Goal: Communication & Community: Answer question/provide support

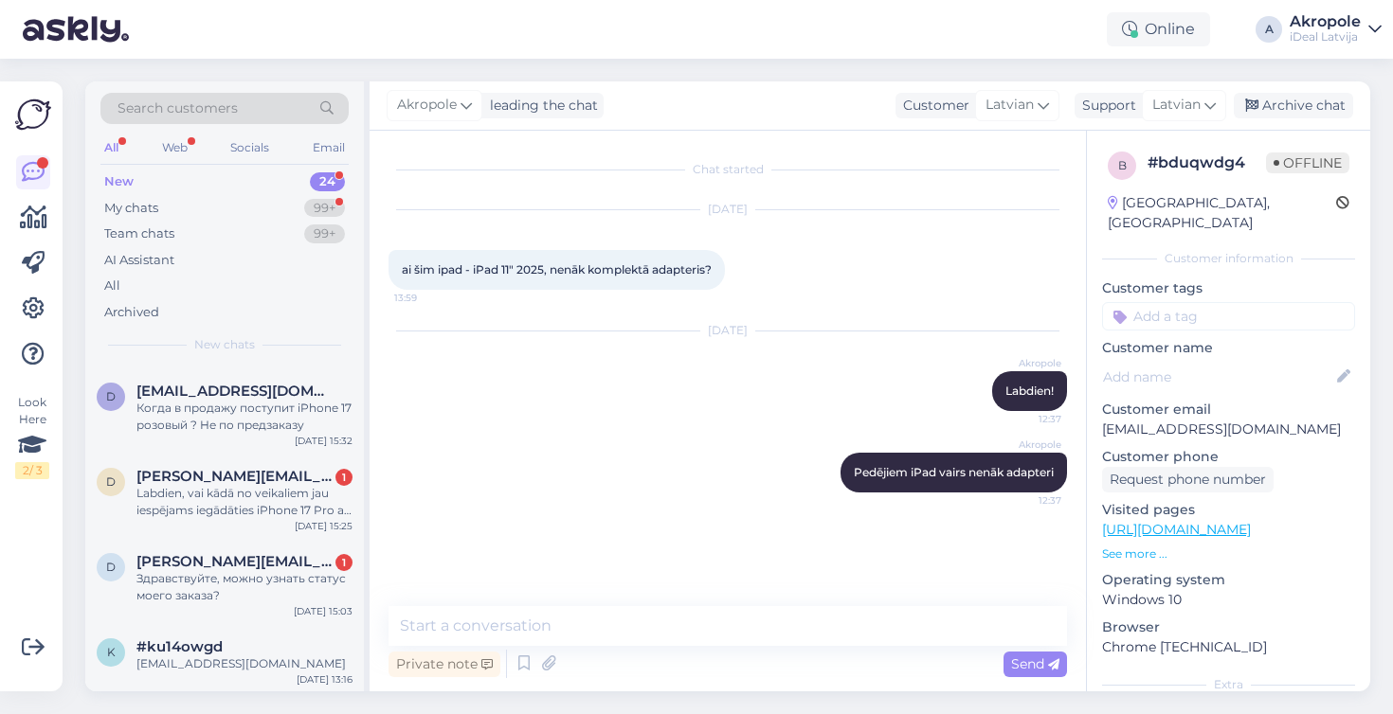
scroll to position [1563, 0]
click at [274, 645] on div "#ku14owgd" at bounding box center [244, 648] width 216 height 17
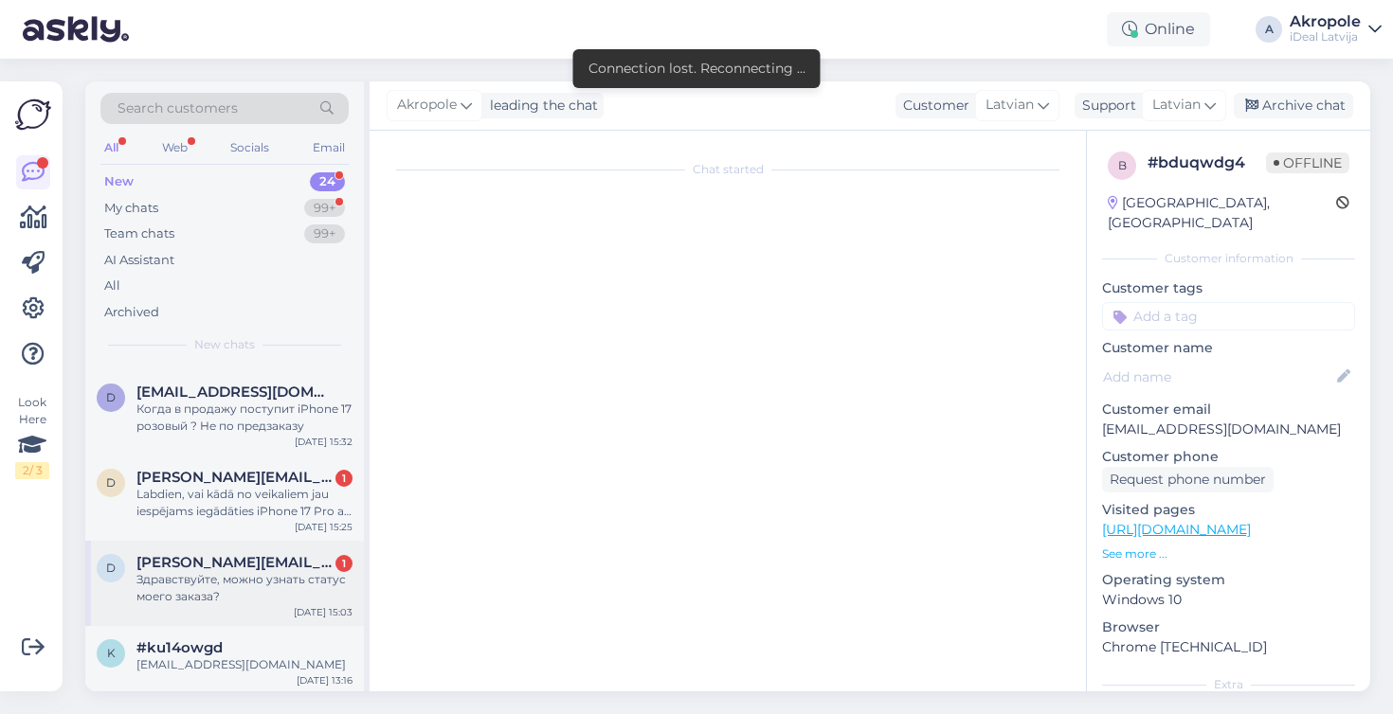
click at [294, 590] on div "Здравствуйте, можно узнать статус моего заказа?" at bounding box center [244, 588] width 216 height 34
click at [300, 586] on div "Здравствуйте, можно узнать статус моего заказа?" at bounding box center [244, 588] width 216 height 34
click at [318, 571] on div "Здравствуйте, можно узнать статус моего заказа?" at bounding box center [244, 588] width 216 height 34
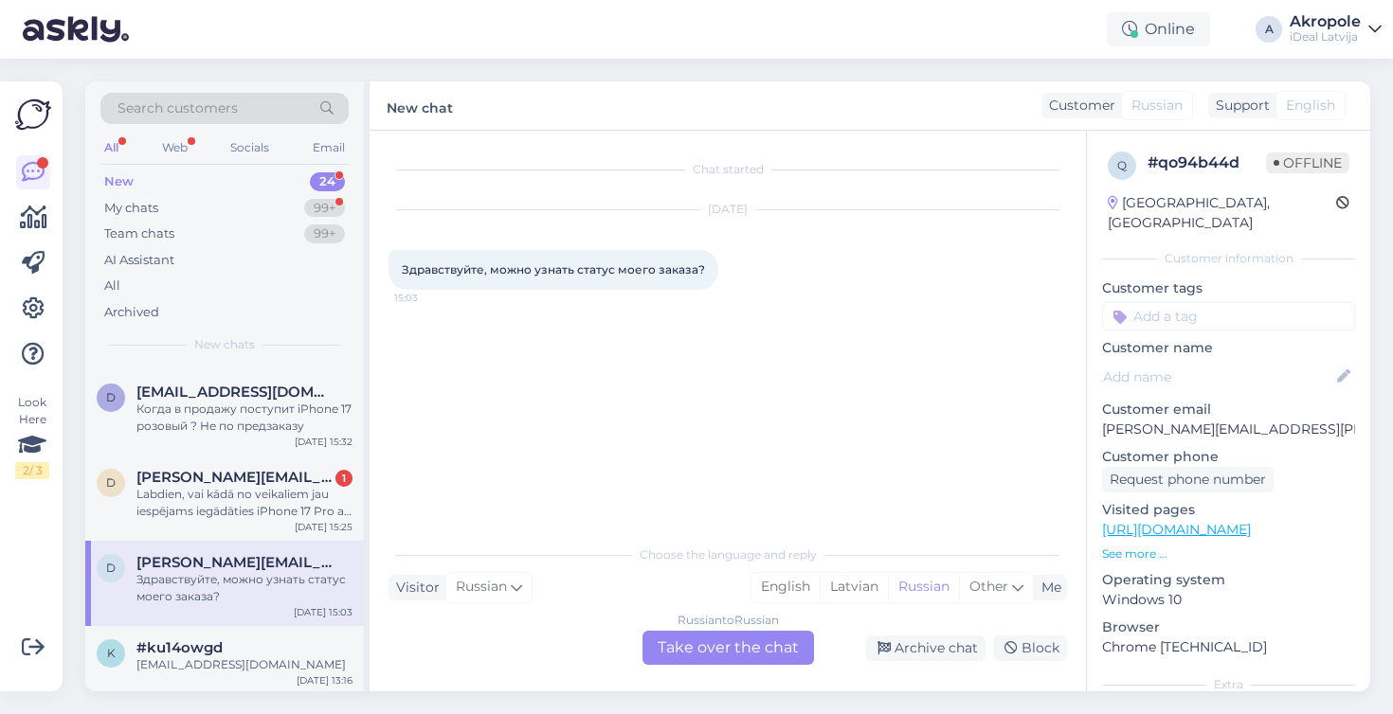
click at [758, 651] on div "Russian to Russian Take over the chat" at bounding box center [727, 648] width 171 height 34
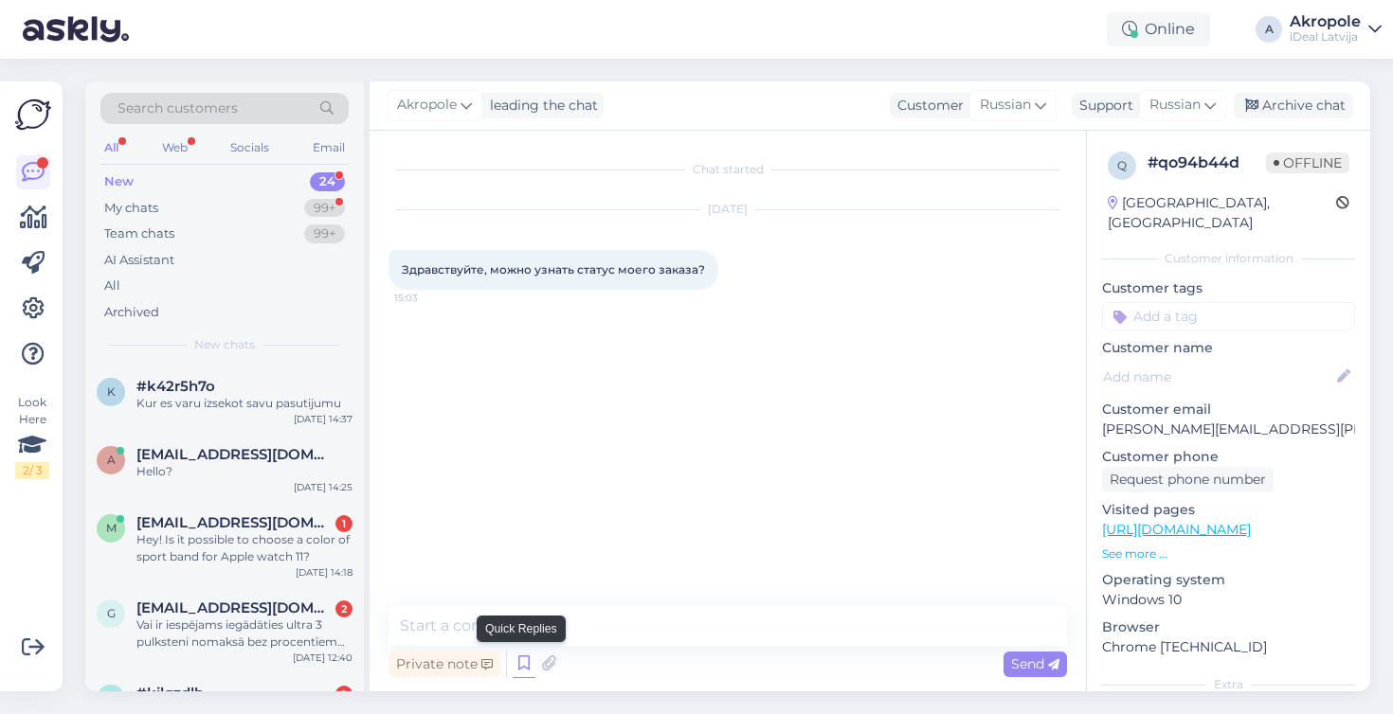
click at [520, 670] on icon at bounding box center [524, 664] width 23 height 28
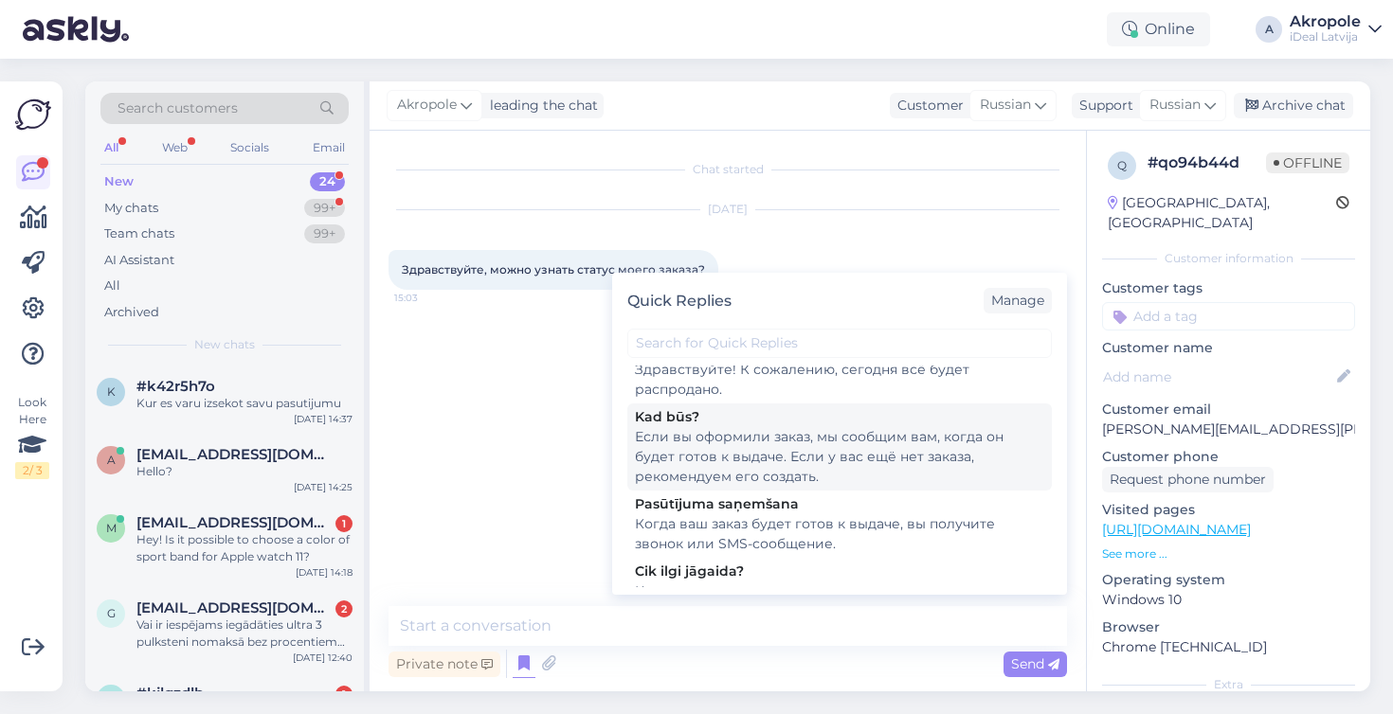
scroll to position [141, 0]
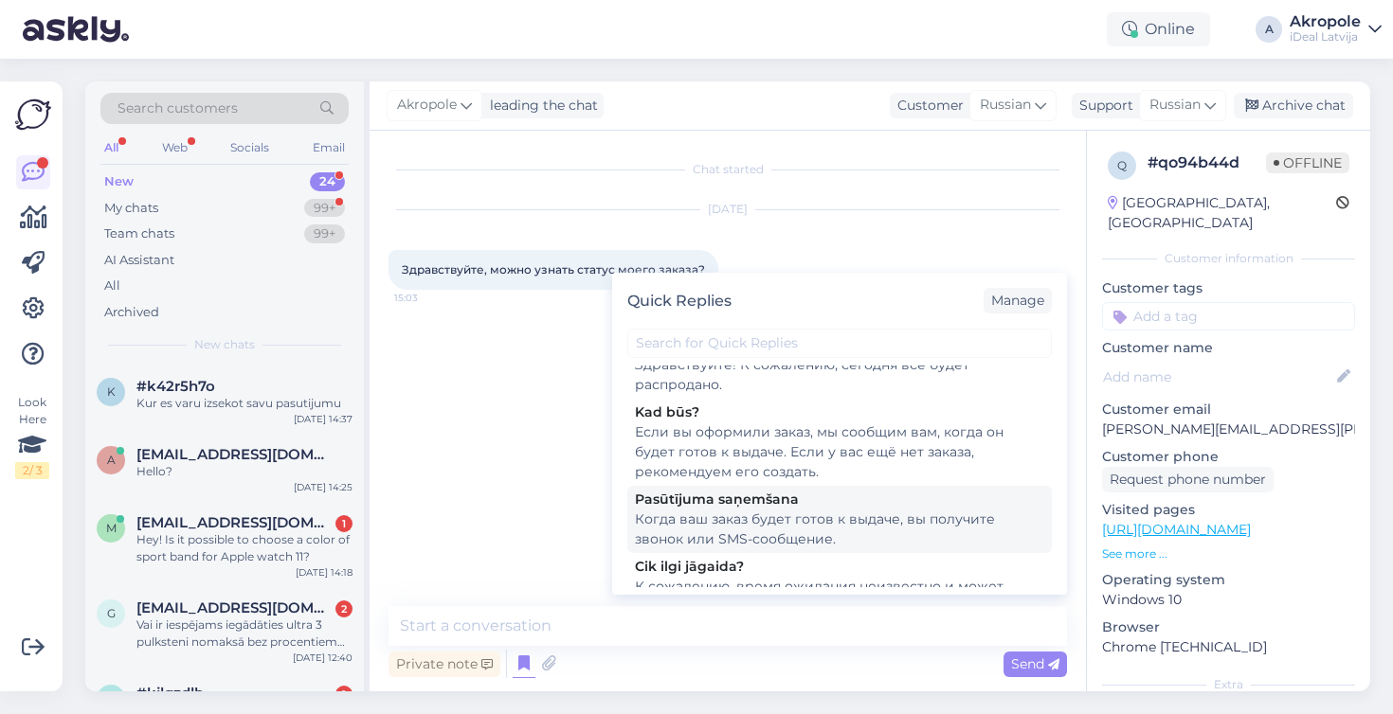
click at [826, 533] on div "Когда ваш заказ будет готов к выдаче, вы получите звонок или SMS-сообщение." at bounding box center [839, 530] width 409 height 40
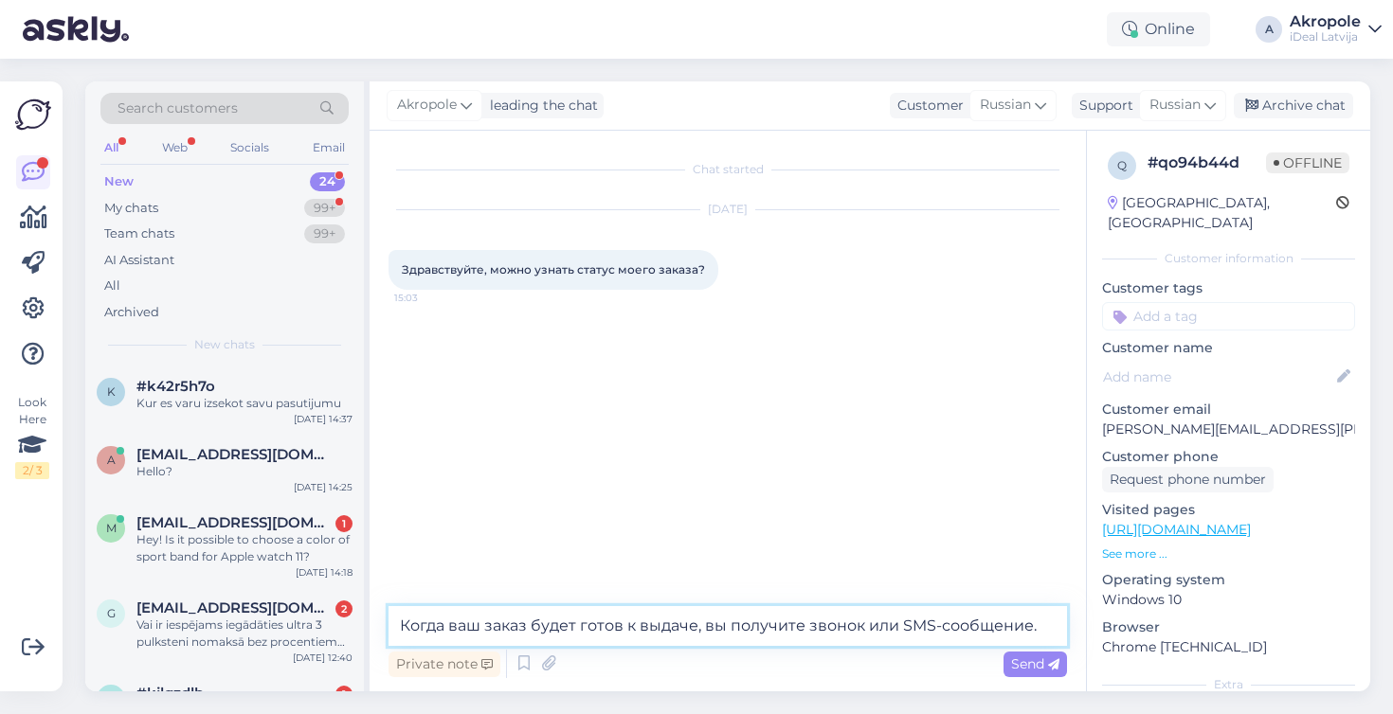
click at [404, 628] on textarea "Когда ваш заказ будет готов к выдаче, вы получите звонок или SMS-сообщение." at bounding box center [727, 626] width 678 height 40
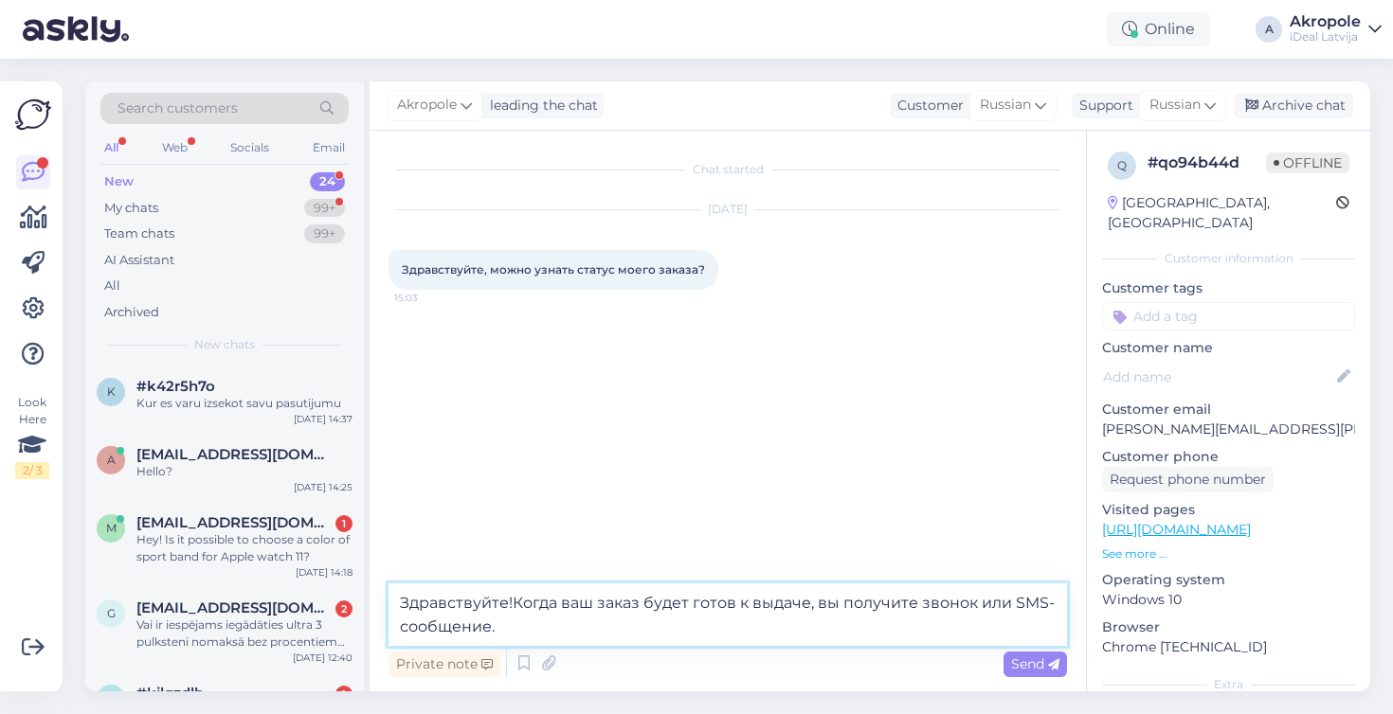
type textarea "Здравствуйте! Когда ваш заказ будет готов к выдаче, вы получите звонок или SMS-…"
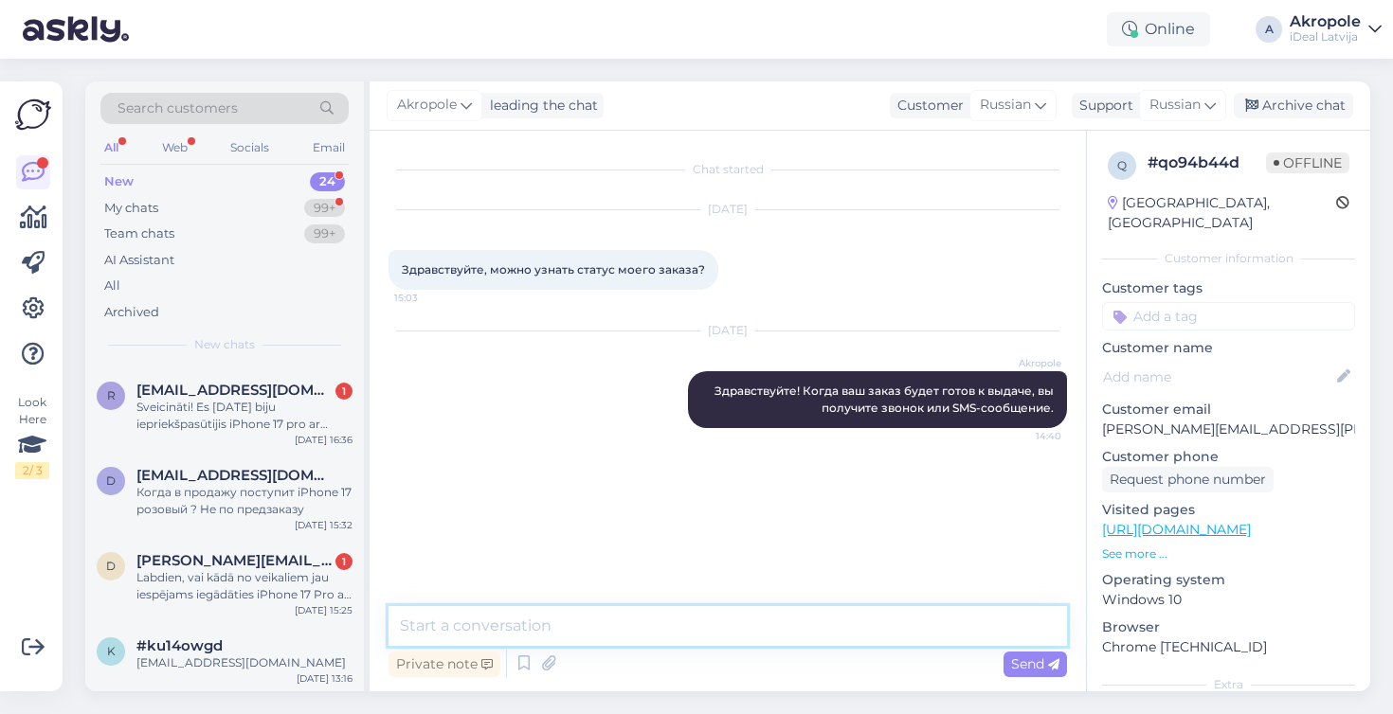
scroll to position [1563, 0]
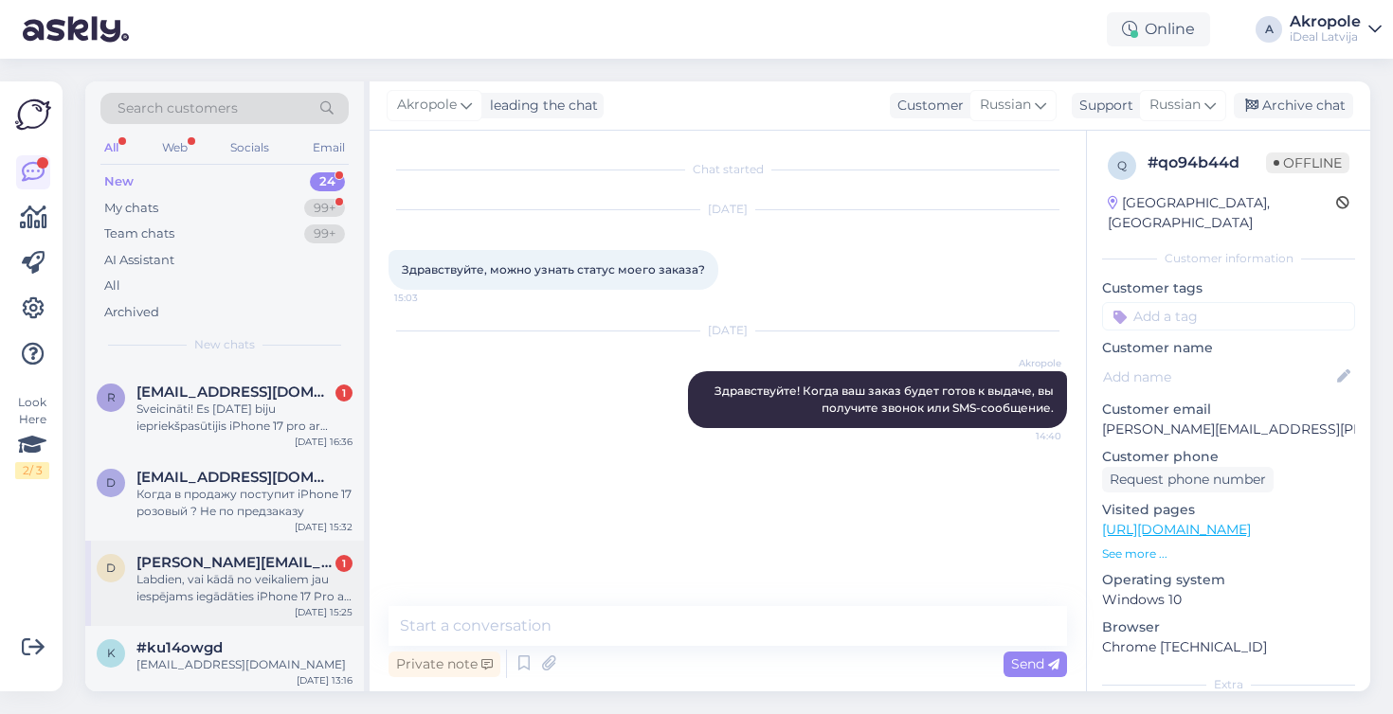
click at [217, 607] on div "d [EMAIL_ADDRESS][DOMAIN_NAME] 1 Labdien, vai kādā no veikaliem jau iespējams i…" at bounding box center [224, 583] width 279 height 85
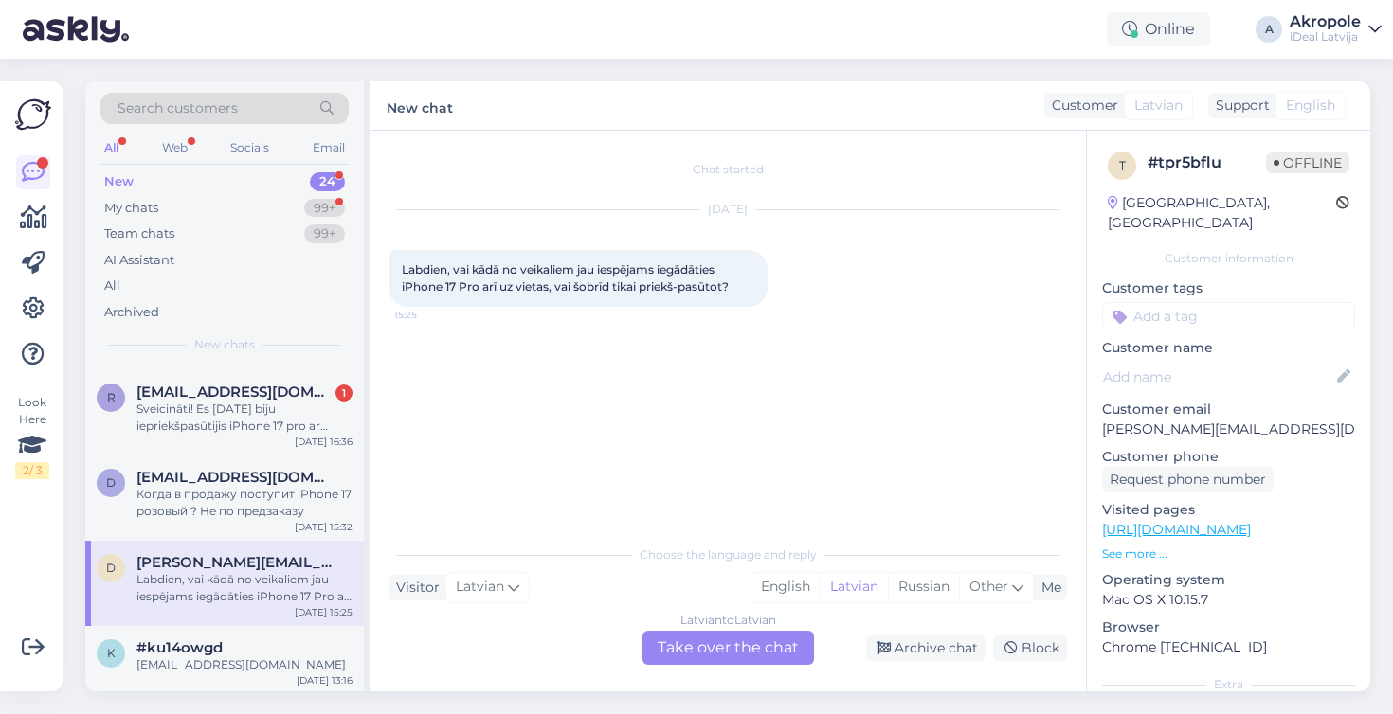
click at [758, 654] on div "Latvian to Latvian Take over the chat" at bounding box center [727, 648] width 171 height 34
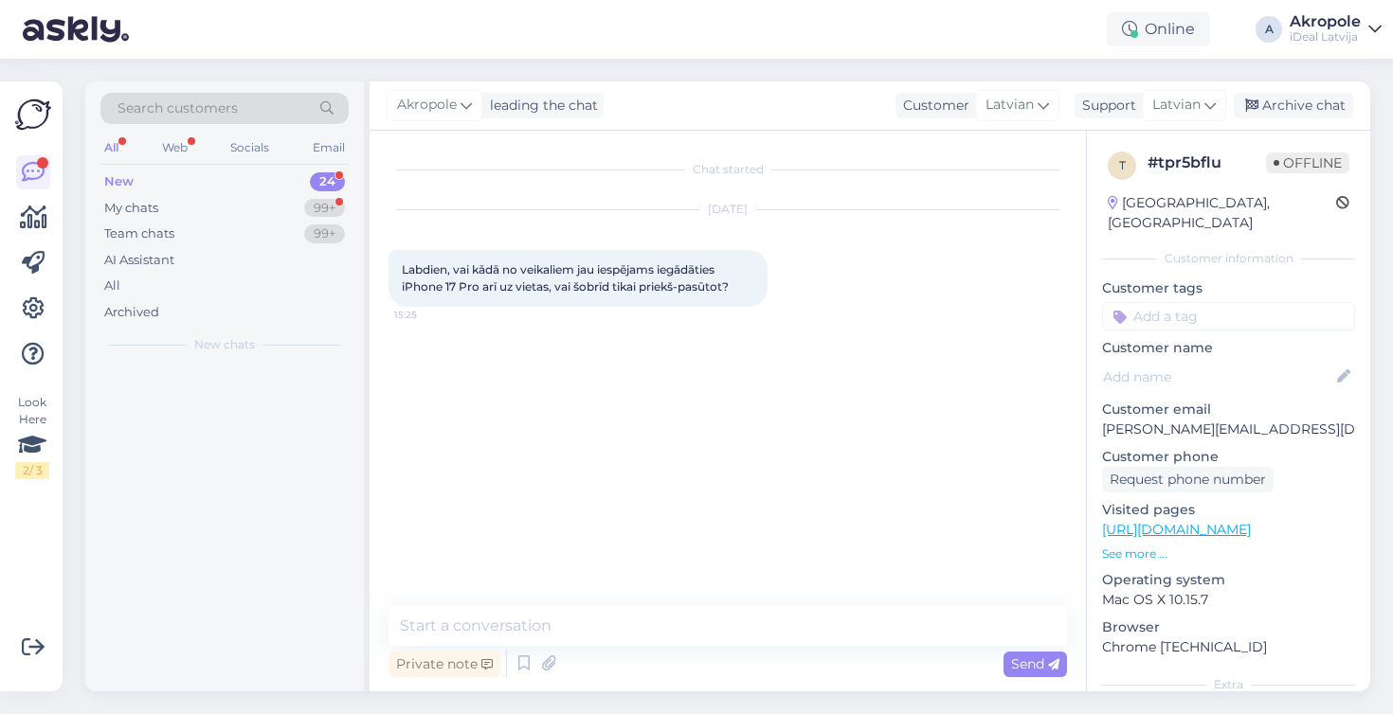
scroll to position [1478, 0]
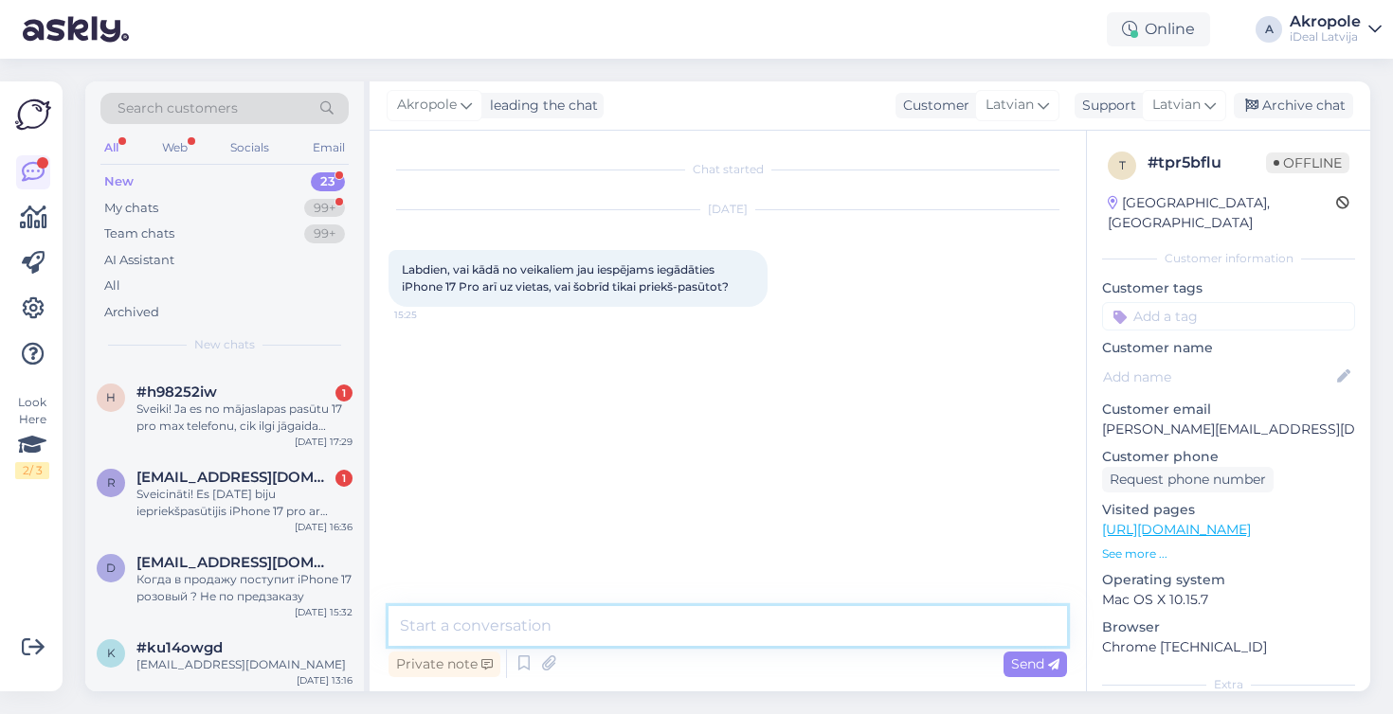
click at [678, 641] on textarea at bounding box center [727, 626] width 678 height 40
type textarea "Labdien!"
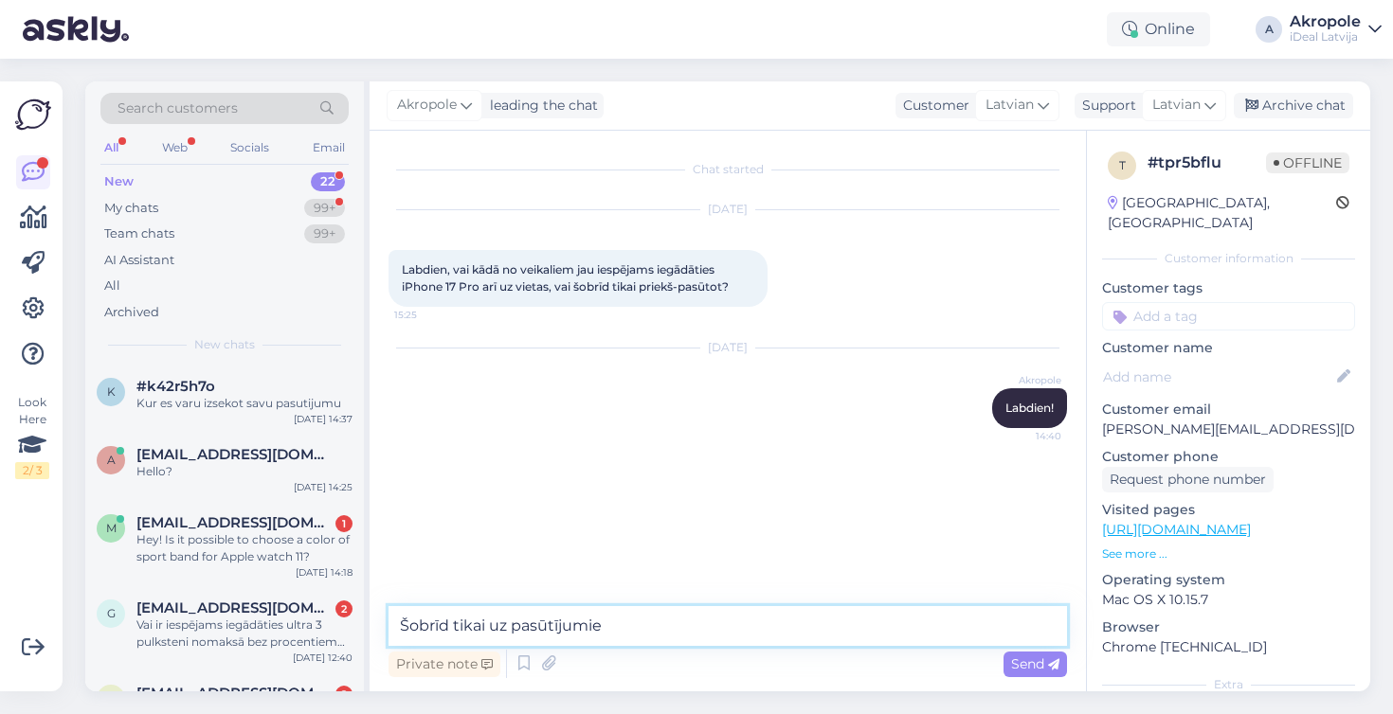
type textarea "Šobrīd tikai uz pasūtījumiem"
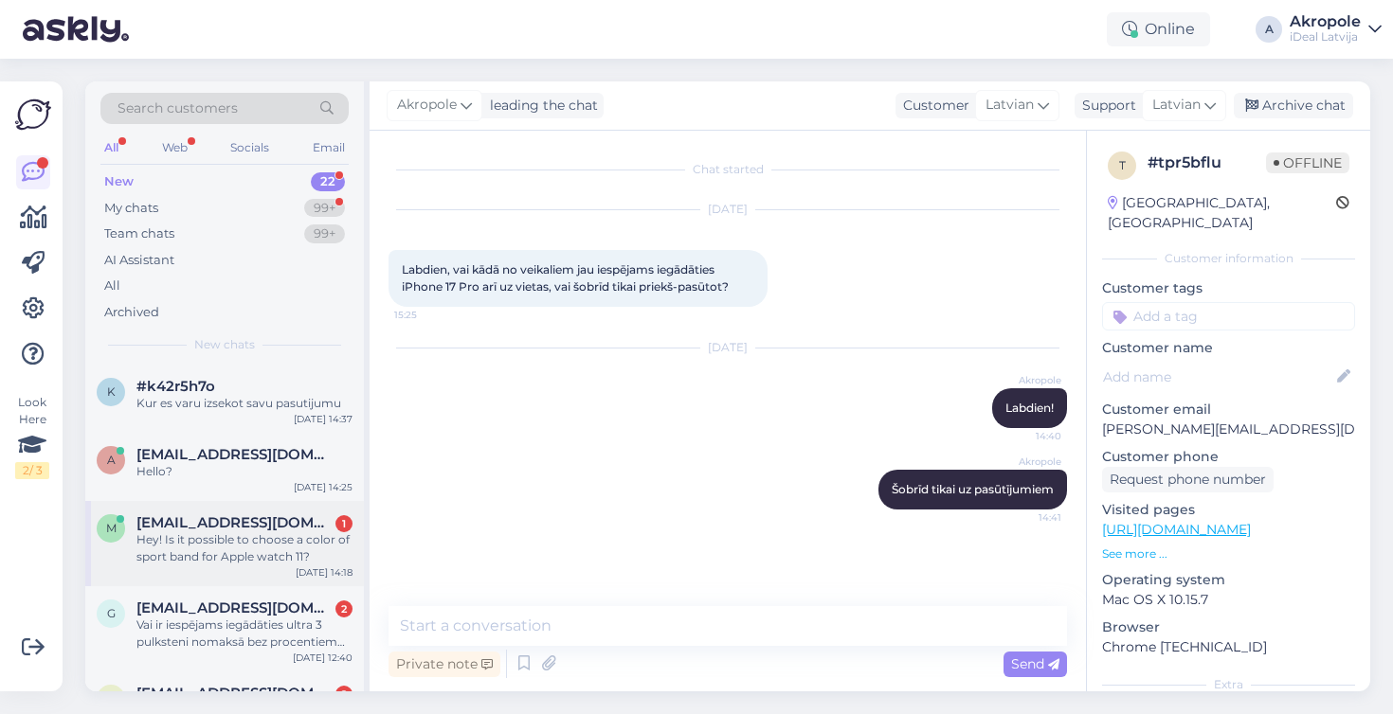
click at [293, 572] on div "m [EMAIL_ADDRESS][DOMAIN_NAME] 1 Hey! Is it possible to choose a color of sport…" at bounding box center [224, 543] width 279 height 85
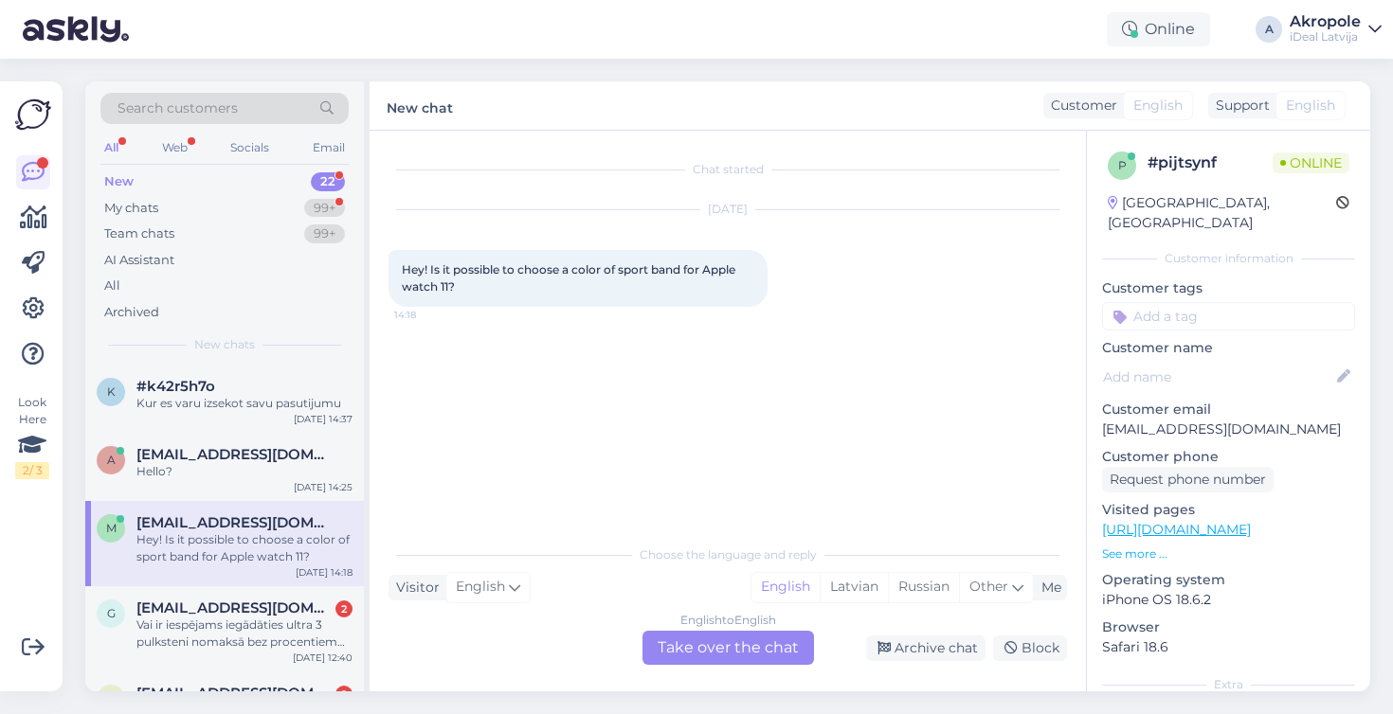
click at [740, 661] on div "English to English Take over the chat" at bounding box center [727, 648] width 171 height 34
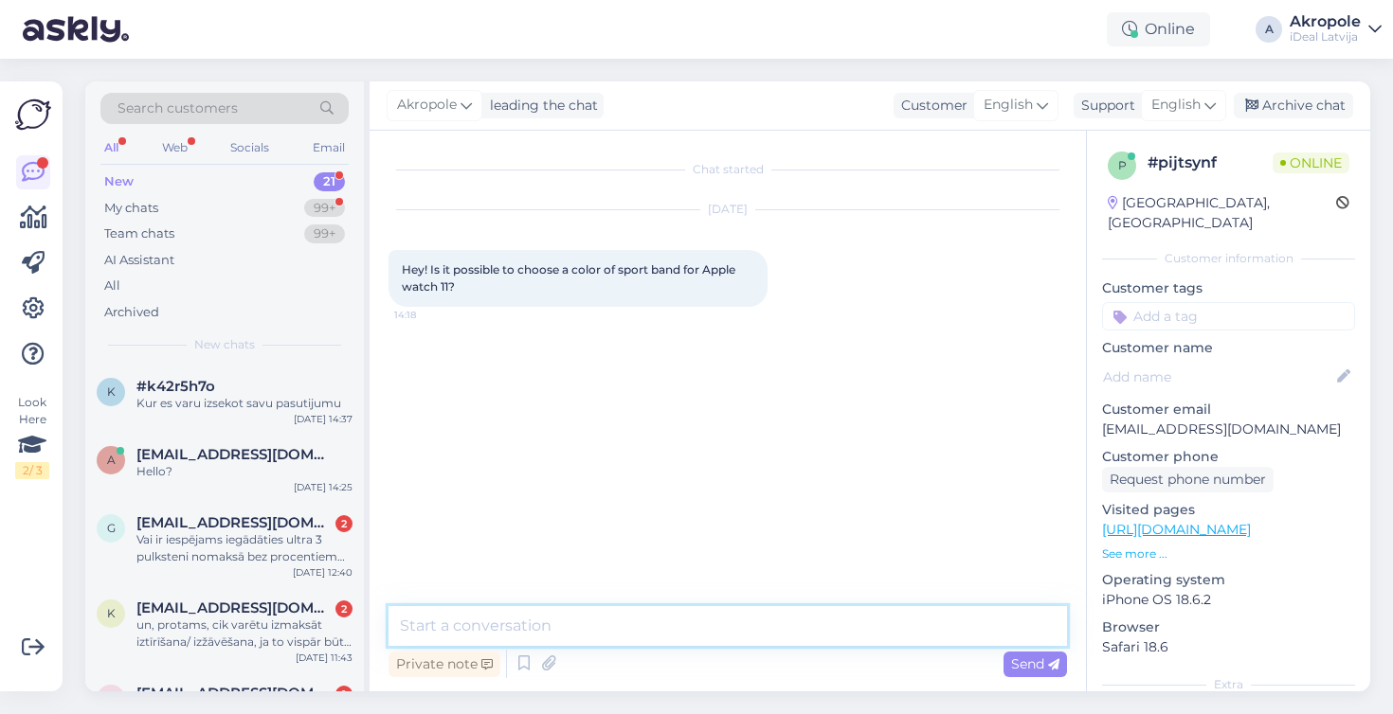
click at [618, 623] on textarea at bounding box center [727, 626] width 678 height 40
type textarea "Hi!"
type textarea "Unfortunately, no, the colour in the box is default"
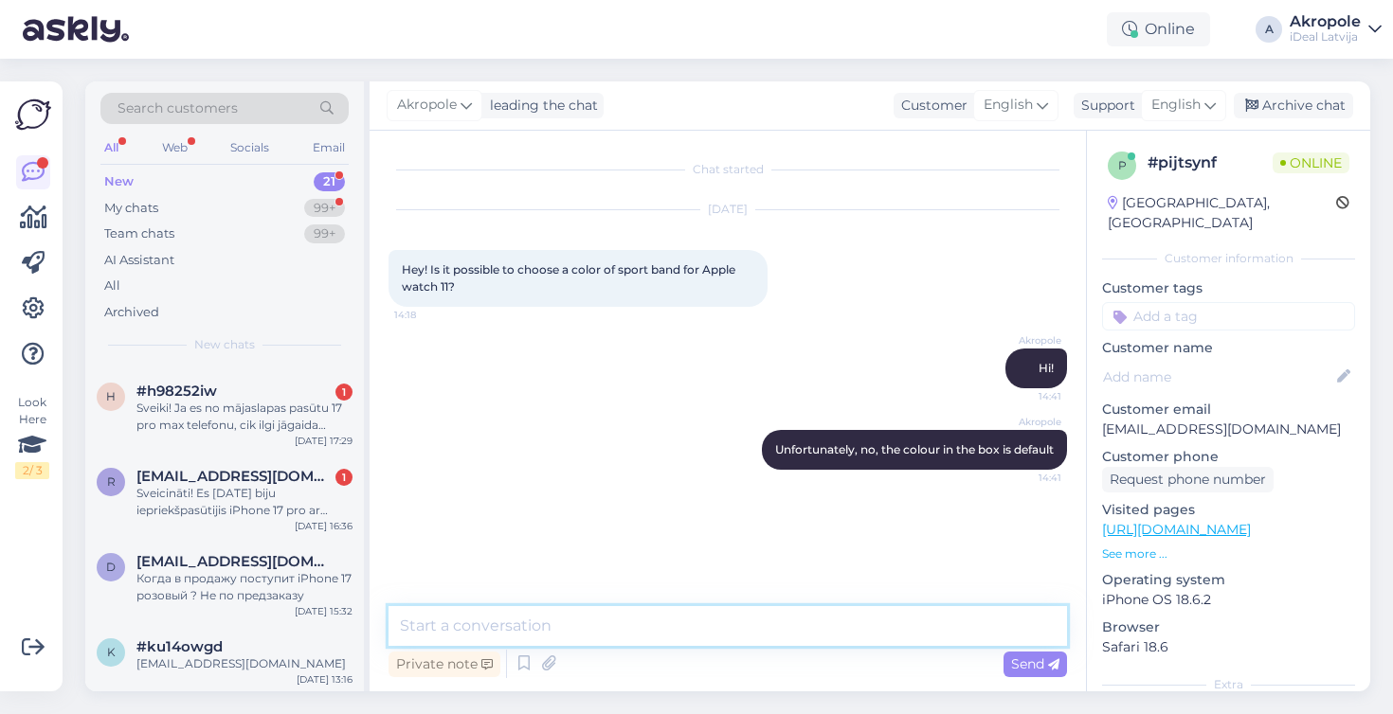
scroll to position [1307, 0]
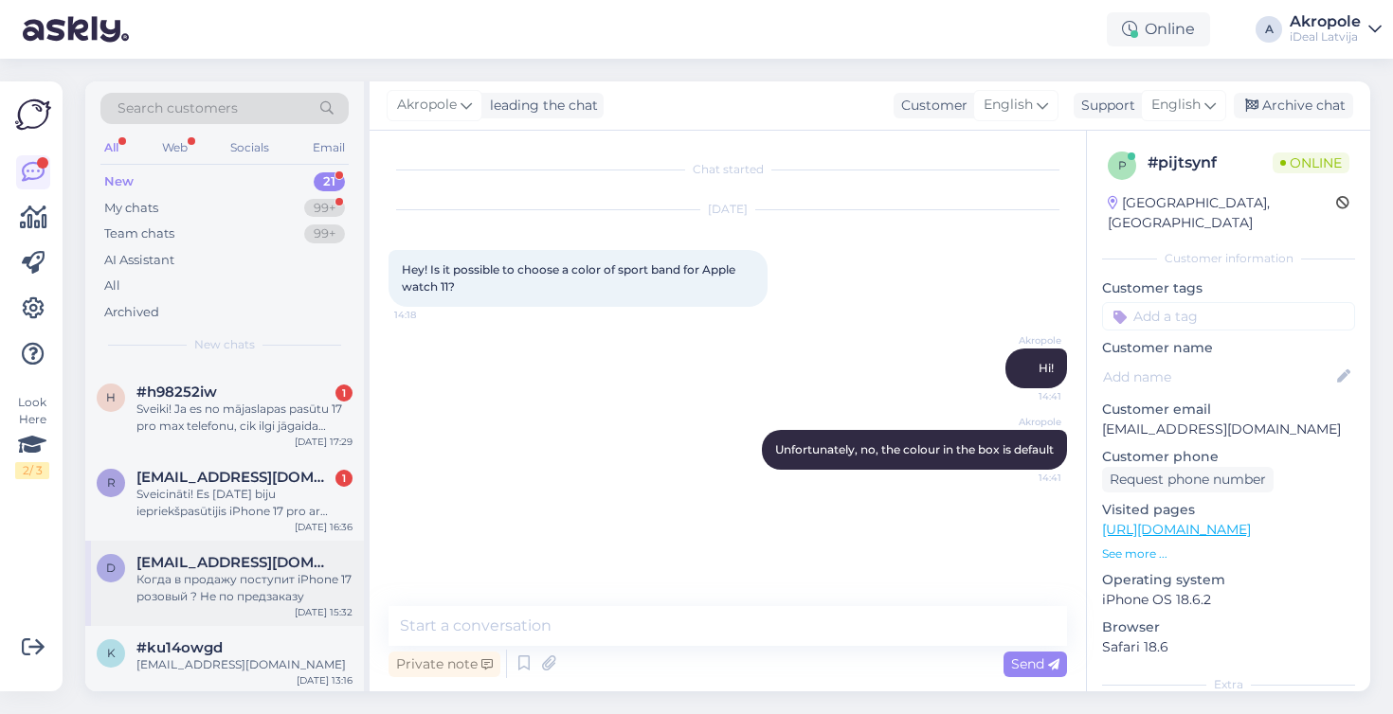
click at [285, 588] on div "Когда в продажу поступит iPhone 17 розовый ? Не по предзаказу" at bounding box center [244, 588] width 216 height 34
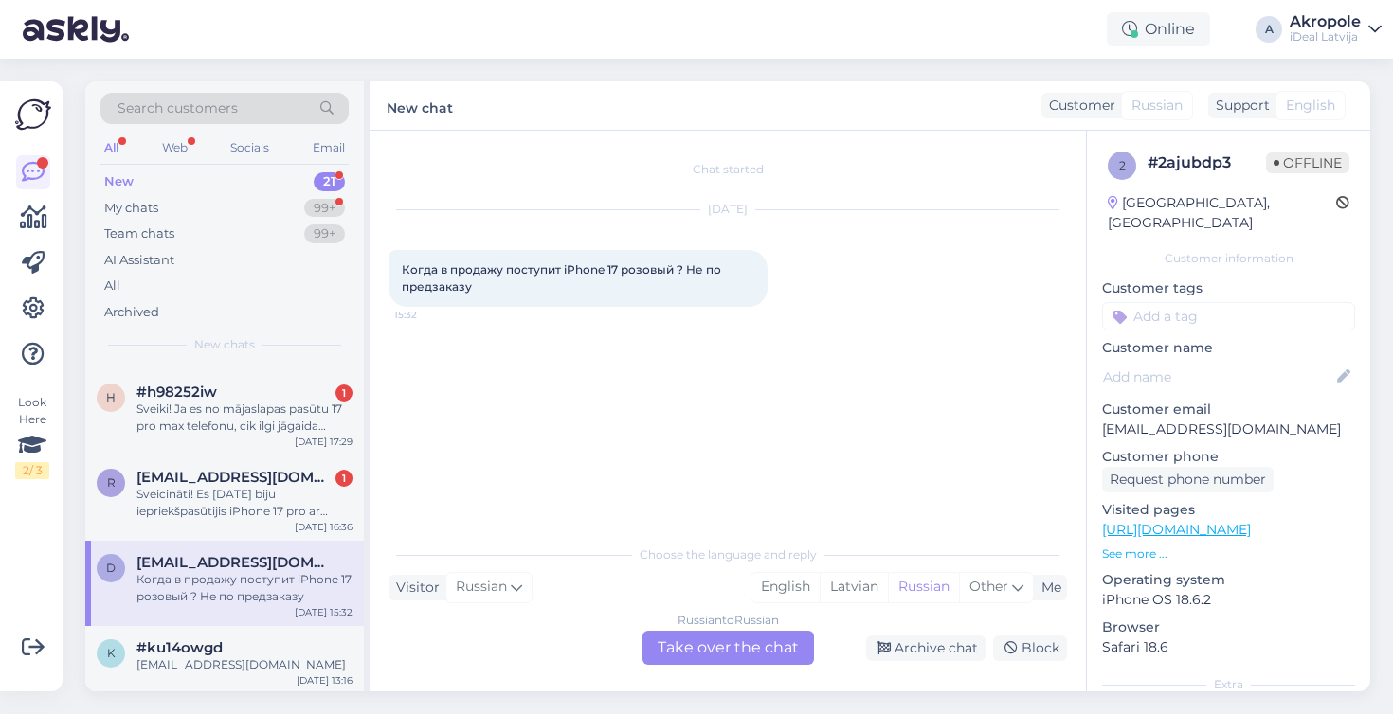
click at [717, 657] on div "Russian to Russian Take over the chat" at bounding box center [727, 648] width 171 height 34
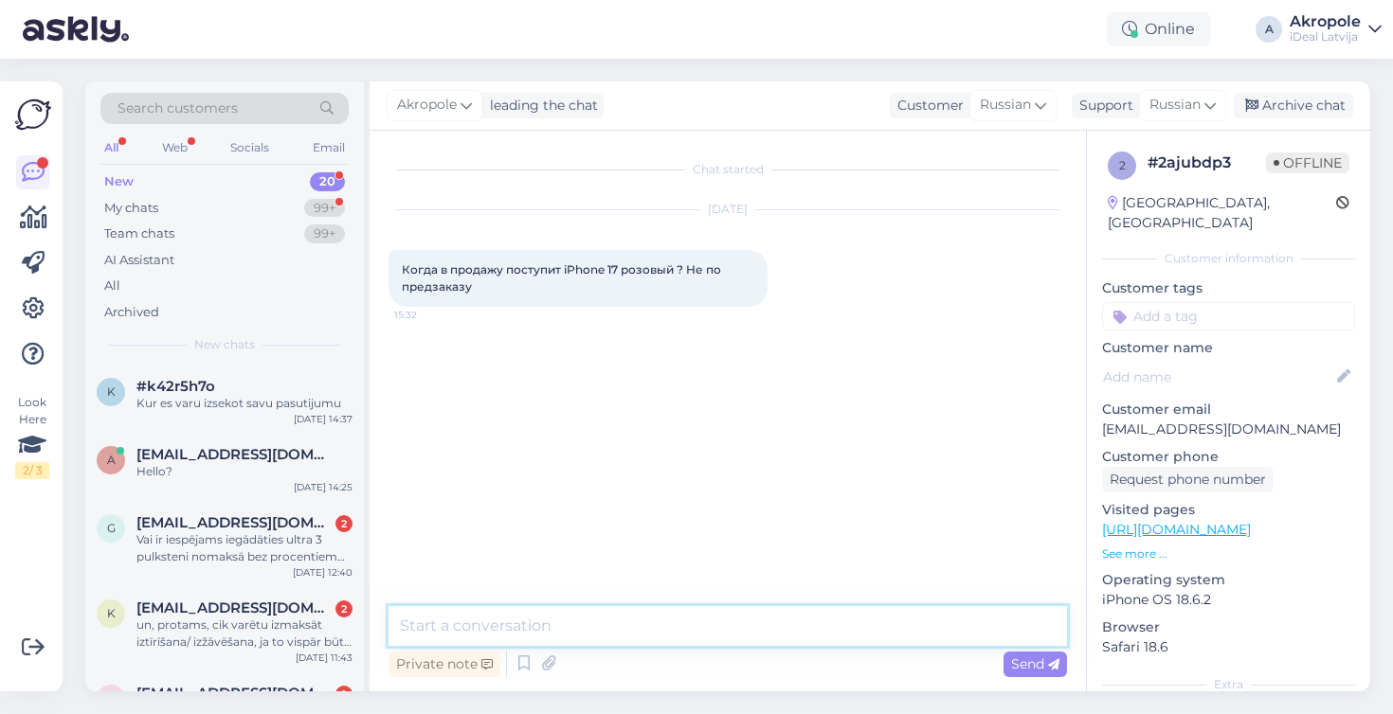
click at [635, 631] on textarea at bounding box center [727, 626] width 678 height 40
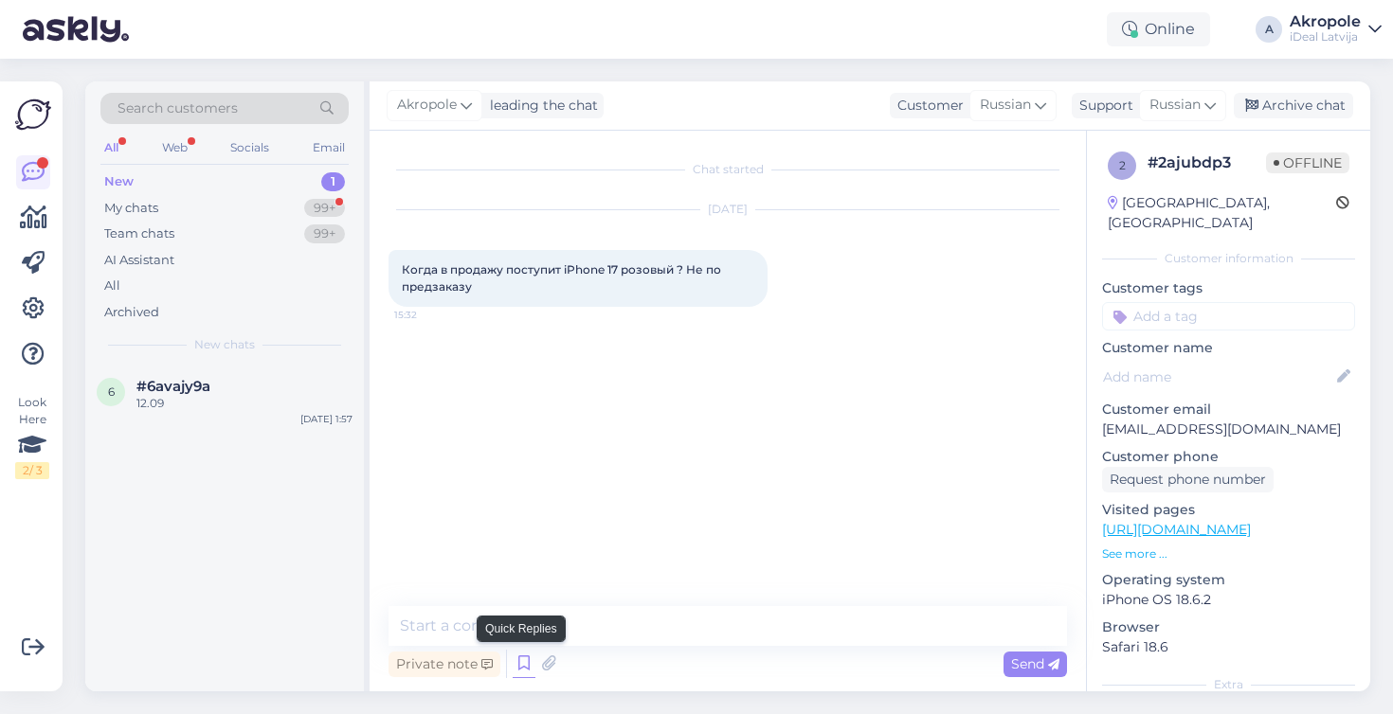
click at [521, 662] on icon at bounding box center [524, 664] width 23 height 28
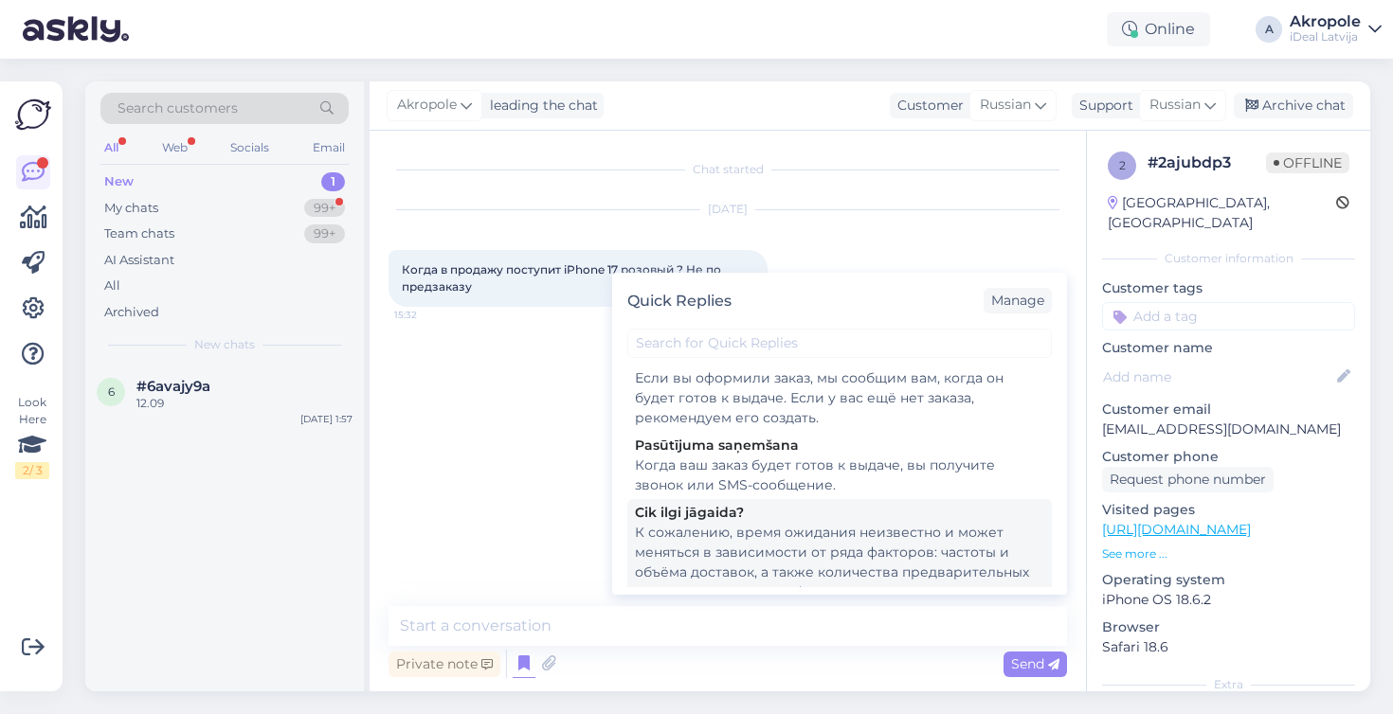
scroll to position [218, 0]
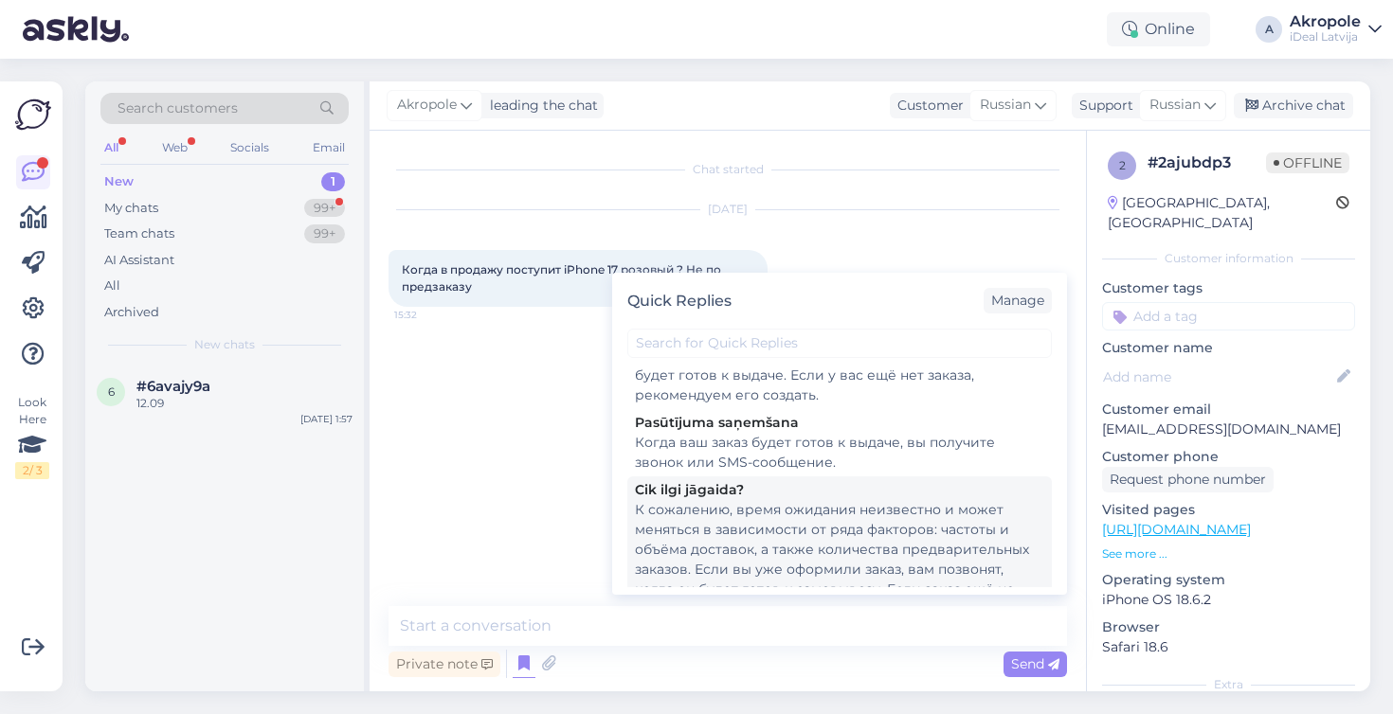
click at [771, 533] on div "К сожалению, время ожидания неизвестно и может меняться в зависимости от ряда ф…" at bounding box center [839, 559] width 409 height 119
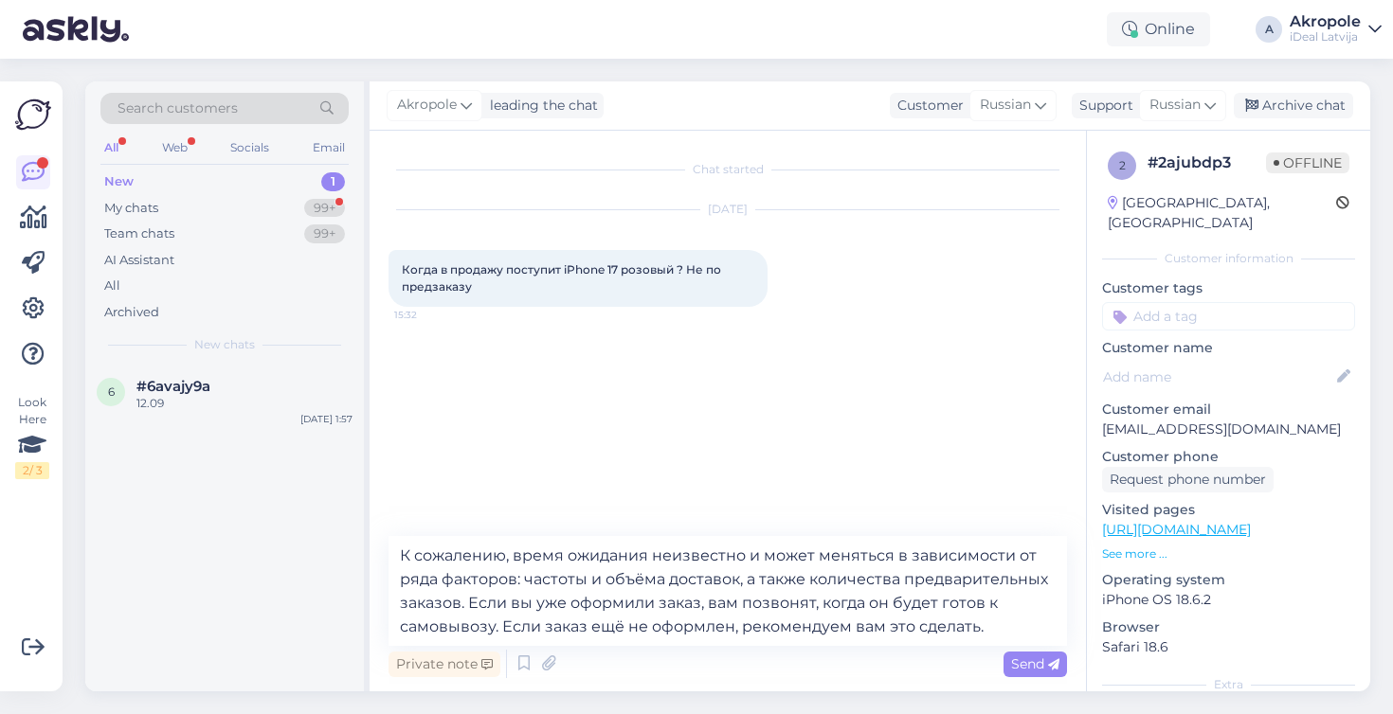
type textarea "К сожалению, время ожидания неизвестно и может меняться в зависимости от ряда ф…"
click at [1029, 662] on span "Send" at bounding box center [1035, 664] width 48 height 17
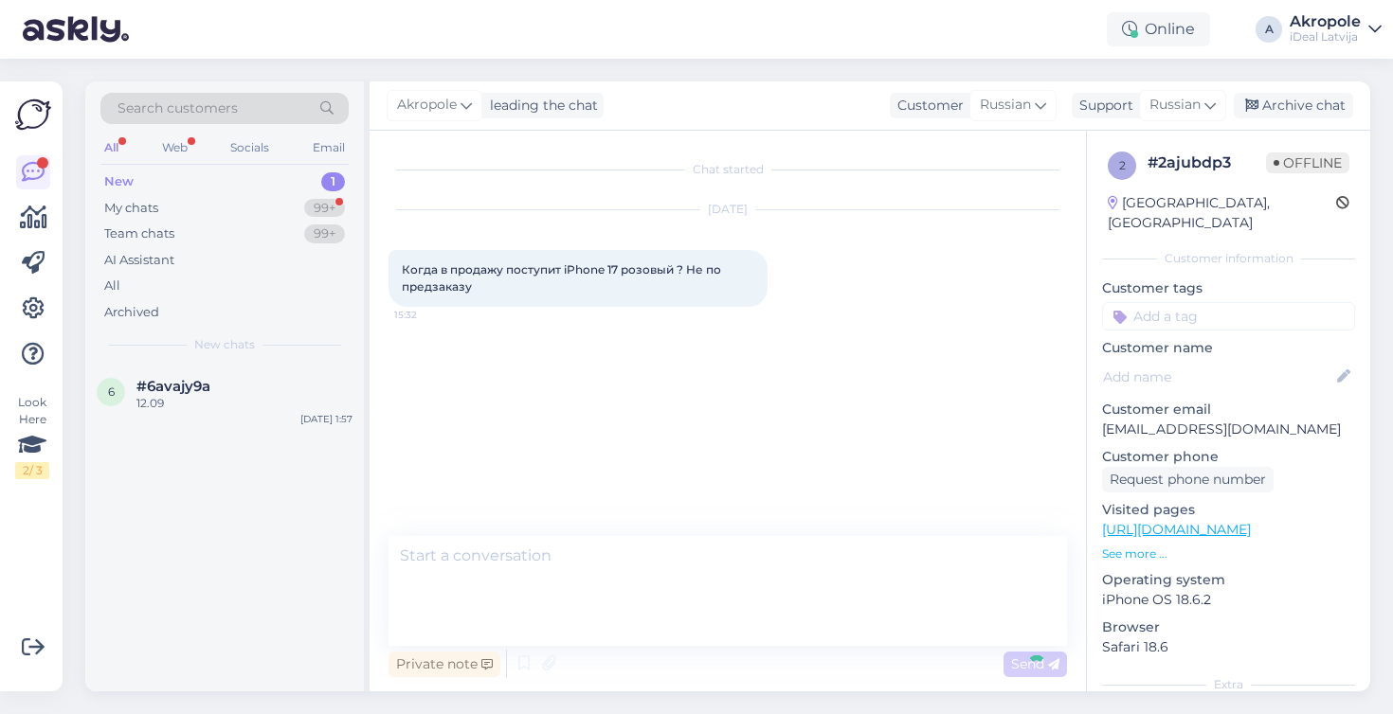
scroll to position [0, 0]
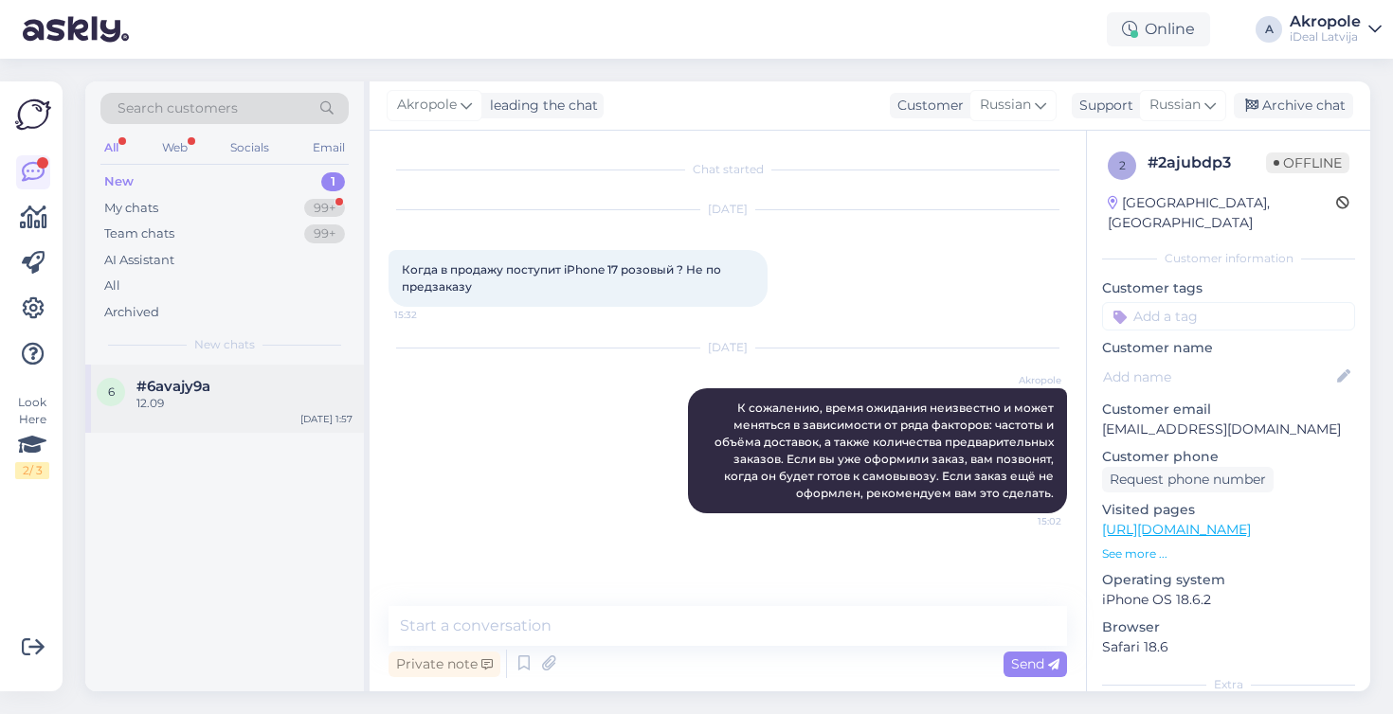
click at [226, 386] on div "#6avajy9a" at bounding box center [244, 386] width 216 height 17
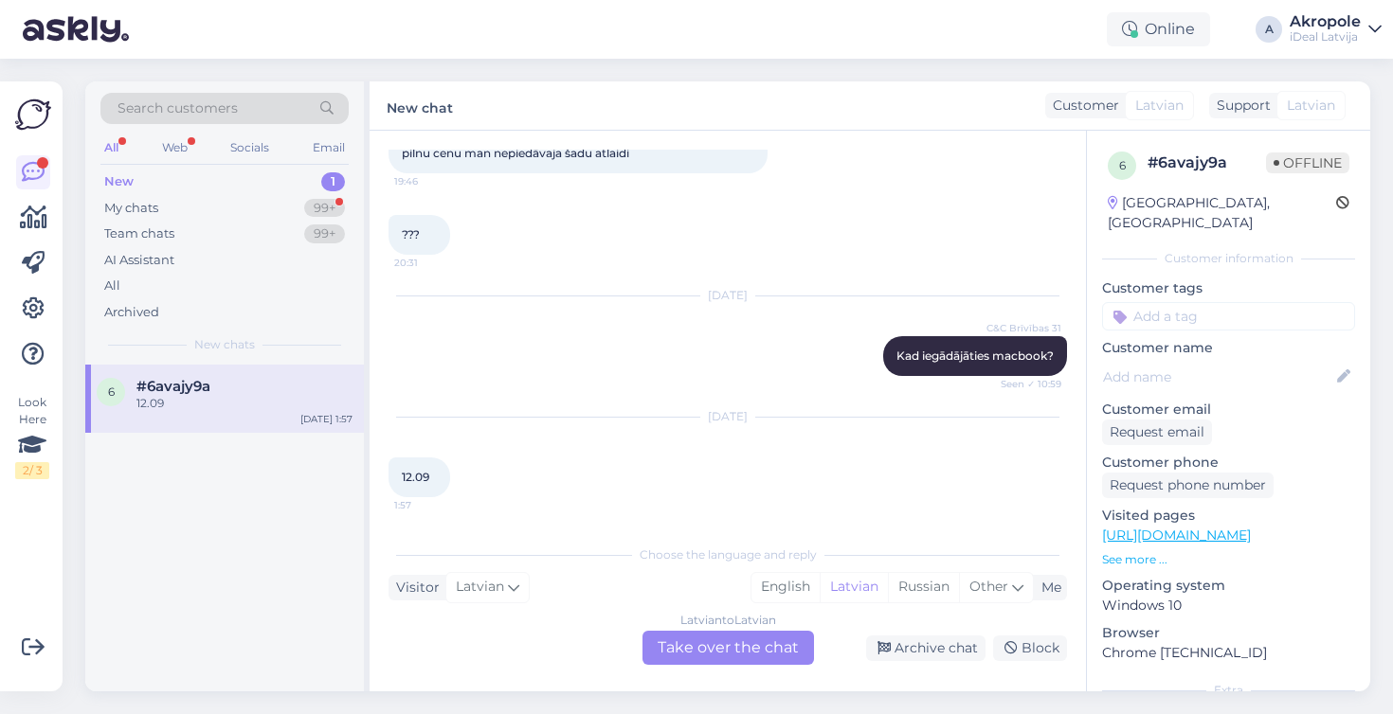
scroll to position [314, 0]
click at [902, 650] on div "Archive chat" at bounding box center [925, 649] width 119 height 26
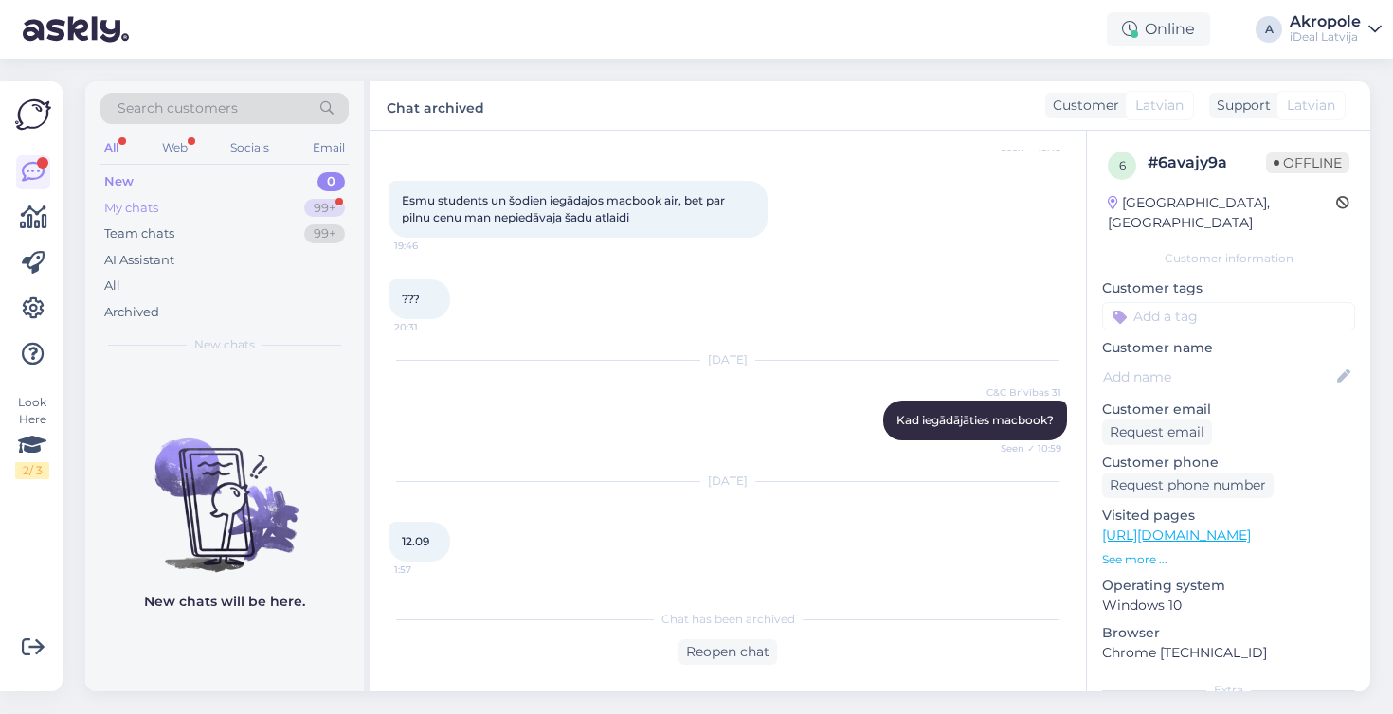
click at [250, 208] on div "My chats 99+" at bounding box center [224, 208] width 248 height 27
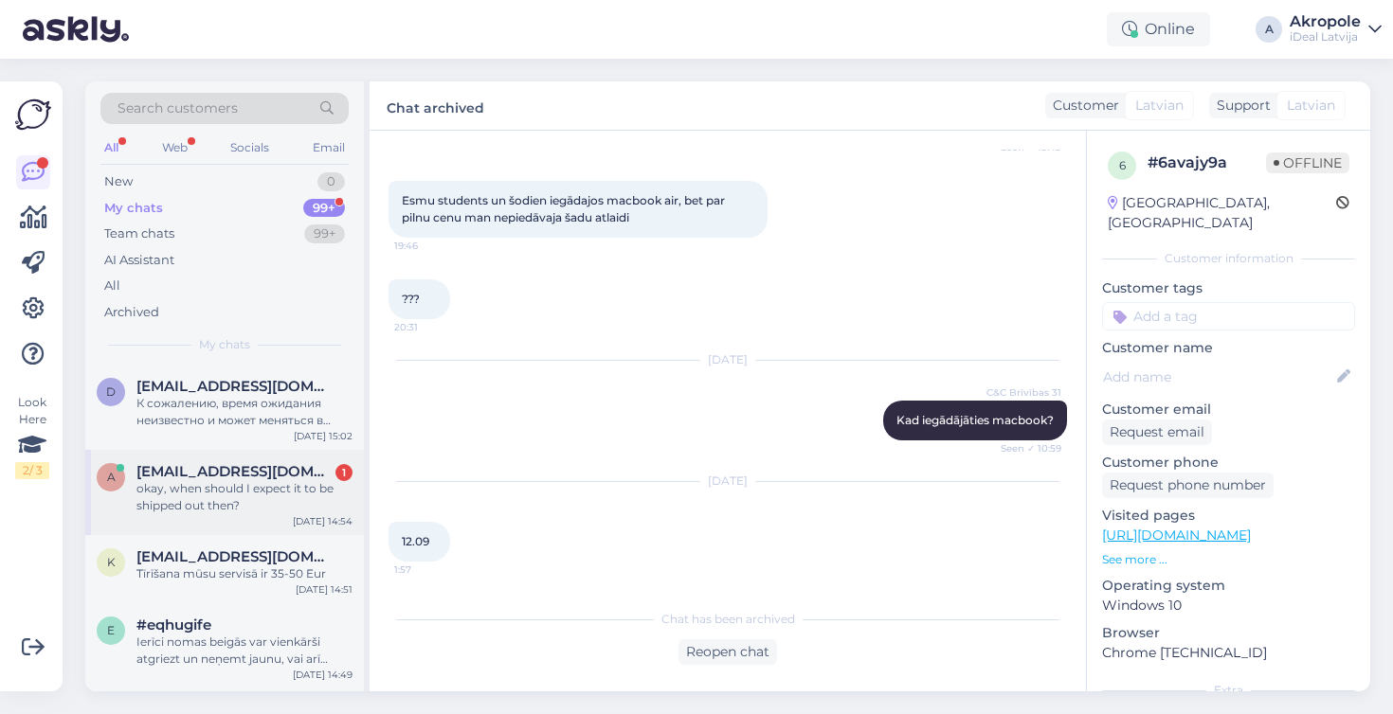
click at [244, 514] on div "a [EMAIL_ADDRESS][DOMAIN_NAME] 1 okay, when should I expect it to be shipped ou…" at bounding box center [224, 492] width 279 height 85
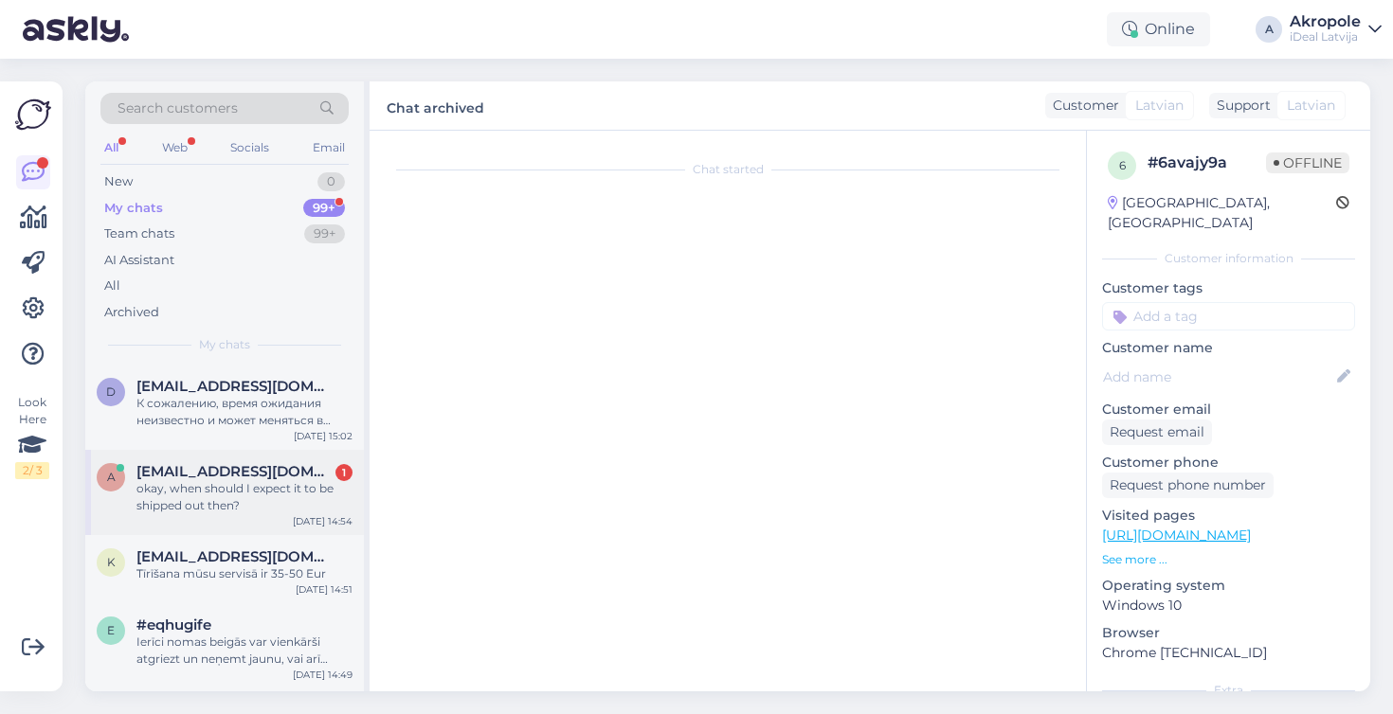
scroll to position [163, 0]
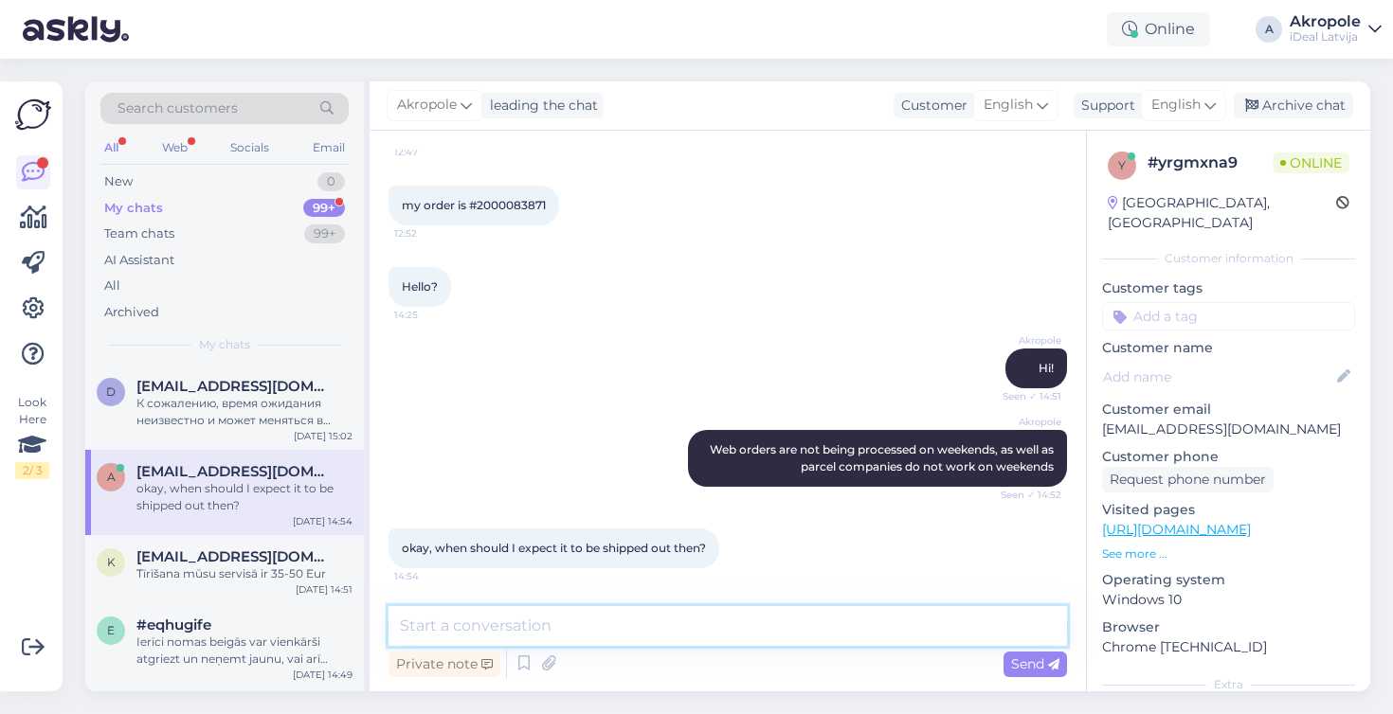
click at [567, 611] on textarea at bounding box center [727, 626] width 678 height 40
type textarea "[DATE]"
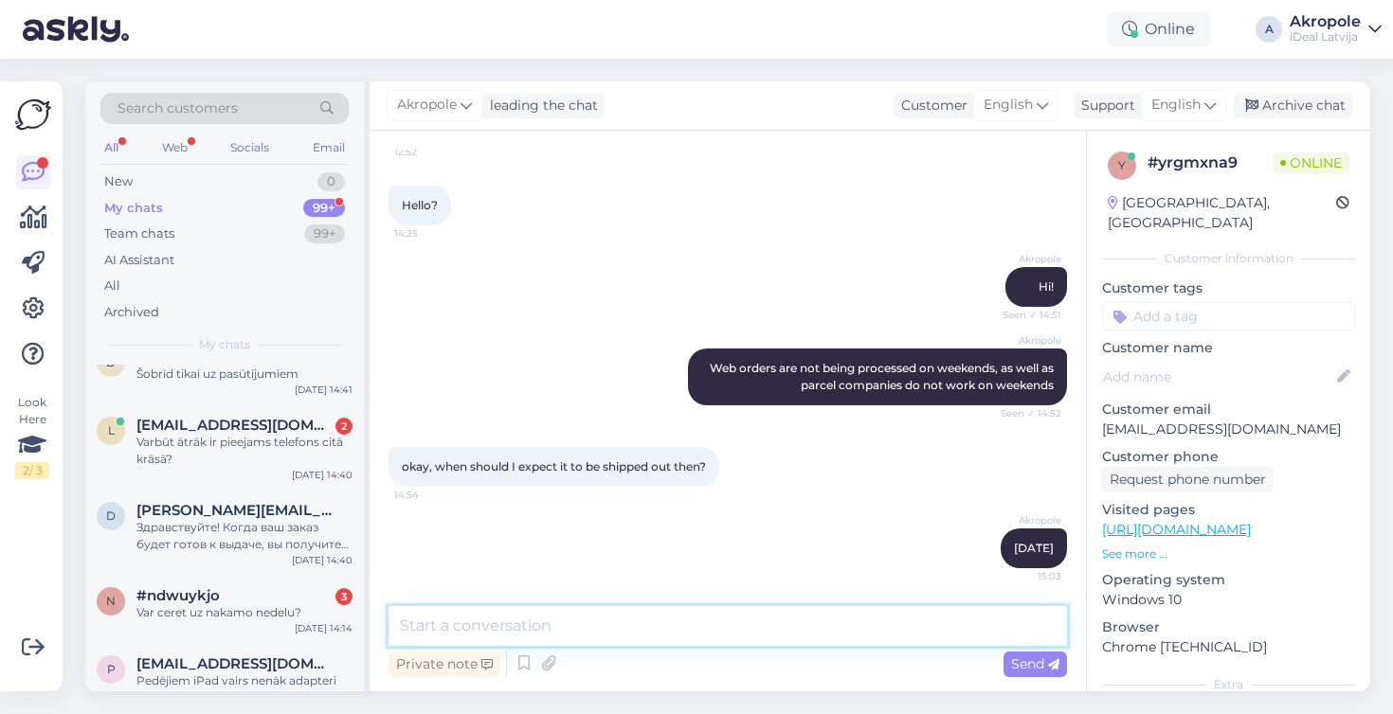
scroll to position [855, 0]
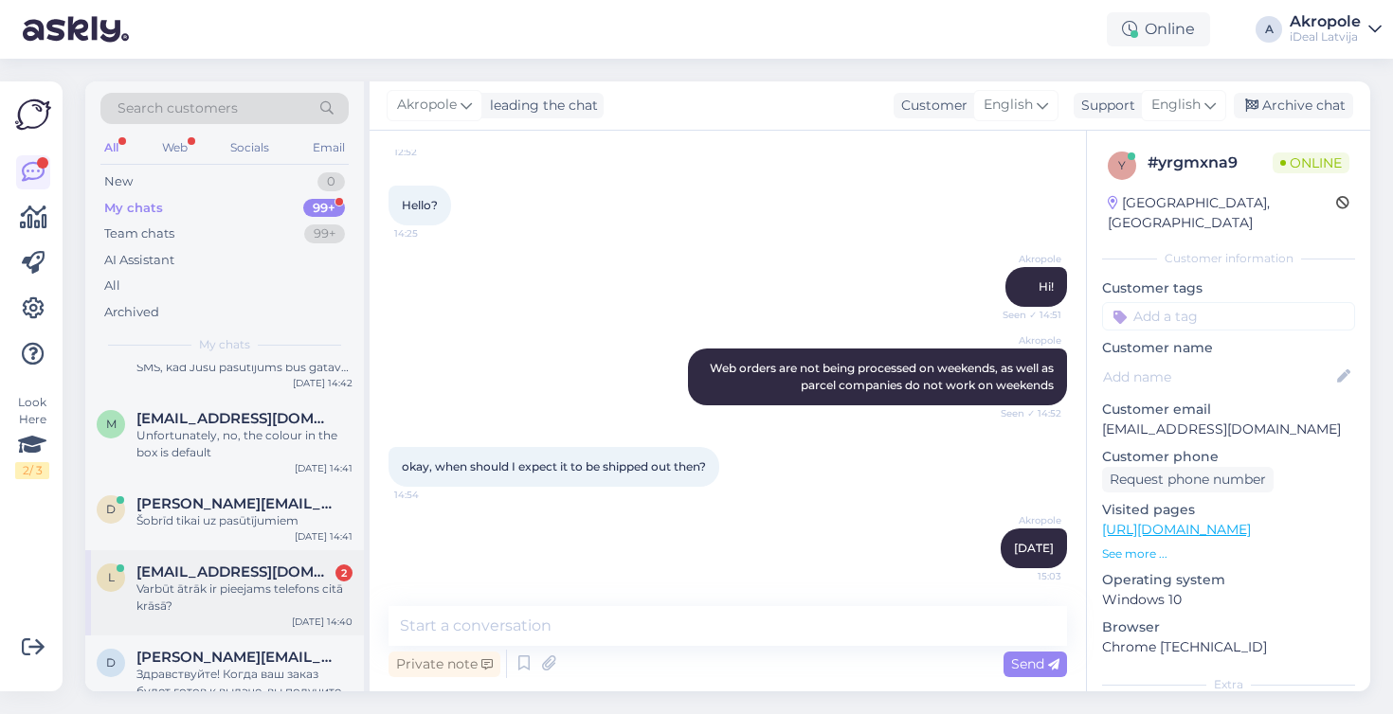
click at [280, 577] on div "[EMAIL_ADDRESS][DOMAIN_NAME] 2" at bounding box center [244, 572] width 216 height 17
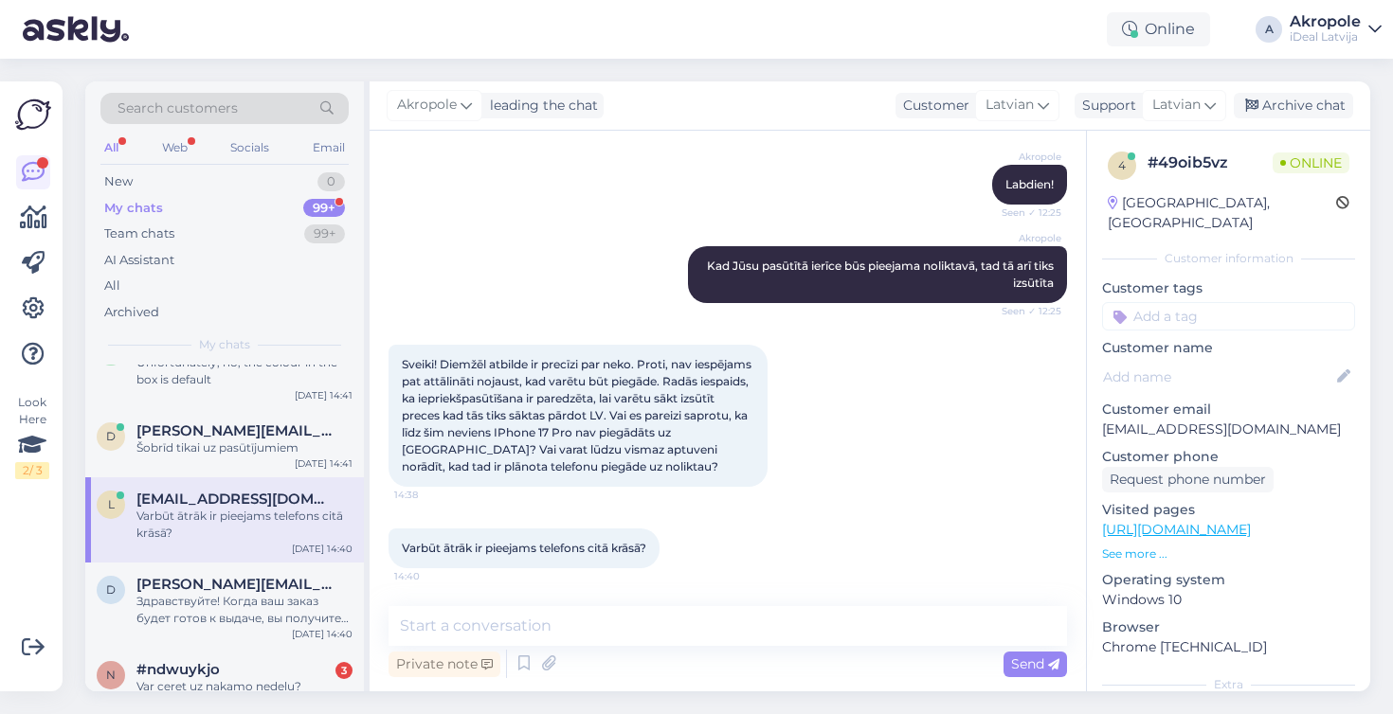
scroll to position [930, 0]
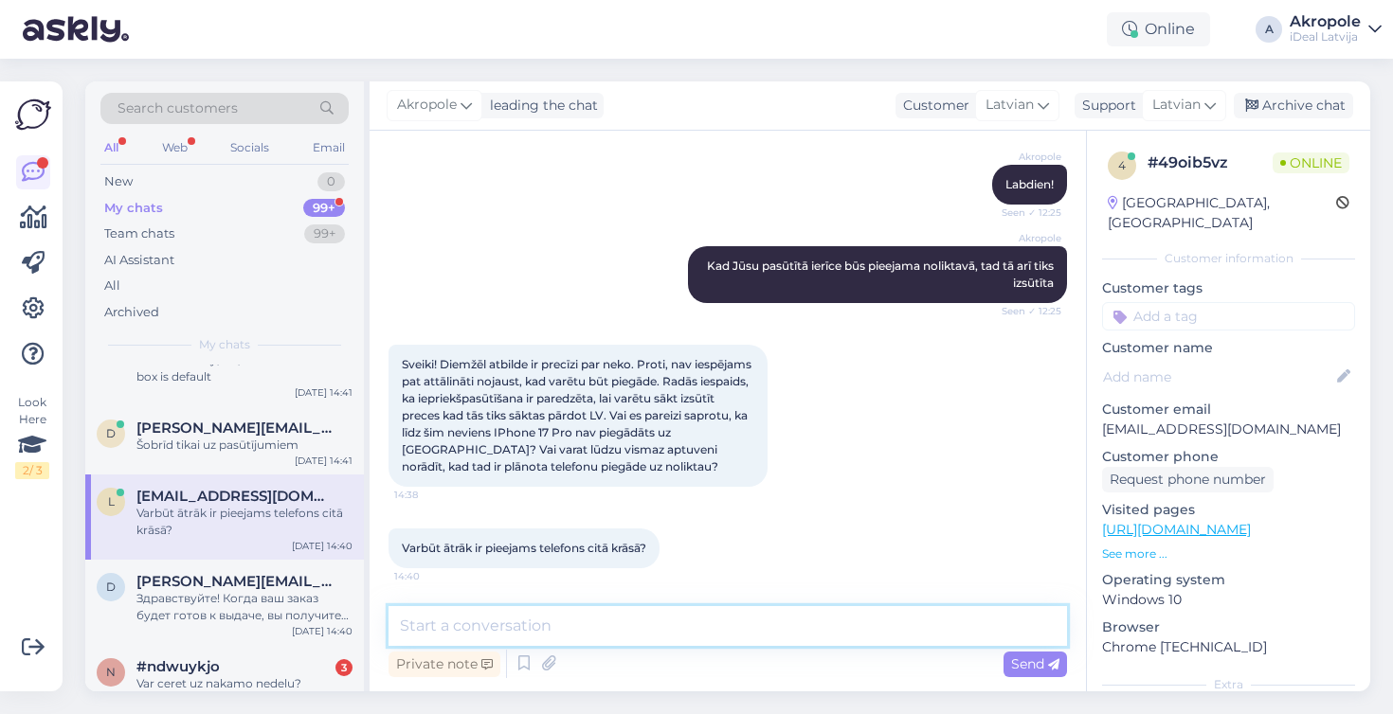
click at [627, 634] on textarea at bounding box center [727, 626] width 678 height 40
type textarea "Visi telefoni jau tika izpārdoti cilvēkiem, kas bija paši pirmie rindā"
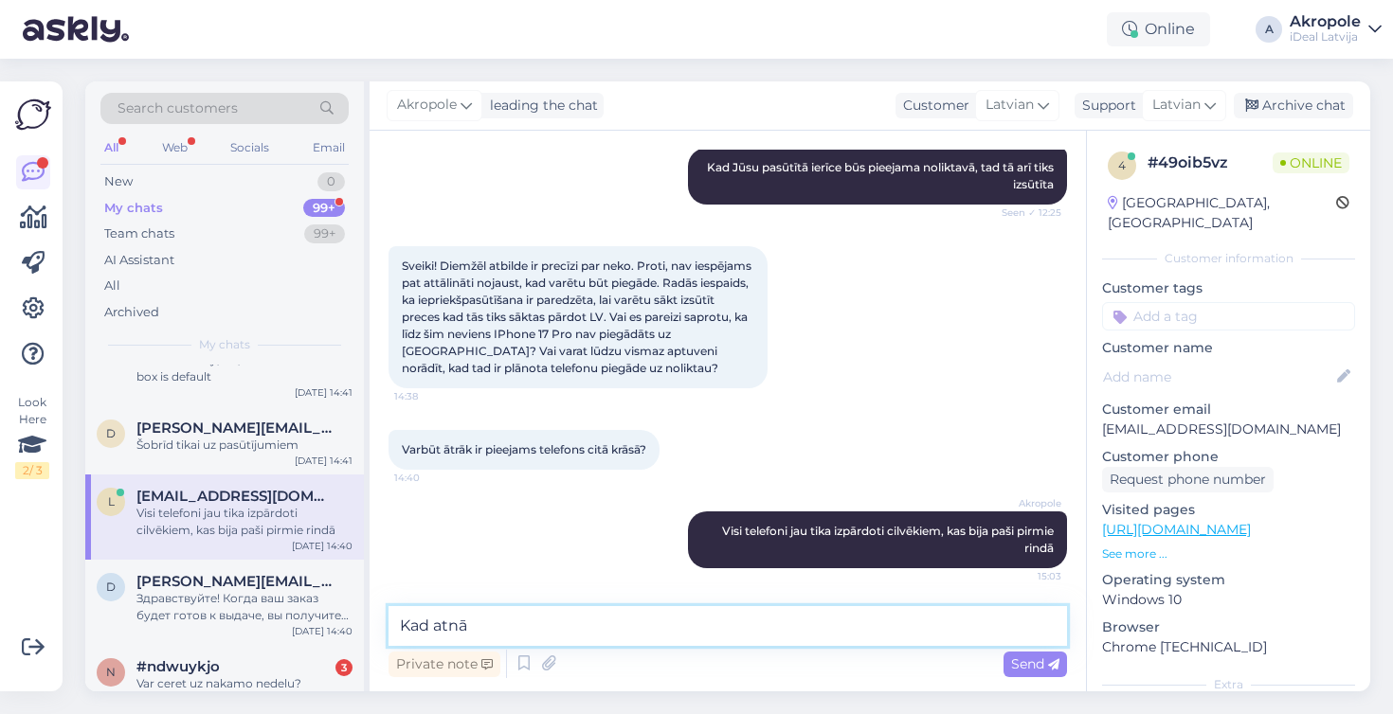
scroll to position [0, 0]
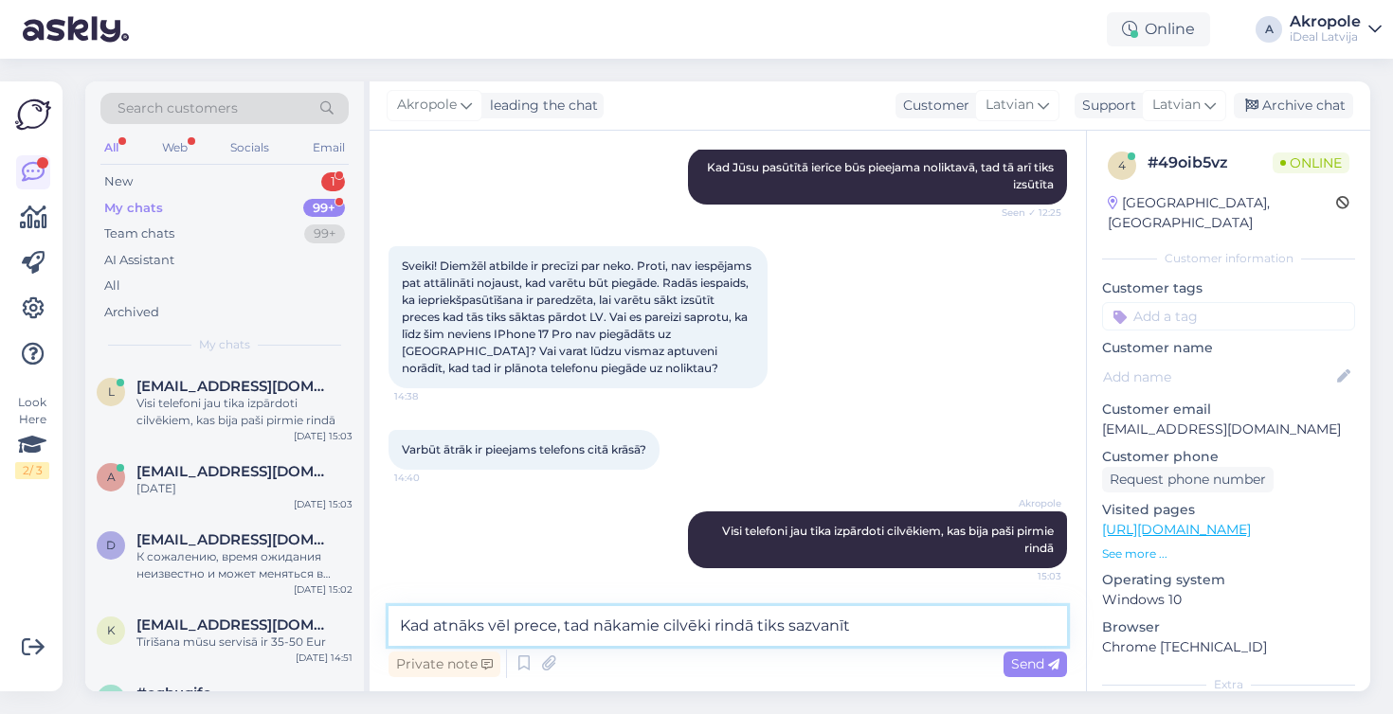
type textarea "Kad atnāks vēl prece, tad nākamie cilvēki rindā tiks sazvanīti"
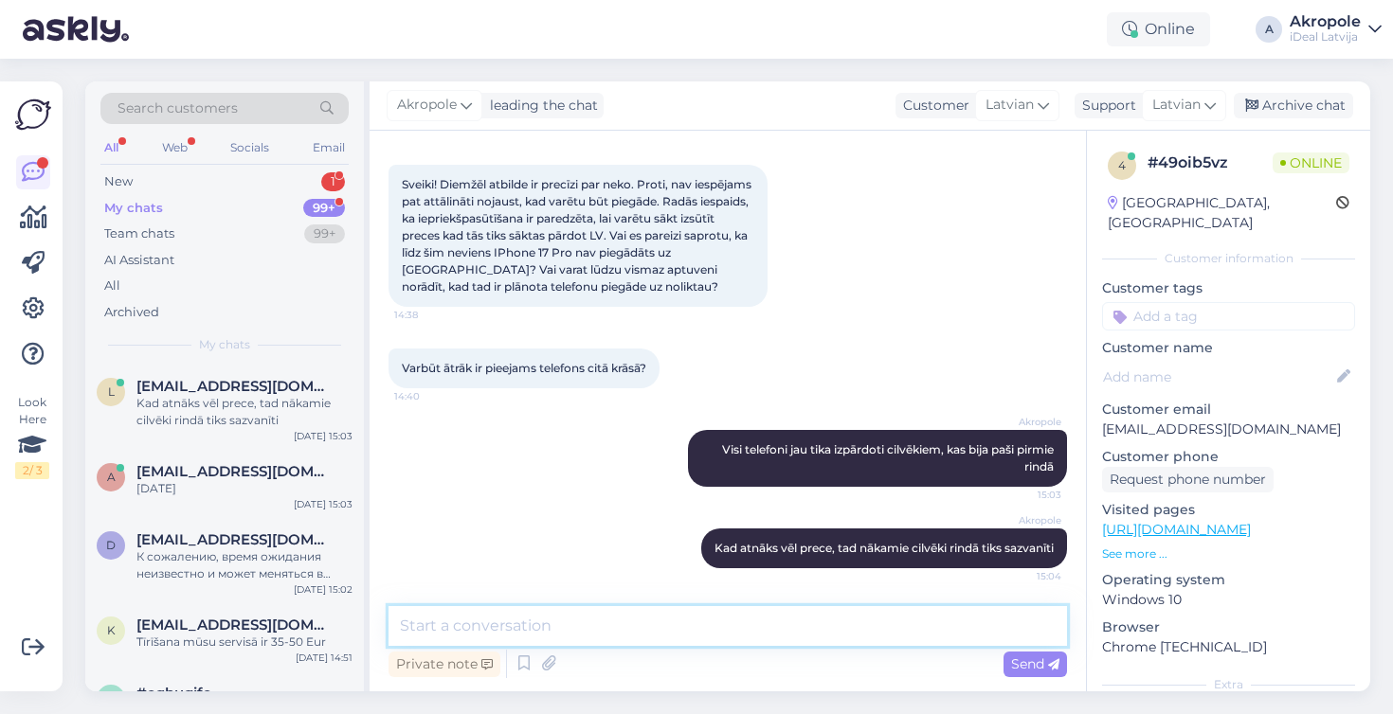
scroll to position [404, 0]
click at [843, 622] on textarea "Pro un Pro Max telefoni nav brīvā tirdzniecībā un tiek" at bounding box center [727, 626] width 678 height 40
click at [843, 625] on textarea "Pro un Pro Max telefoni nav brīvā tirdzniecībā un tiek" at bounding box center [727, 626] width 678 height 40
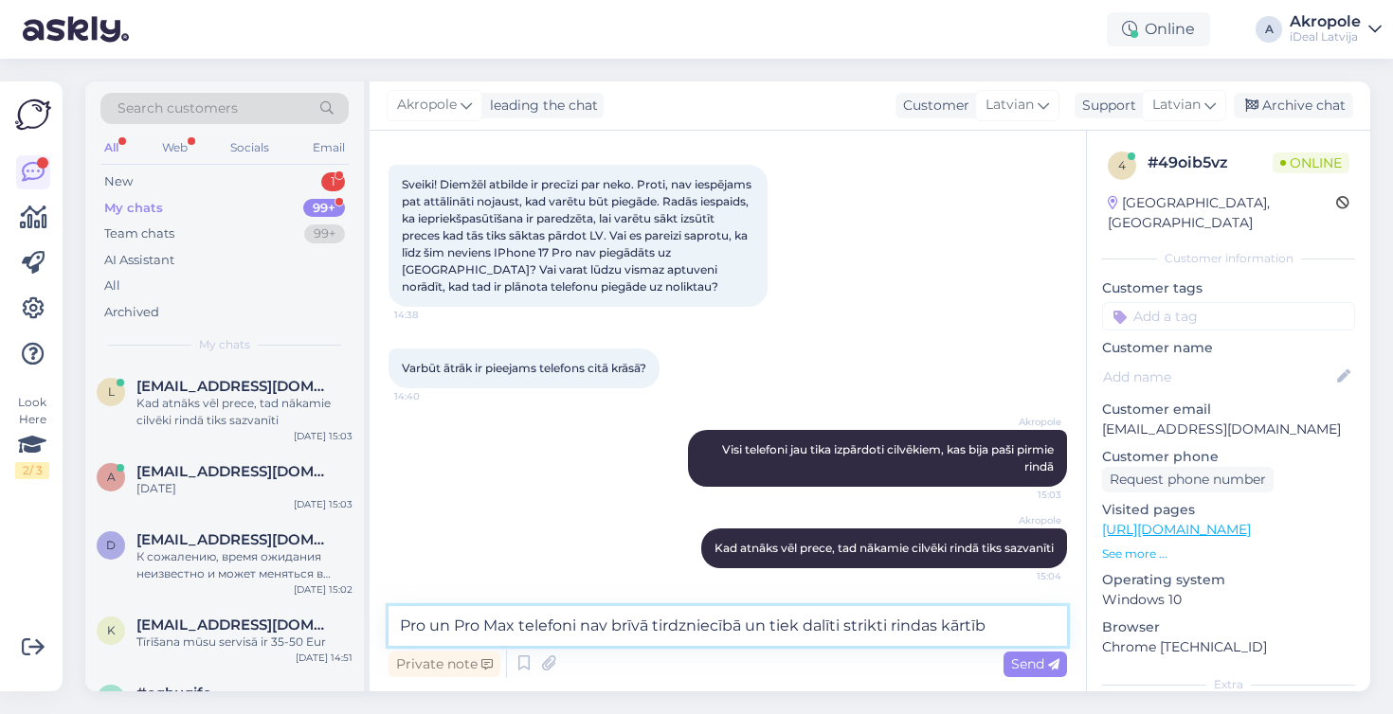
type textarea "Pro un Pro Max telefoni nav brīvā tirdzniecībā un tiek dalīti strikti rindas kā…"
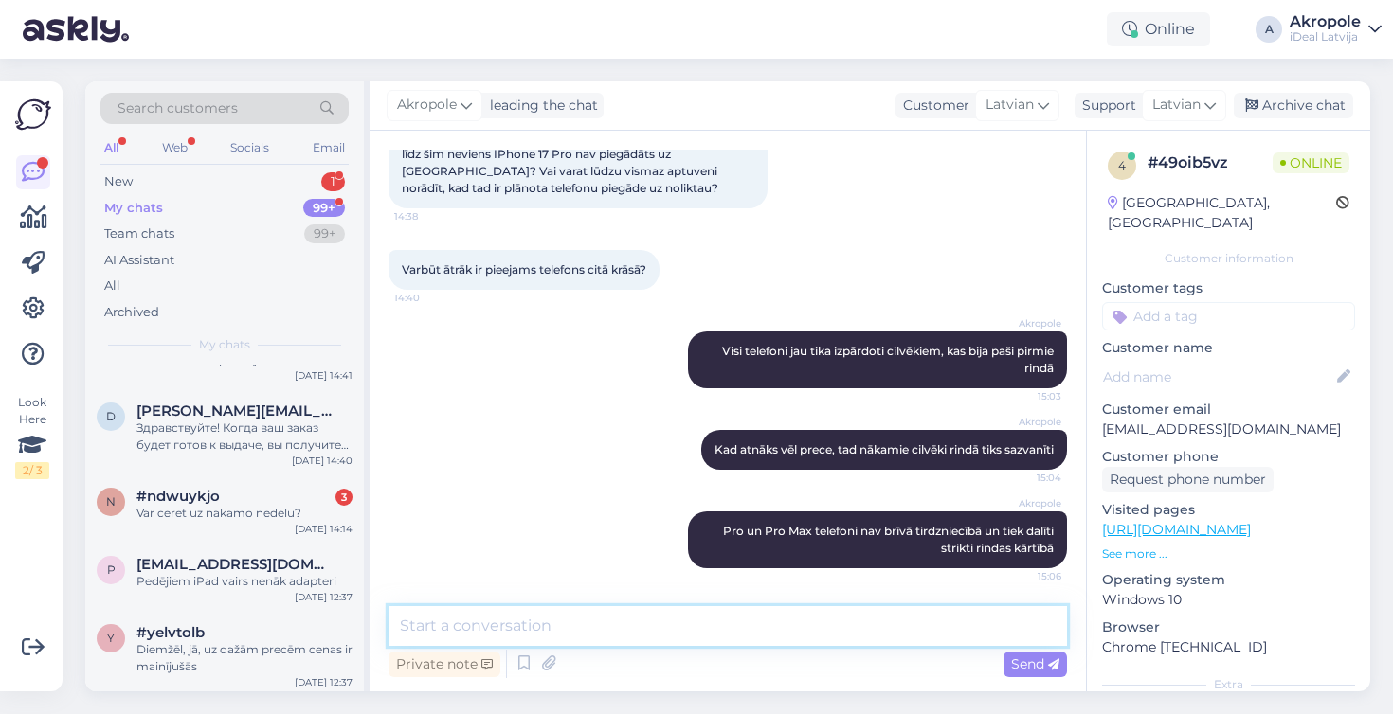
scroll to position [1103, 0]
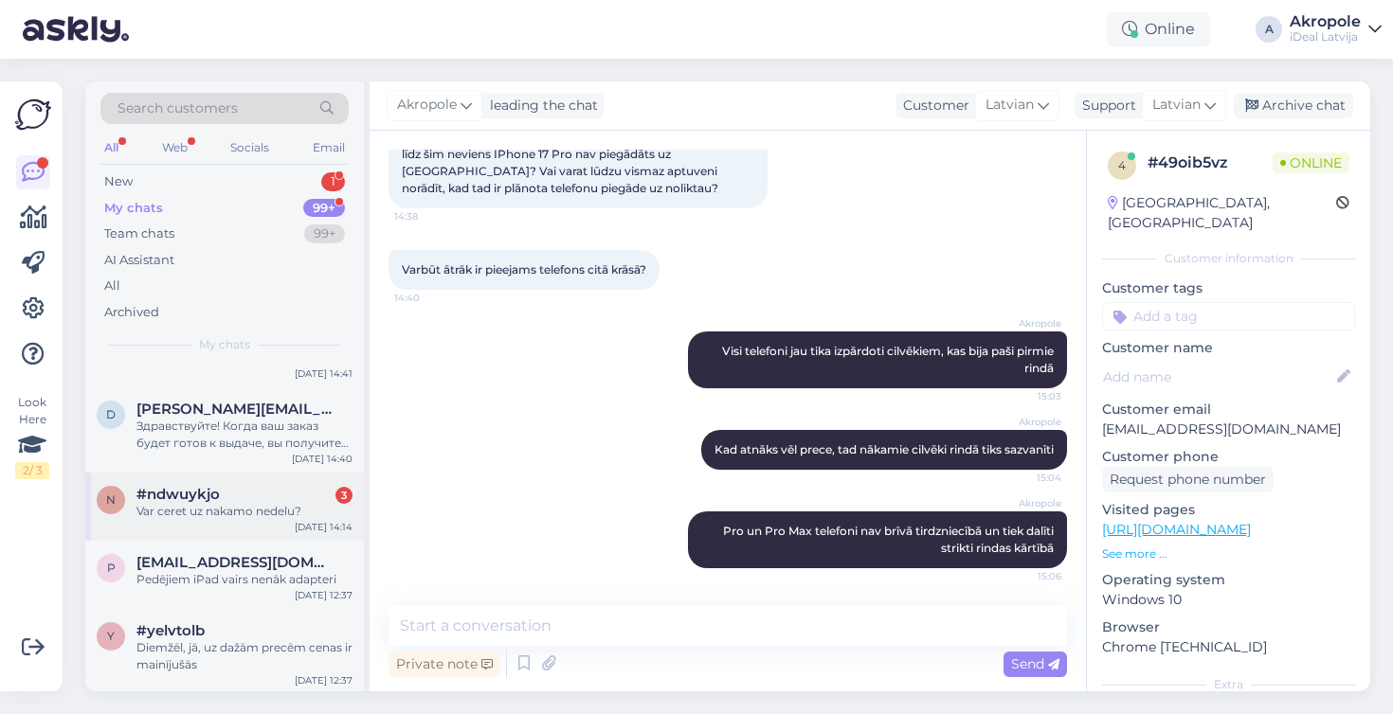
click at [221, 517] on div "n #ndwuykjo 3 Var ceret uz nakamo nedelu? [DATE] 14:14" at bounding box center [224, 507] width 279 height 68
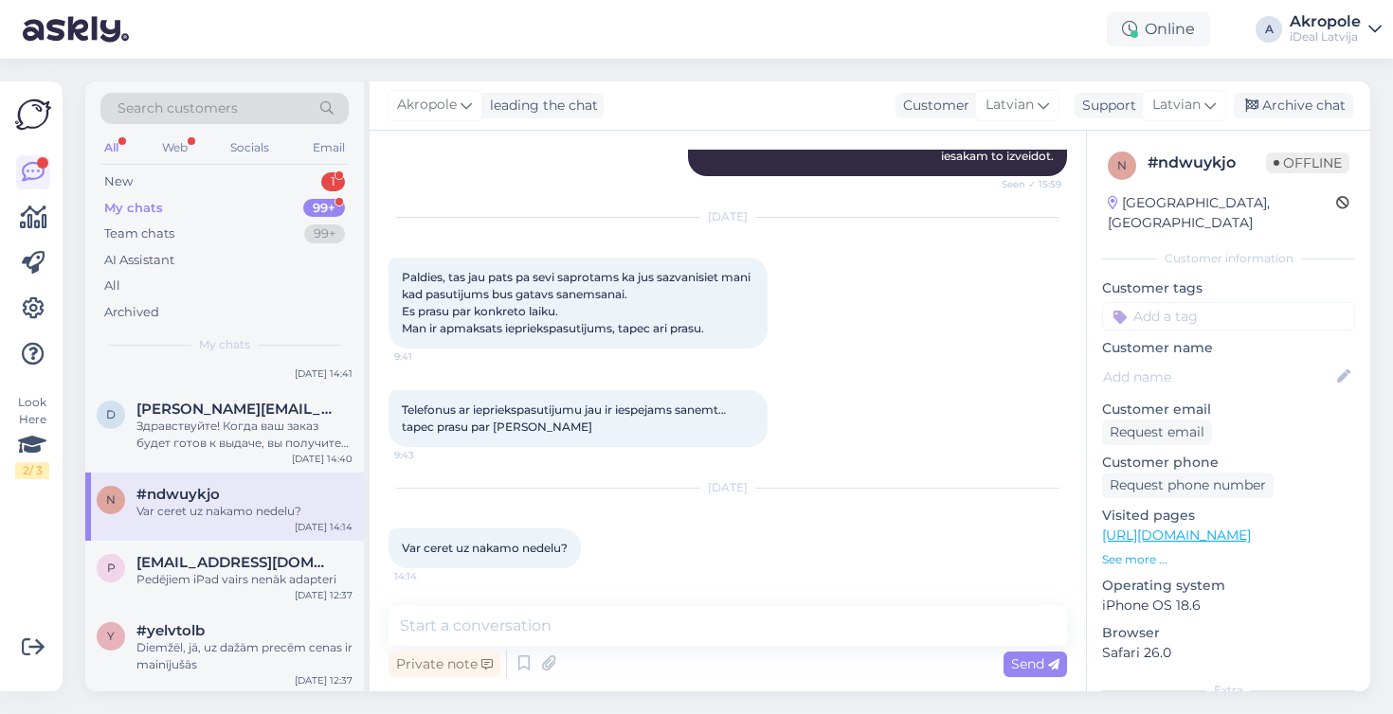
scroll to position [392, 0]
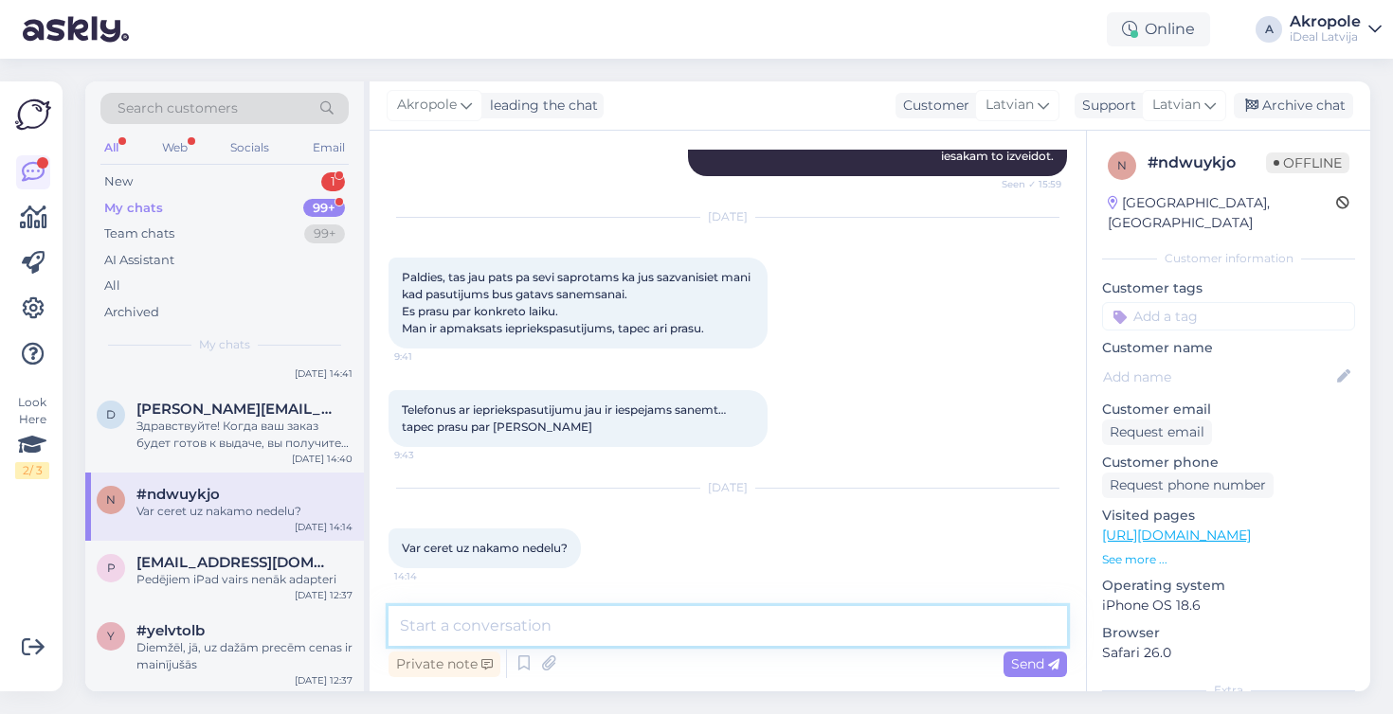
click at [658, 633] on textarea at bounding box center [727, 626] width 678 height 40
type textarea "Diemžēl, nezinam, nevaram pateikt"
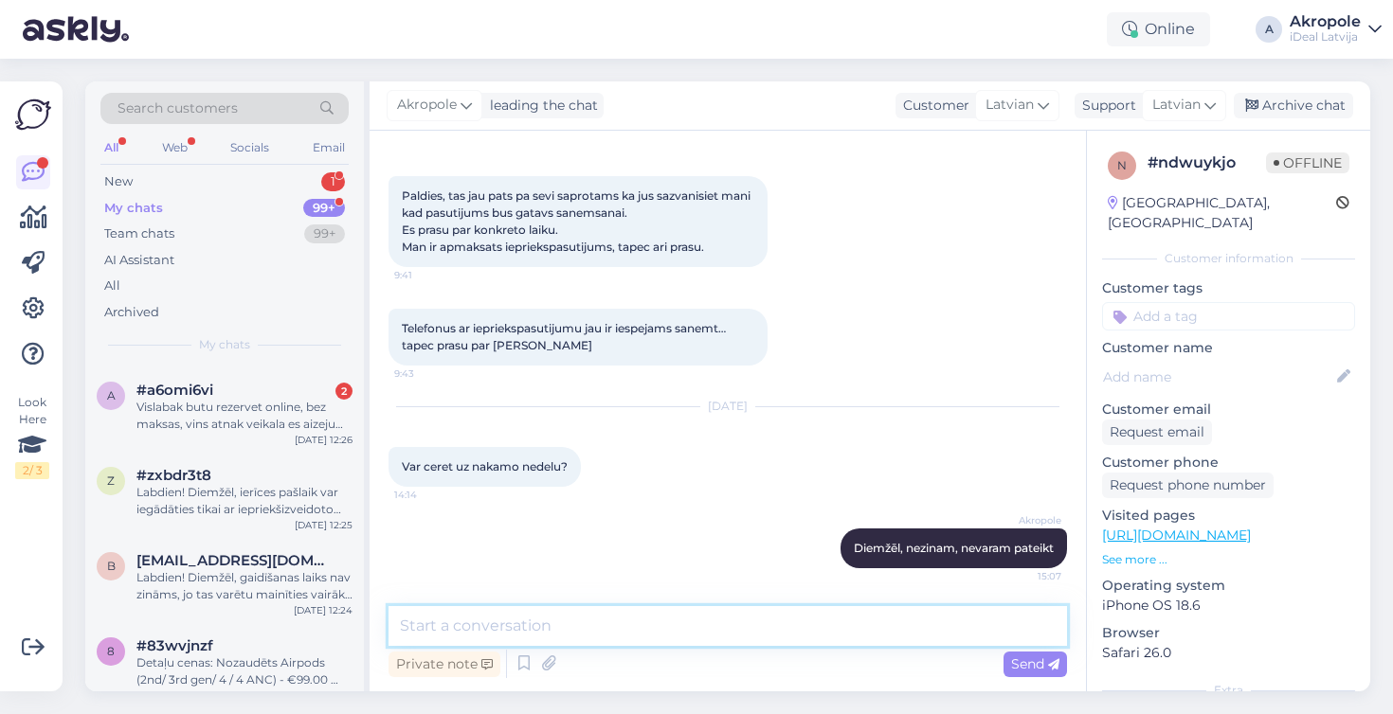
scroll to position [1597, 0]
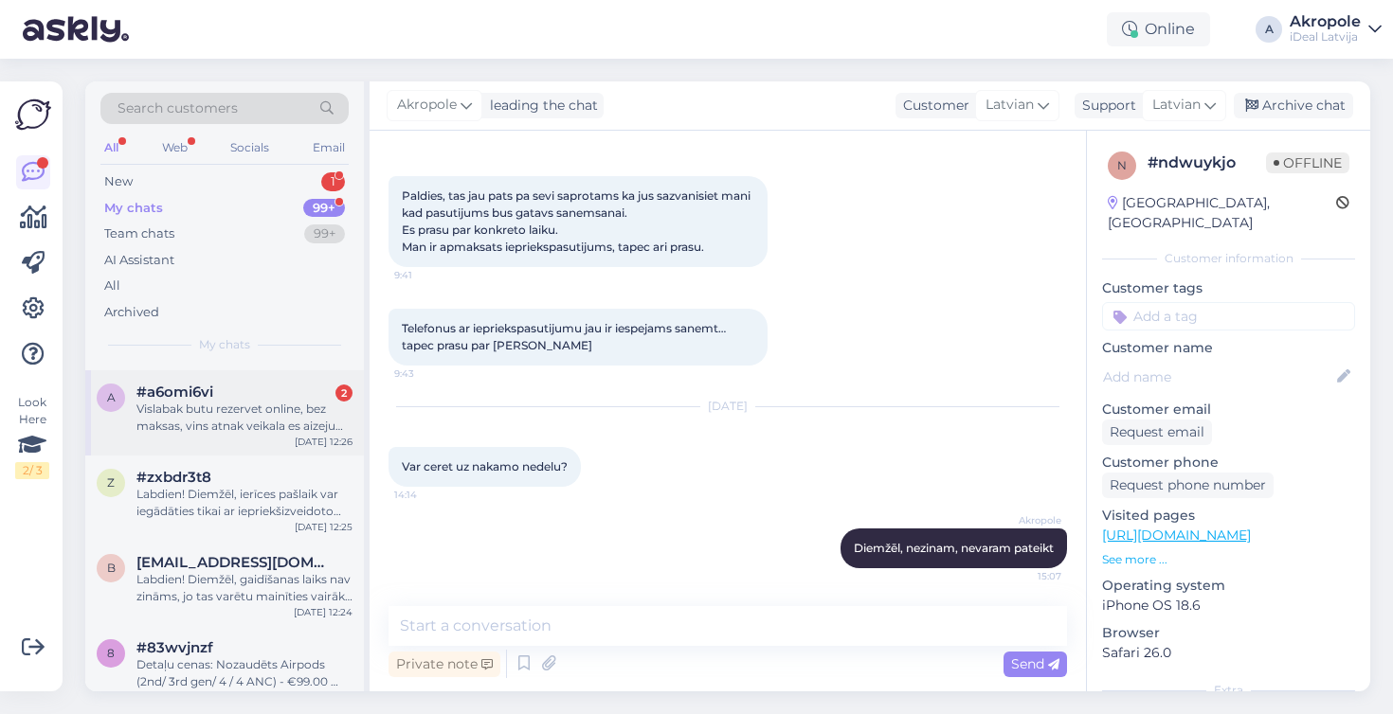
click at [283, 418] on div "Vislabak butu rezervet online, bez maksas, vins atnak veikala es aizeju panemt …" at bounding box center [244, 418] width 216 height 34
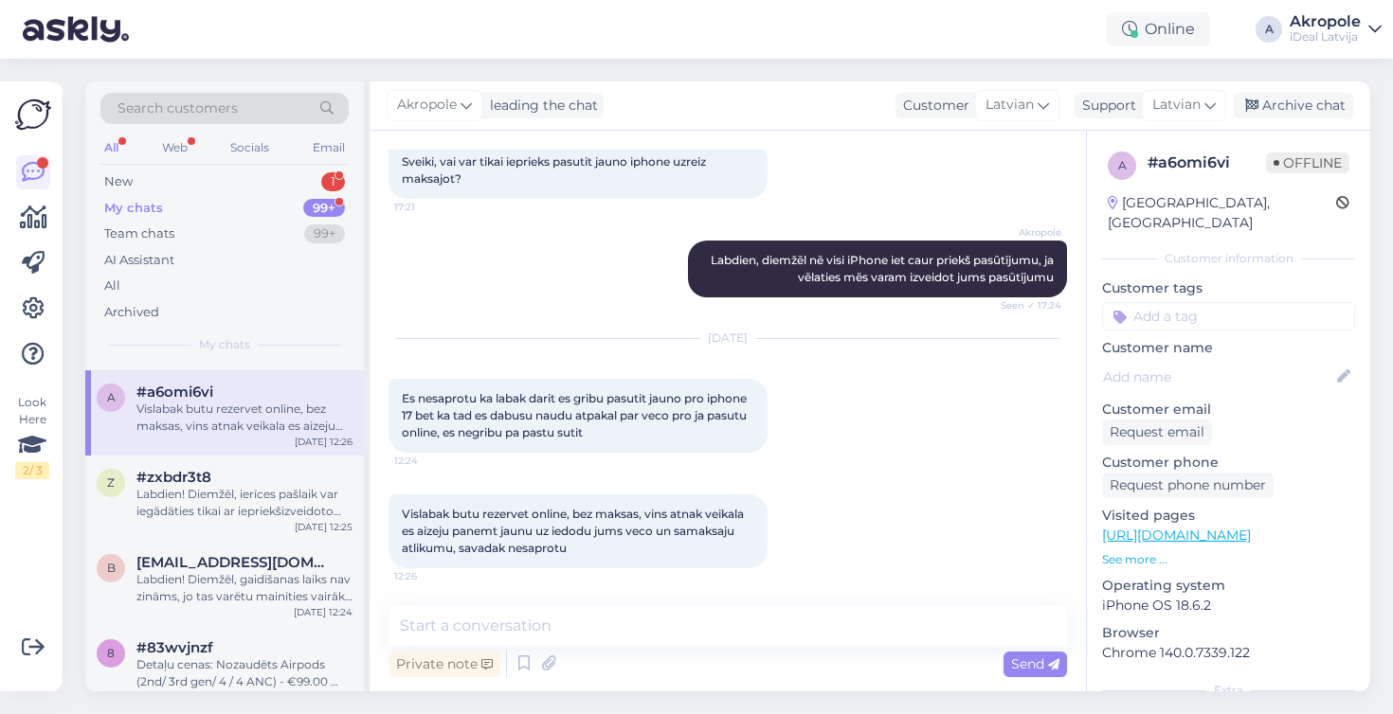
scroll to position [108, 0]
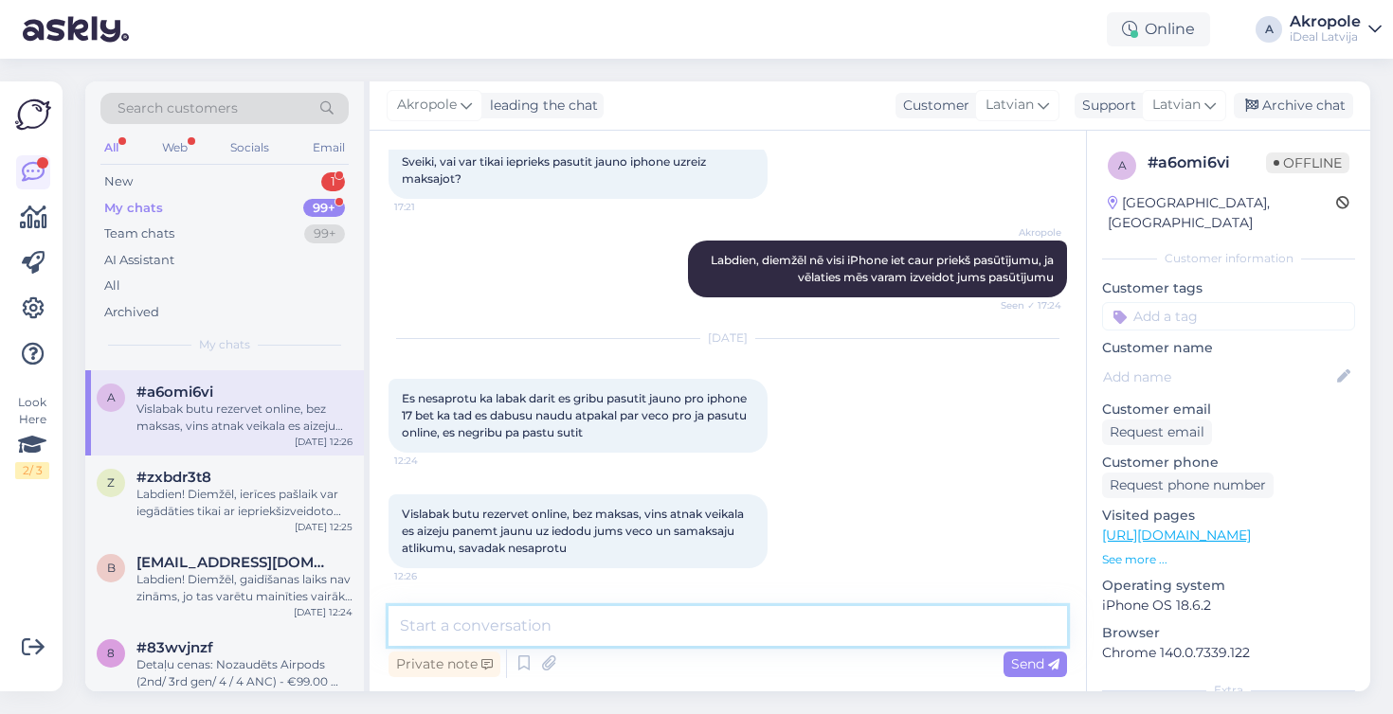
click at [587, 616] on textarea at bounding box center [727, 626] width 678 height 40
click at [592, 628] on textarea at bounding box center [727, 626] width 678 height 40
type textarea "T"
click at [467, 629] on textarea "Tieši tā, tā opcija ir visbiežāk sastopama" at bounding box center [727, 626] width 678 height 40
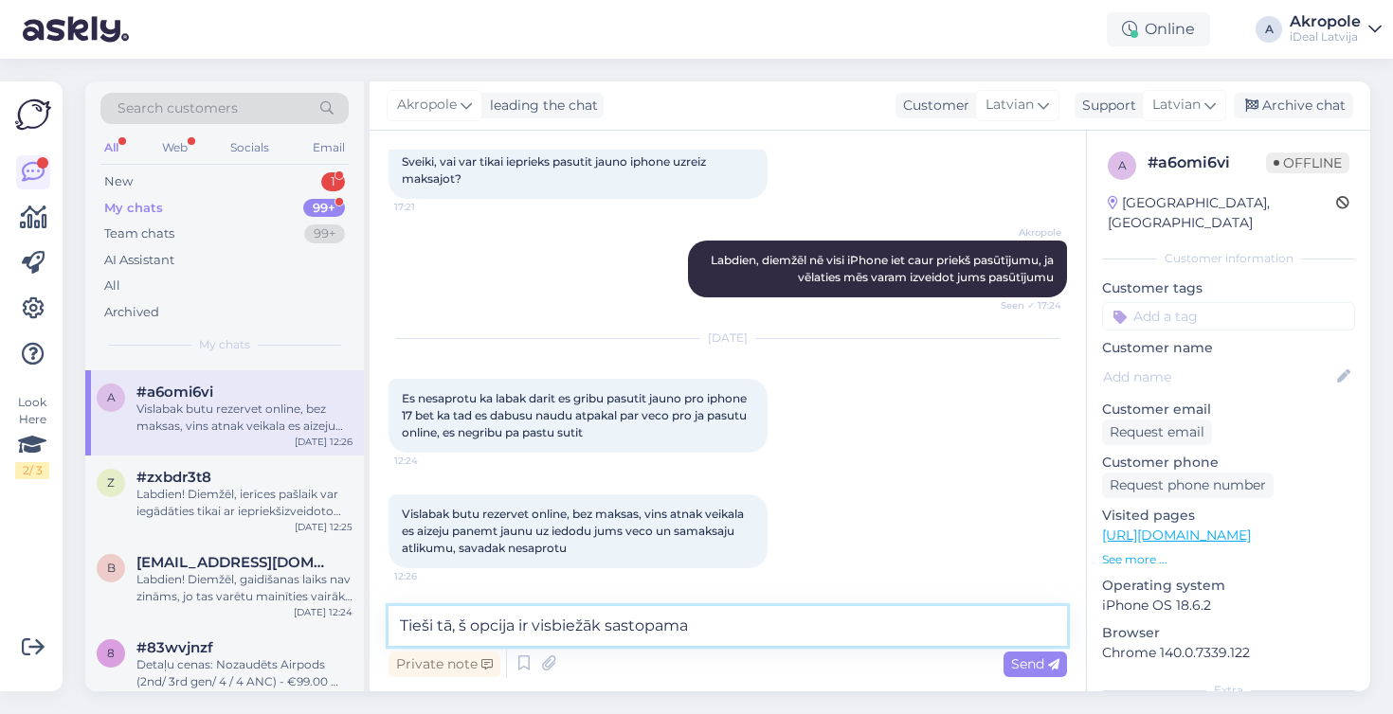
type textarea "Tieši tā, šī opcija ir visbiežāk sastopama"
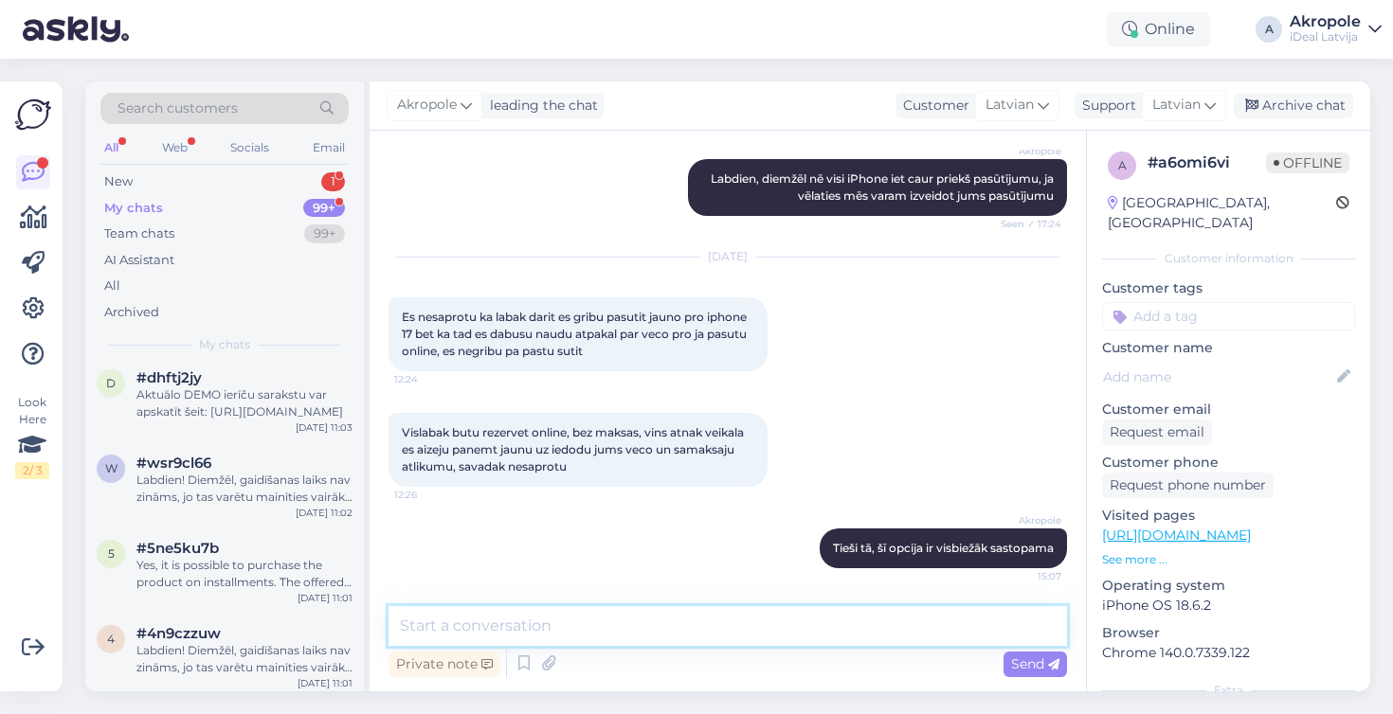
scroll to position [2269, 0]
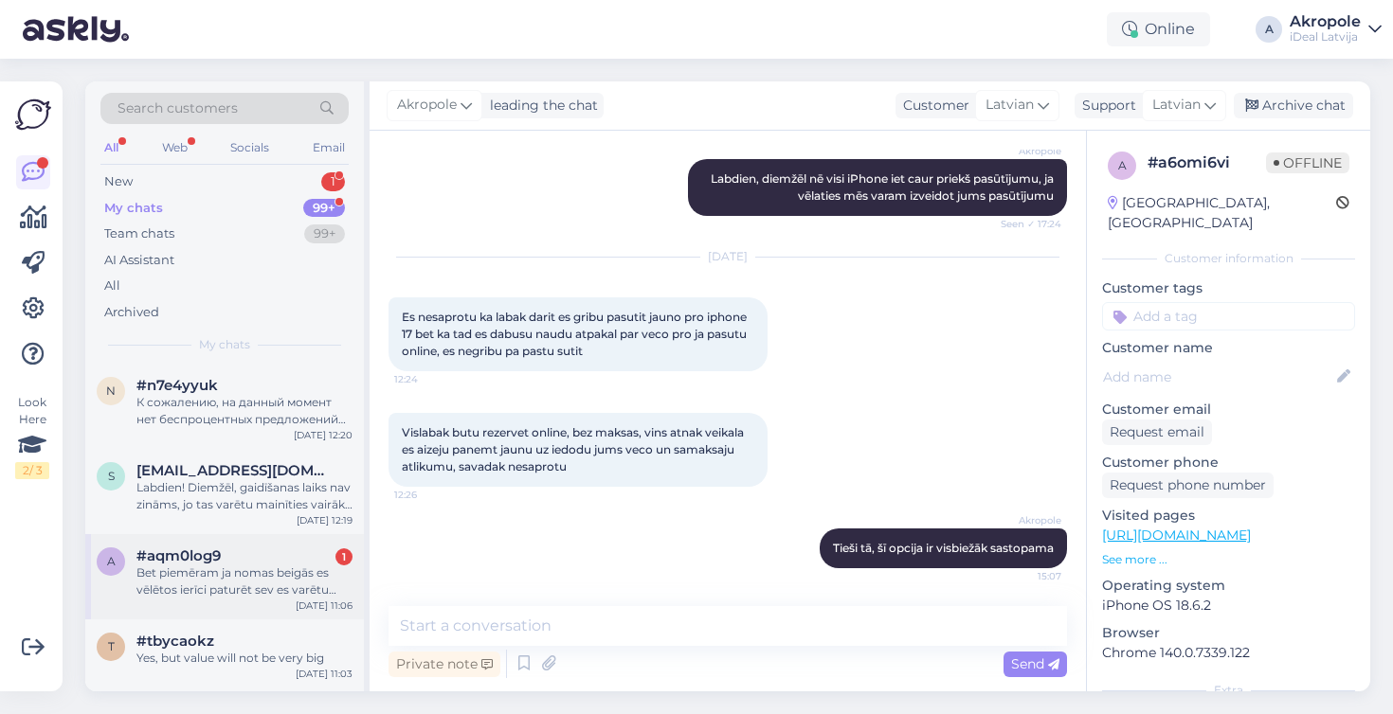
click at [253, 534] on div "a #aqm0log9 1 Bet piemēram ja nomas beigās es vēlētos ierīci paturēt sev es var…" at bounding box center [224, 576] width 279 height 85
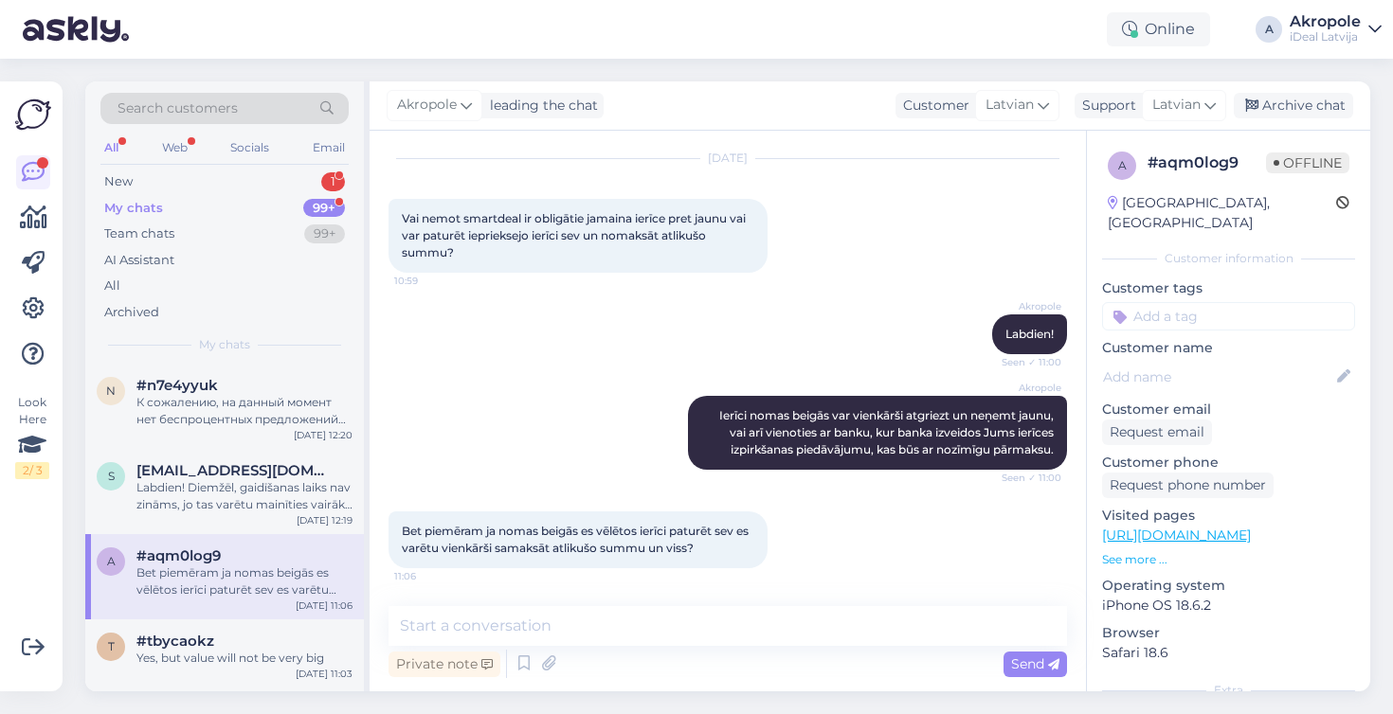
scroll to position [51, 0]
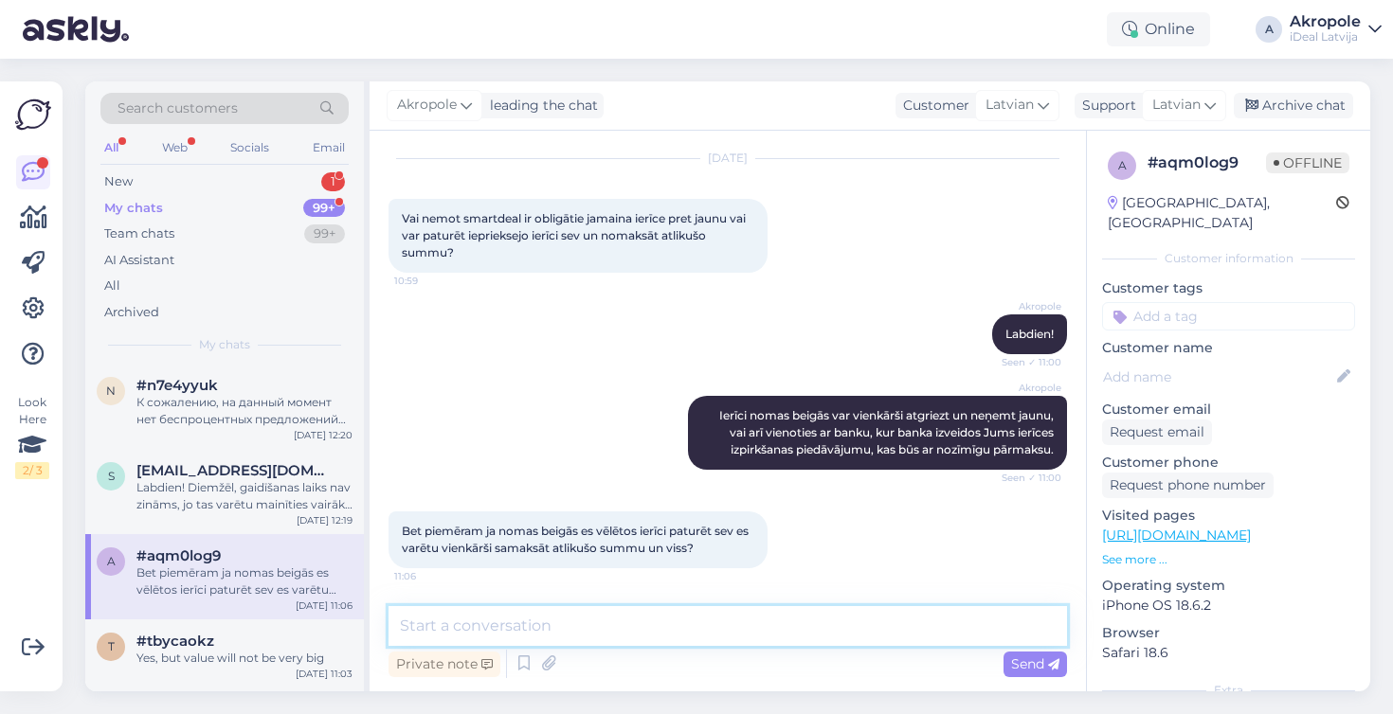
click at [643, 626] on textarea at bounding box center [727, 626] width 678 height 40
click at [612, 636] on textarea at bounding box center [727, 626] width 678 height 40
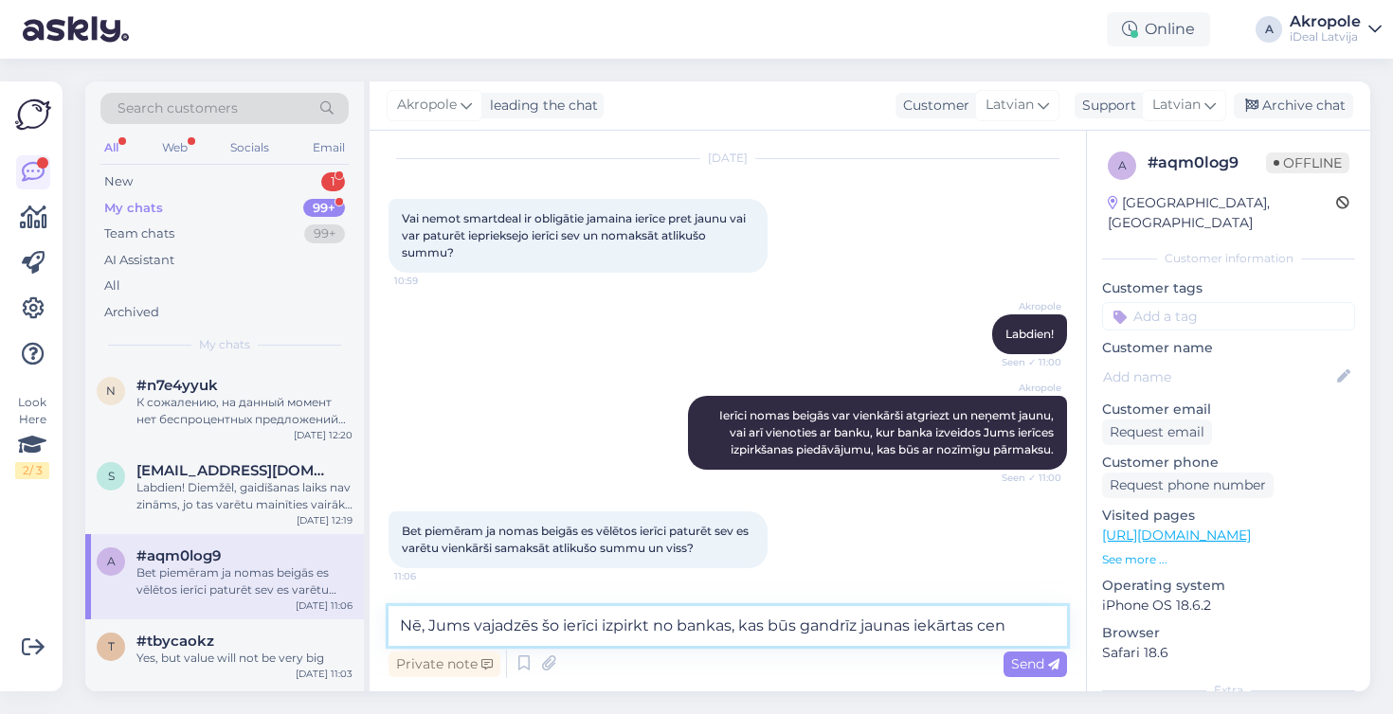
type textarea "Nē, Jums vajadzēs šo ierīci izpirkt no bankas, kas būs gandrīz jaunas iekārtas …"
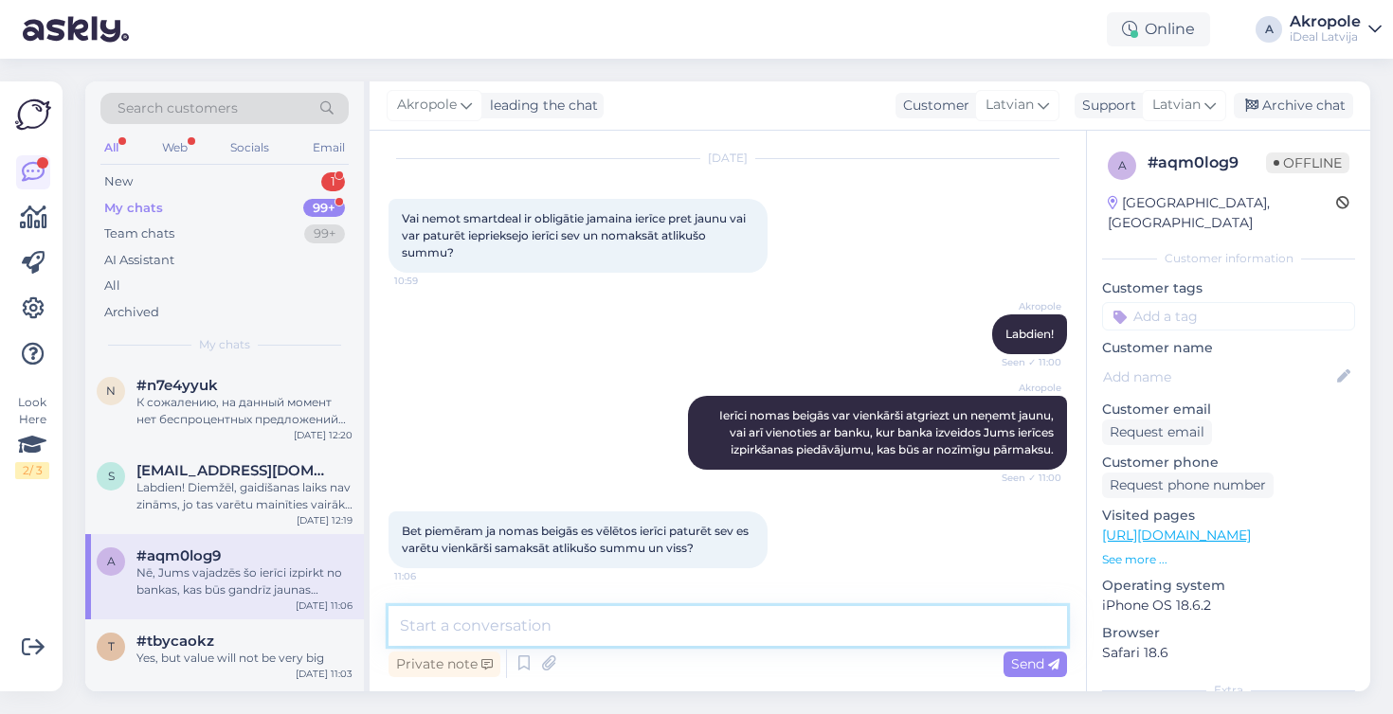
scroll to position [150, 0]
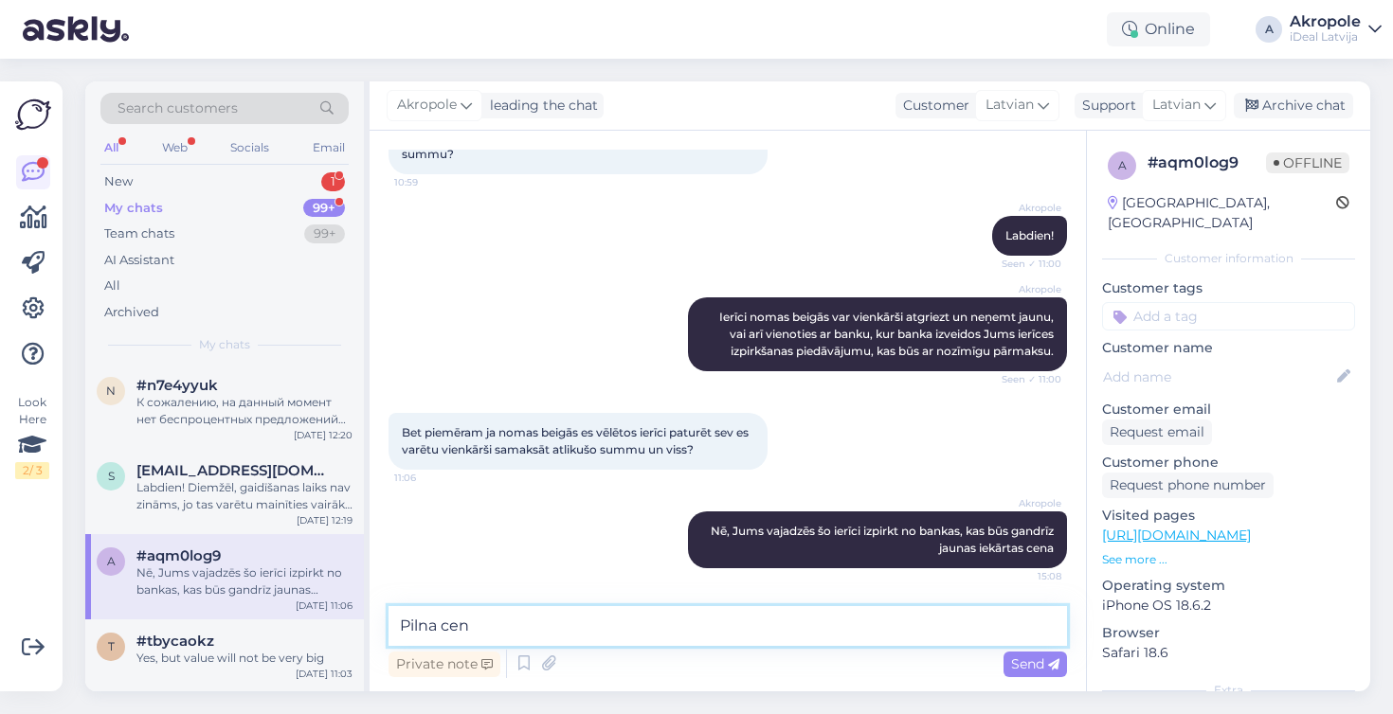
type textarea "Pilna cena"
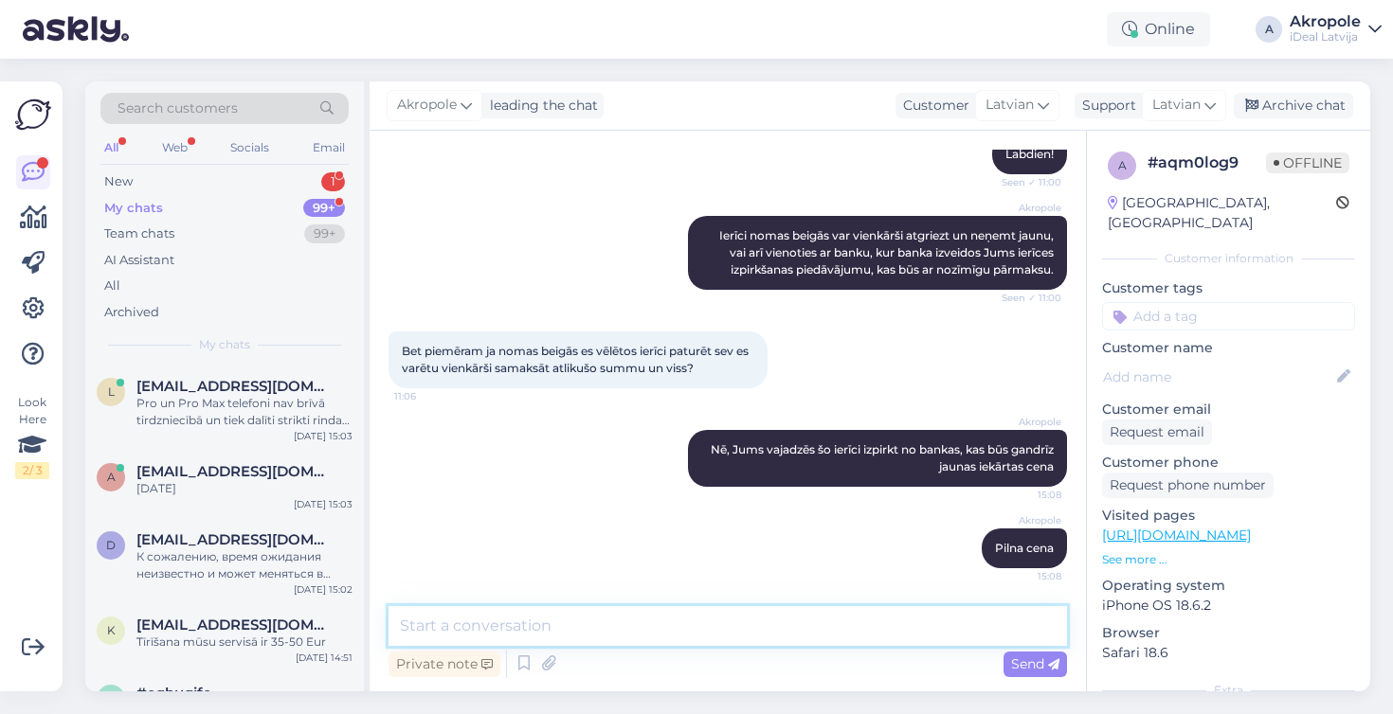
scroll to position [0, 0]
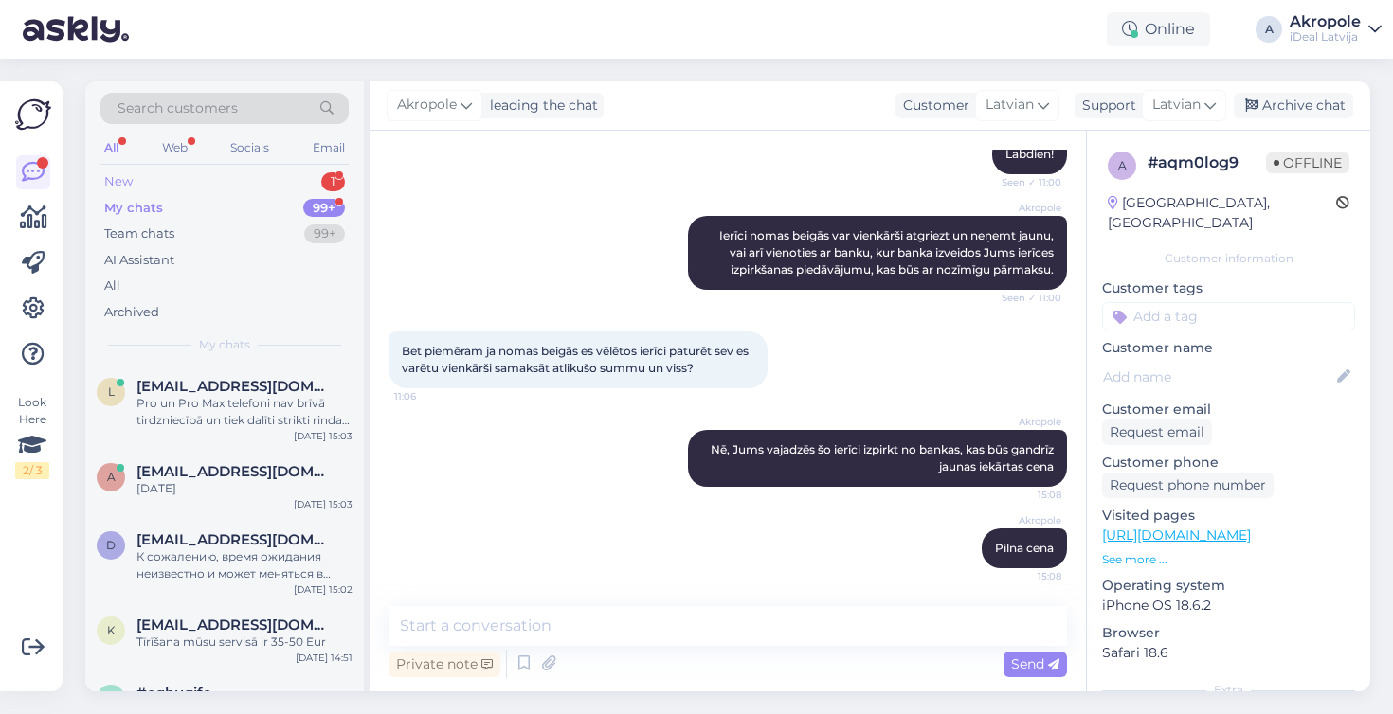
click at [253, 189] on div "New 1" at bounding box center [224, 182] width 248 height 27
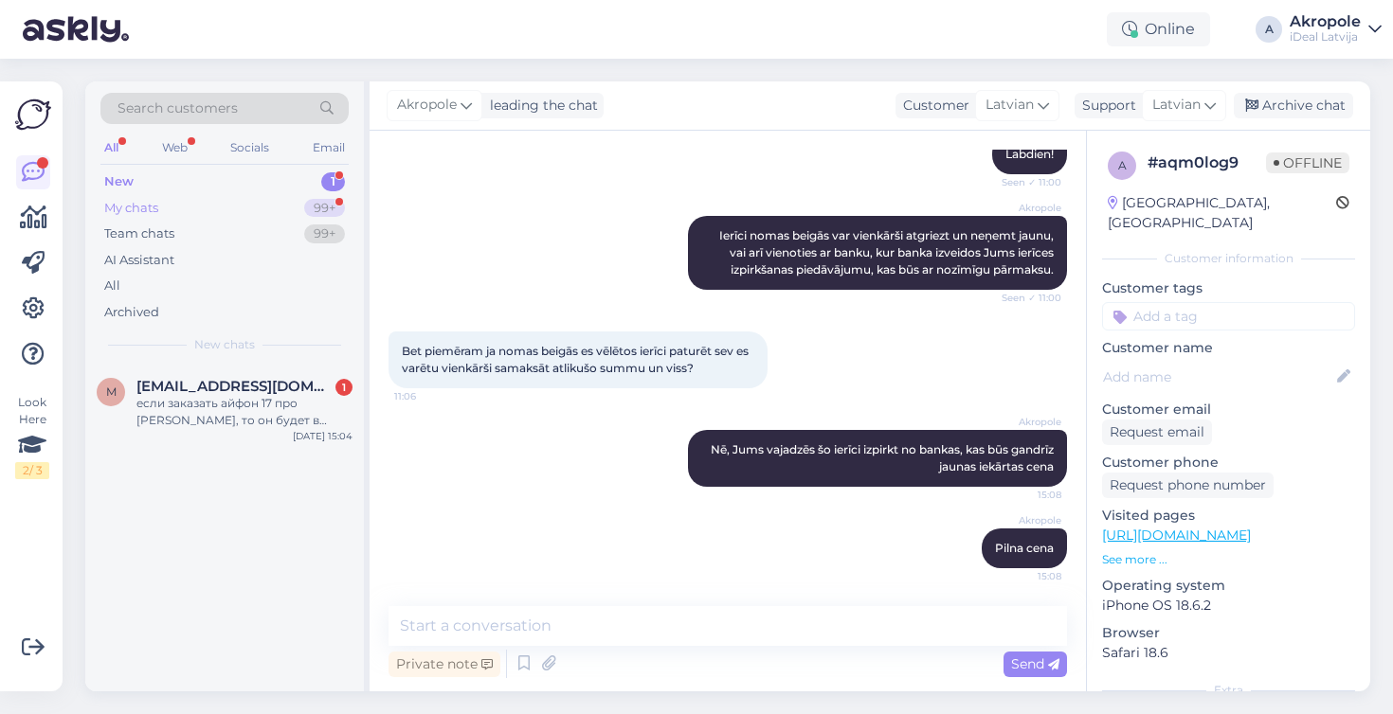
click at [256, 202] on div "My chats 99+" at bounding box center [224, 208] width 248 height 27
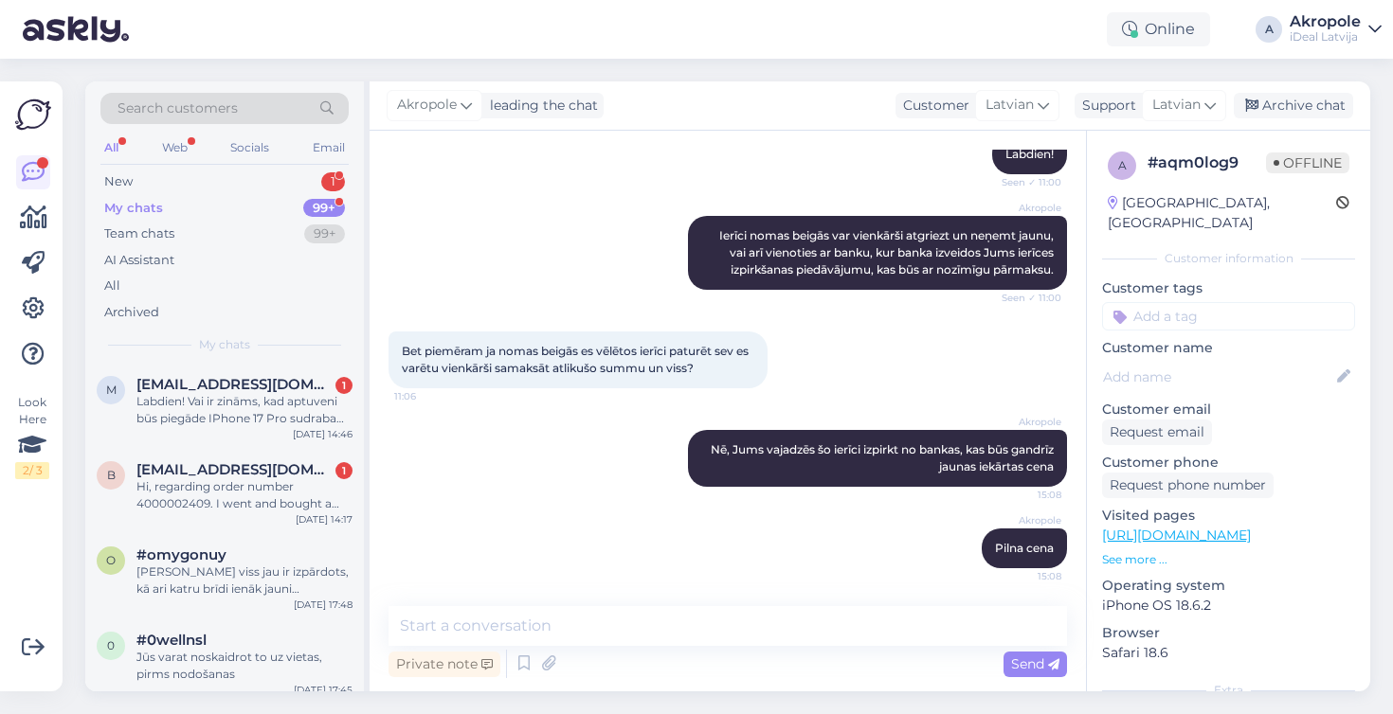
scroll to position [4159, 0]
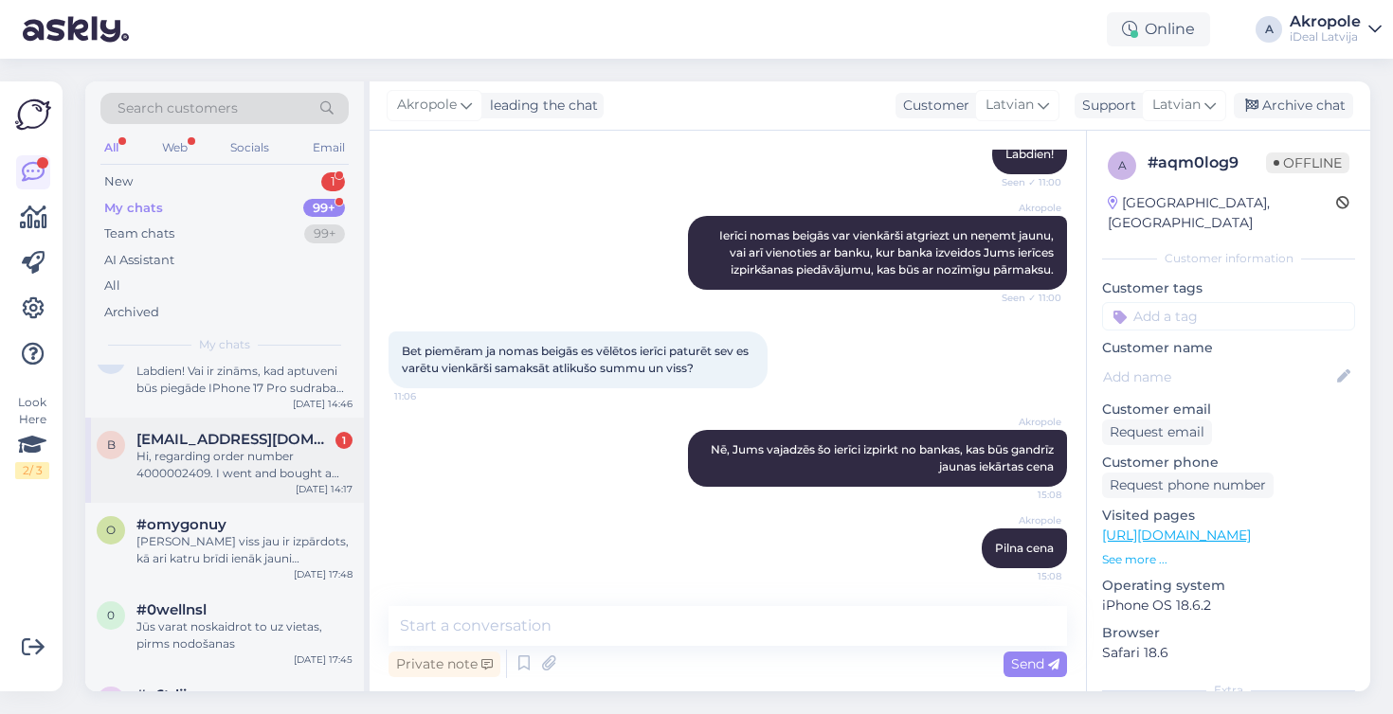
click at [265, 443] on span "[EMAIL_ADDRESS][DOMAIN_NAME]" at bounding box center [234, 439] width 197 height 17
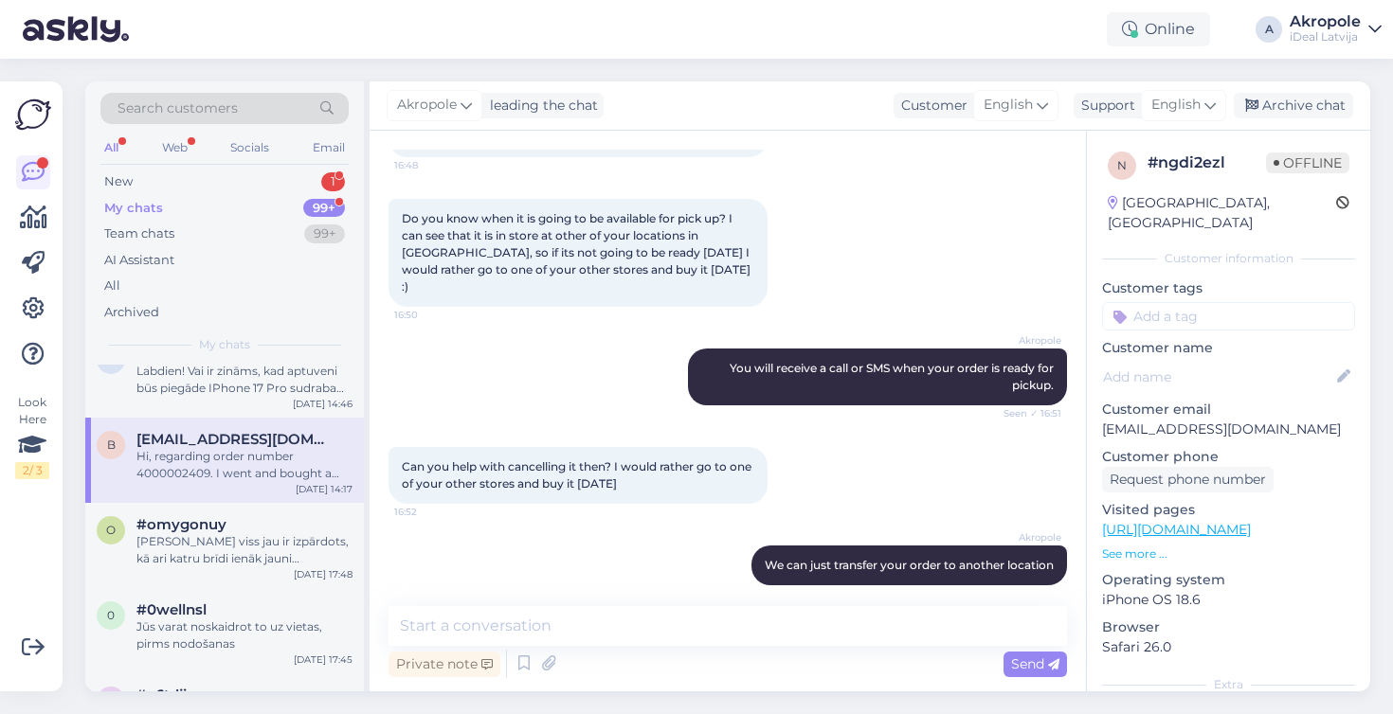
scroll to position [991, 0]
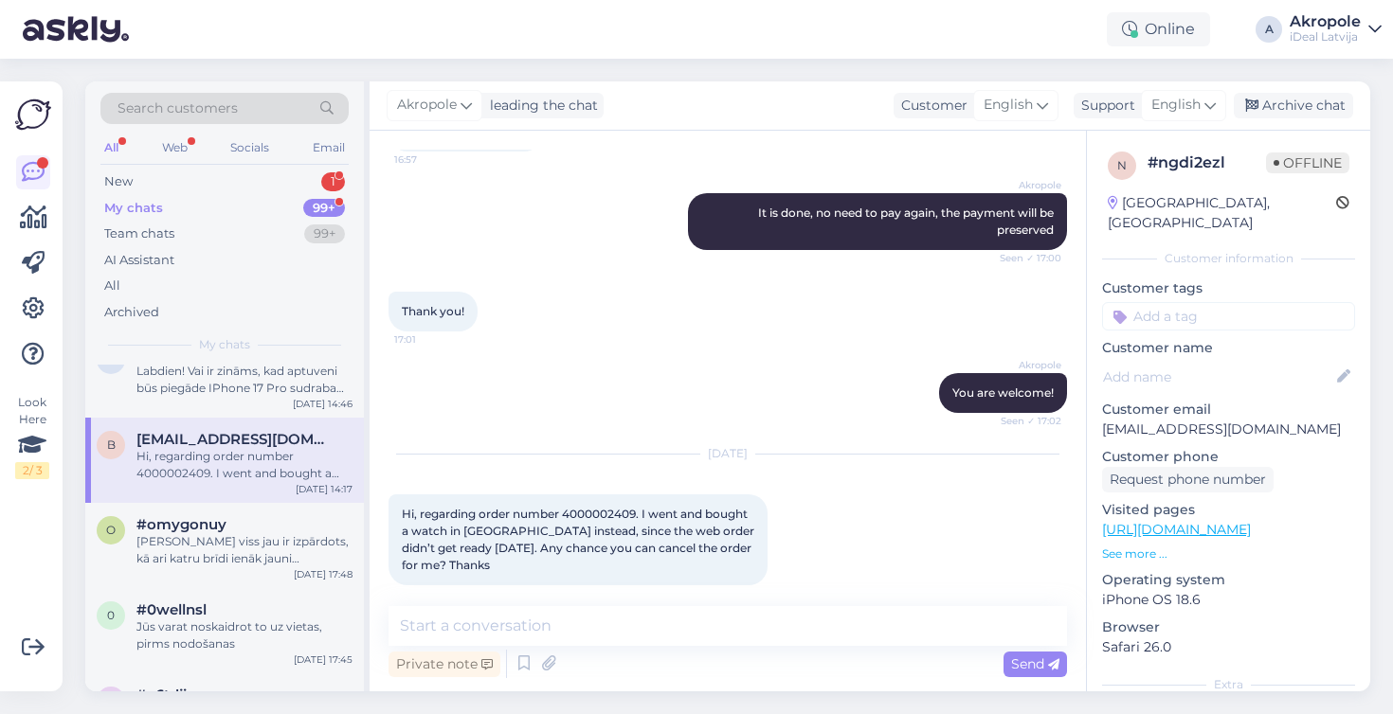
click at [597, 507] on span "Hi, regarding order number 4000002409. I went and bought a watch in [GEOGRAPHIC…" at bounding box center [579, 539] width 355 height 65
copy span "4000002409"
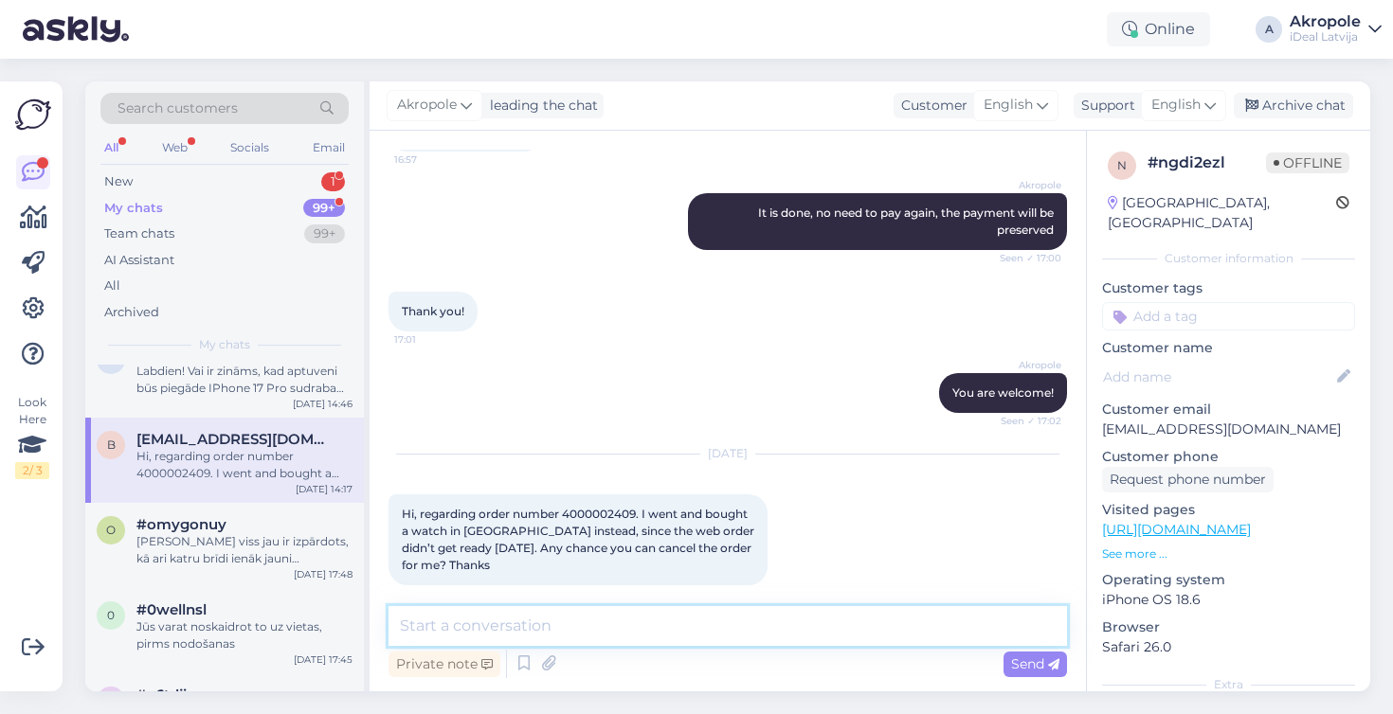
click at [516, 640] on textarea at bounding box center [727, 626] width 678 height 40
type textarea "[PERSON_NAME], we are sorry, they ignored our instructions"
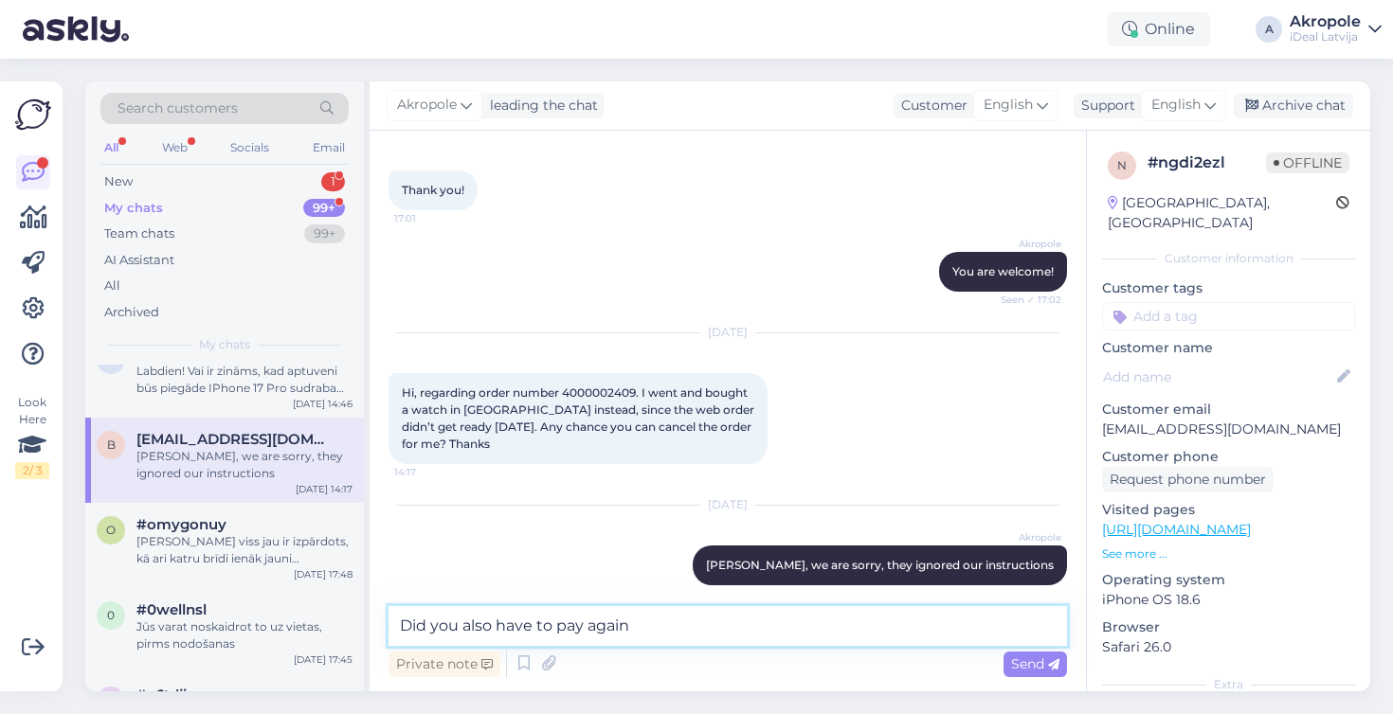
type textarea "Did you also have to pay again?"
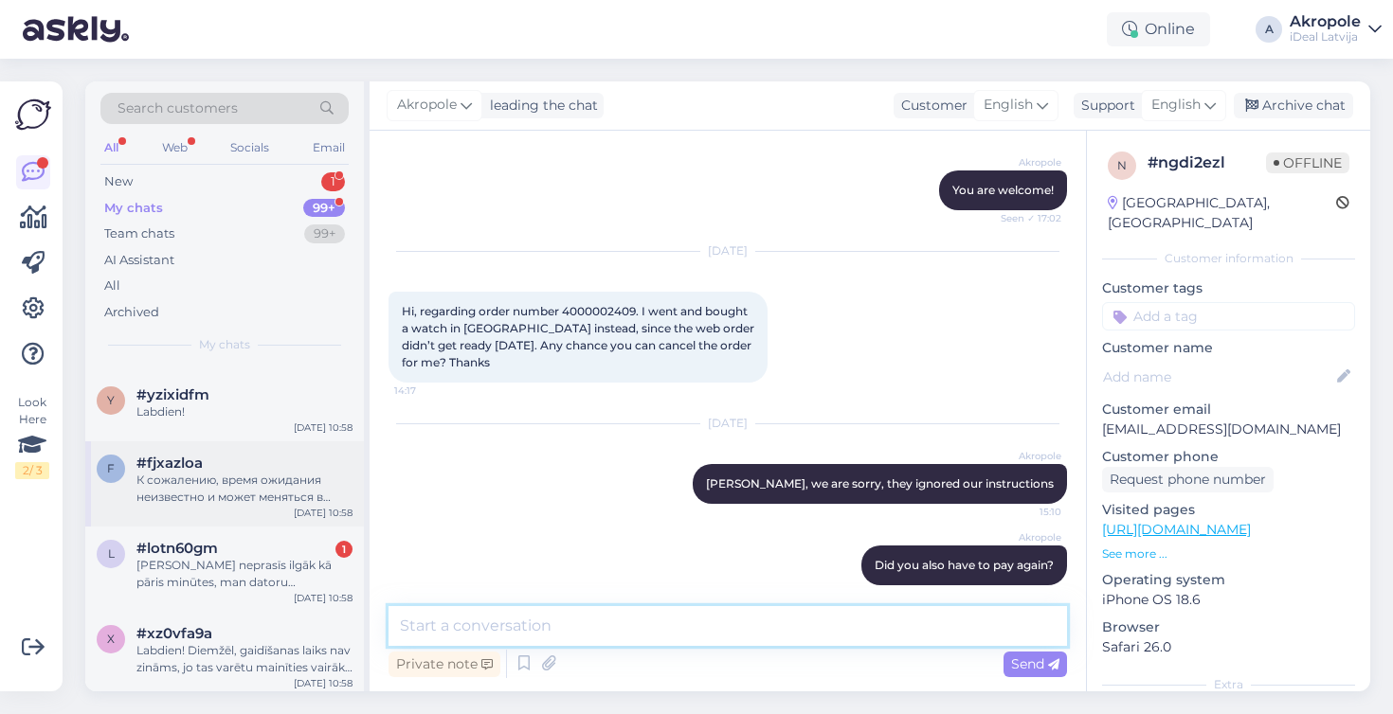
scroll to position [3387, 0]
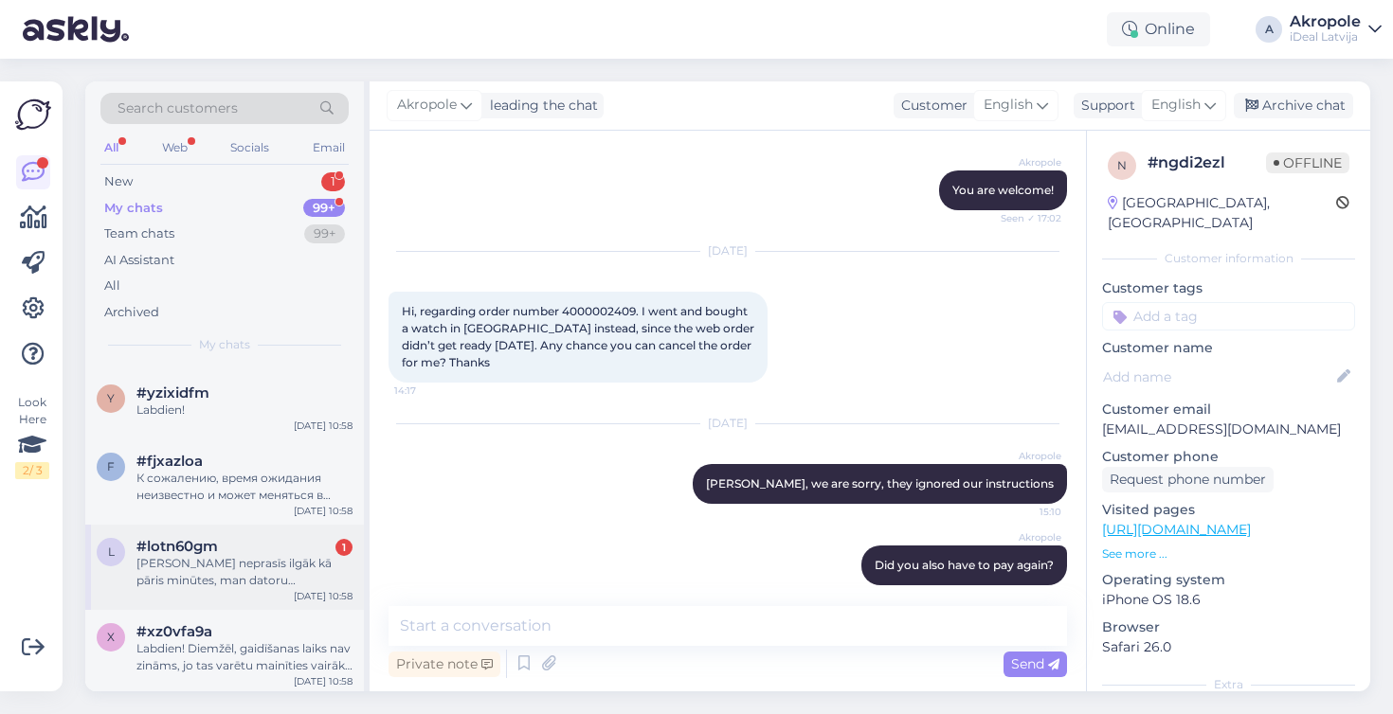
click at [302, 576] on div "[PERSON_NAME] neprasīs ilgāk kā pāris minūtes, man datoru nevajadzēs atstāt uz …" at bounding box center [244, 572] width 216 height 34
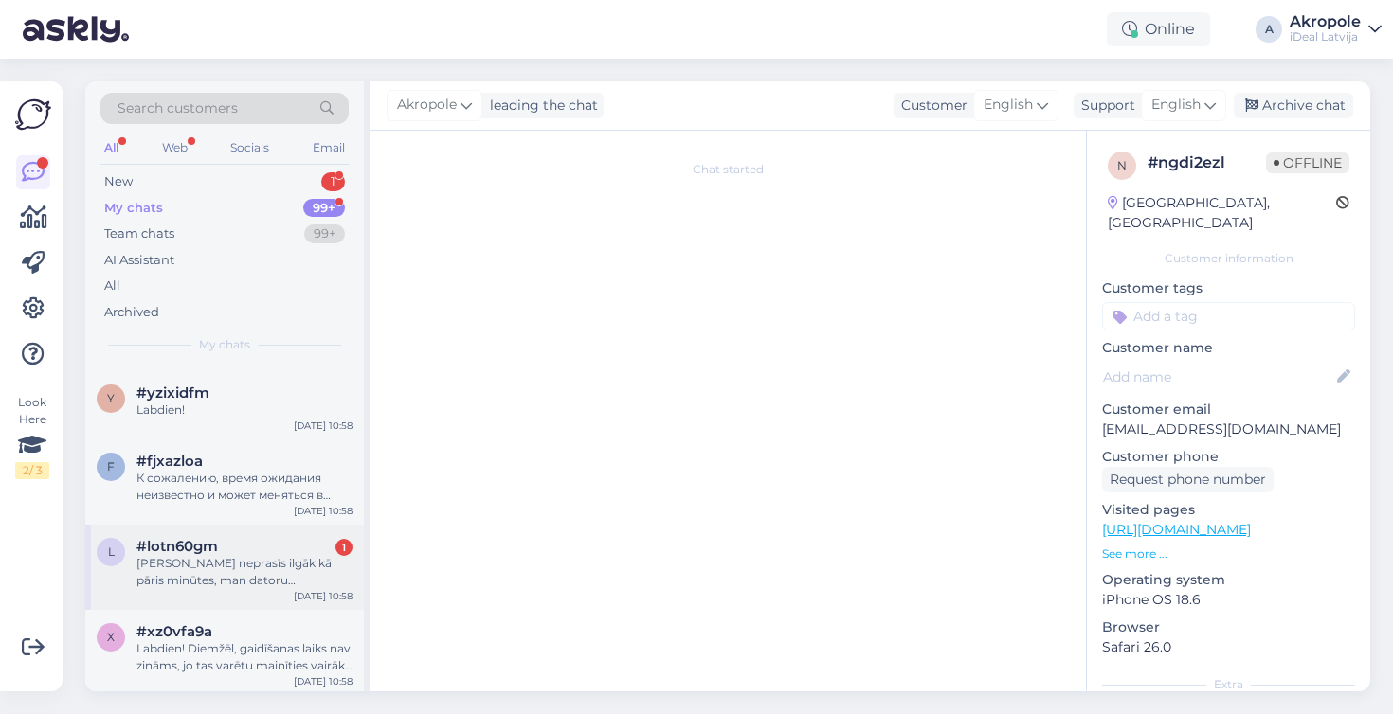
scroll to position [231, 0]
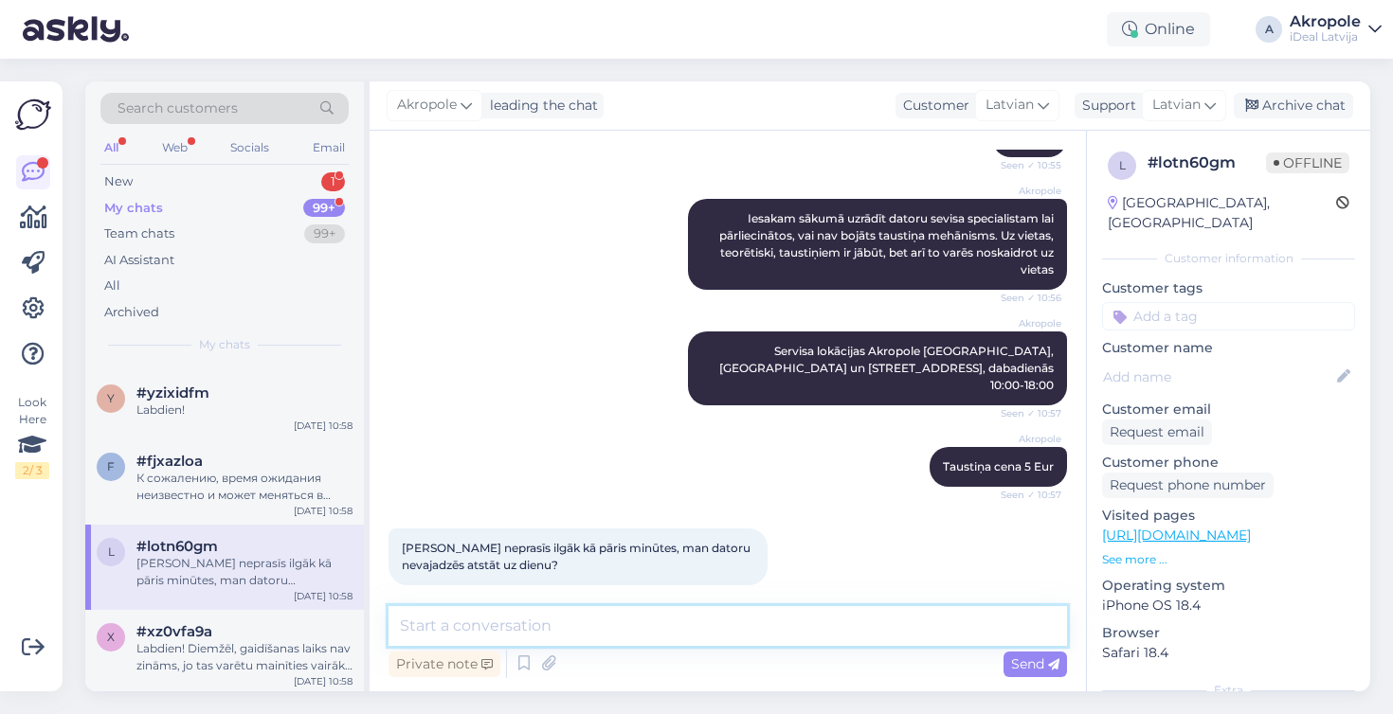
click at [492, 616] on textarea at bounding box center [727, 626] width 678 height 40
type textarea "Teorētiski, nē, ja serviss nebūs noslogots"
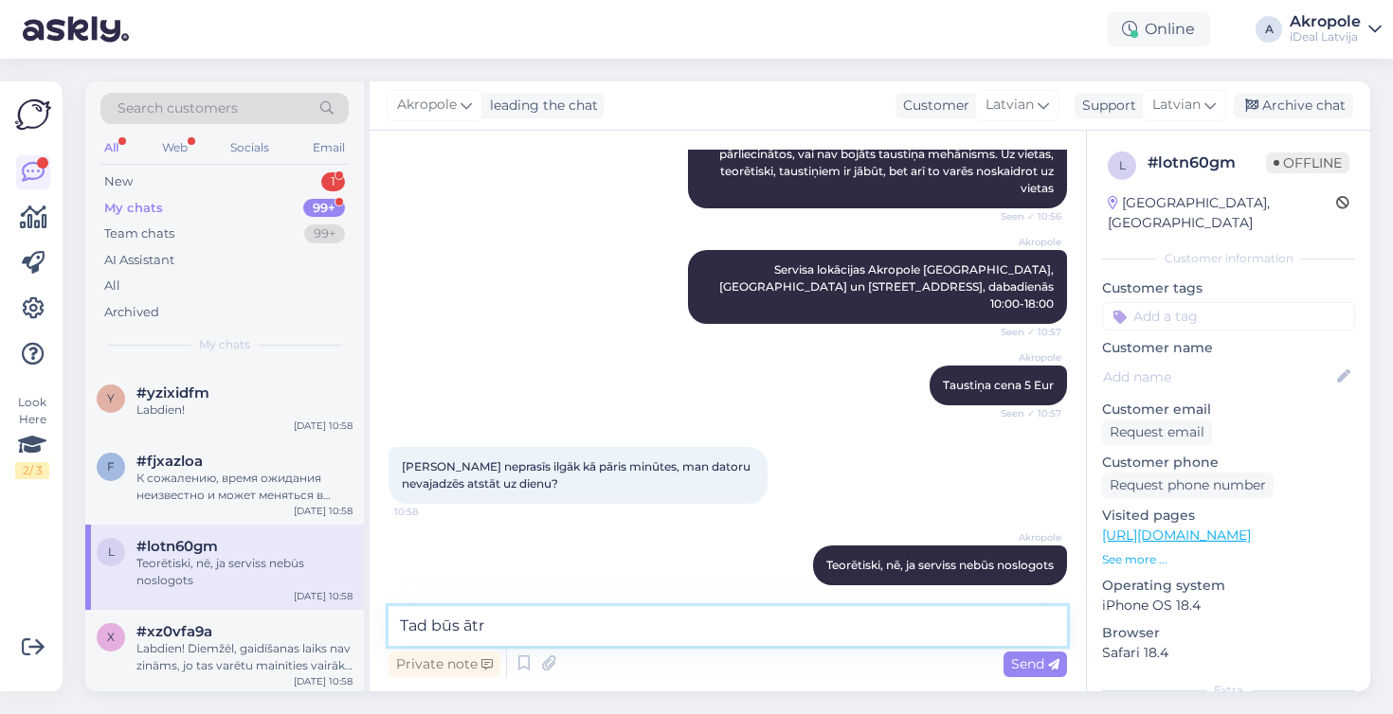
type textarea "Tad būs ātri"
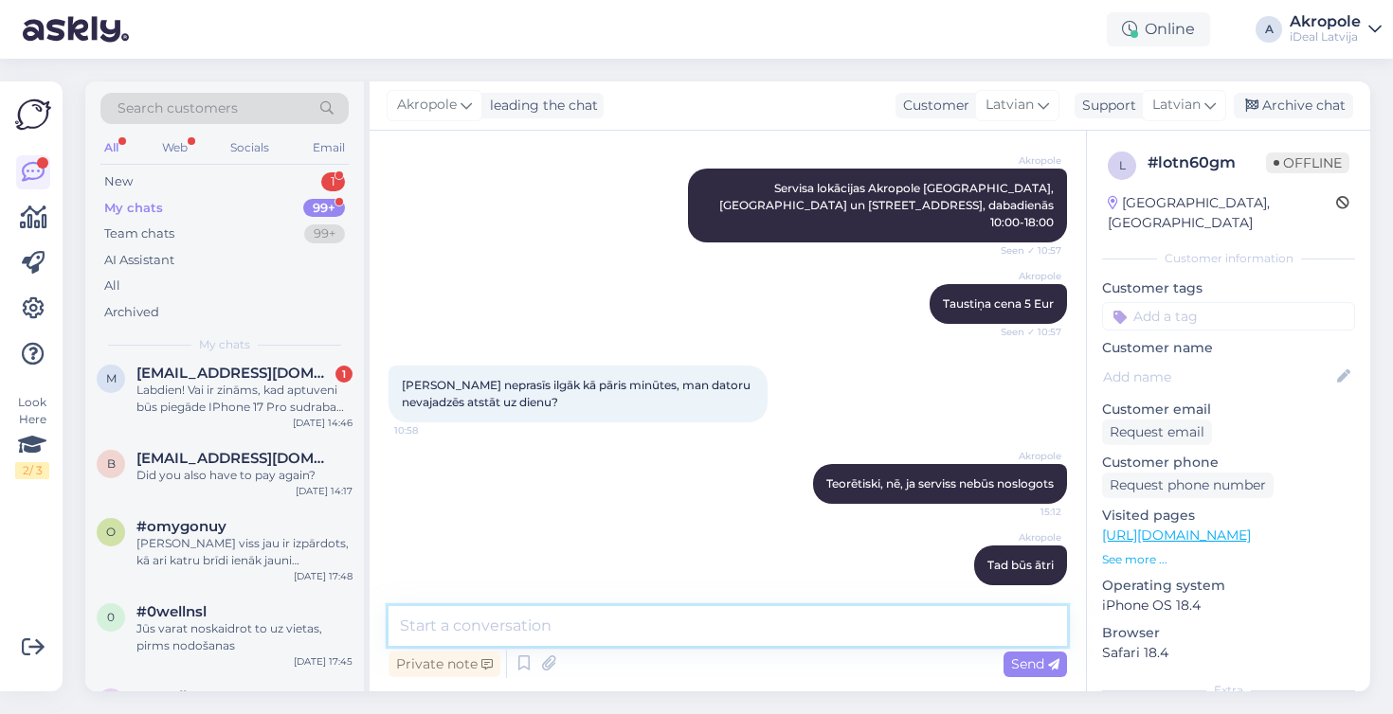
scroll to position [4009, 0]
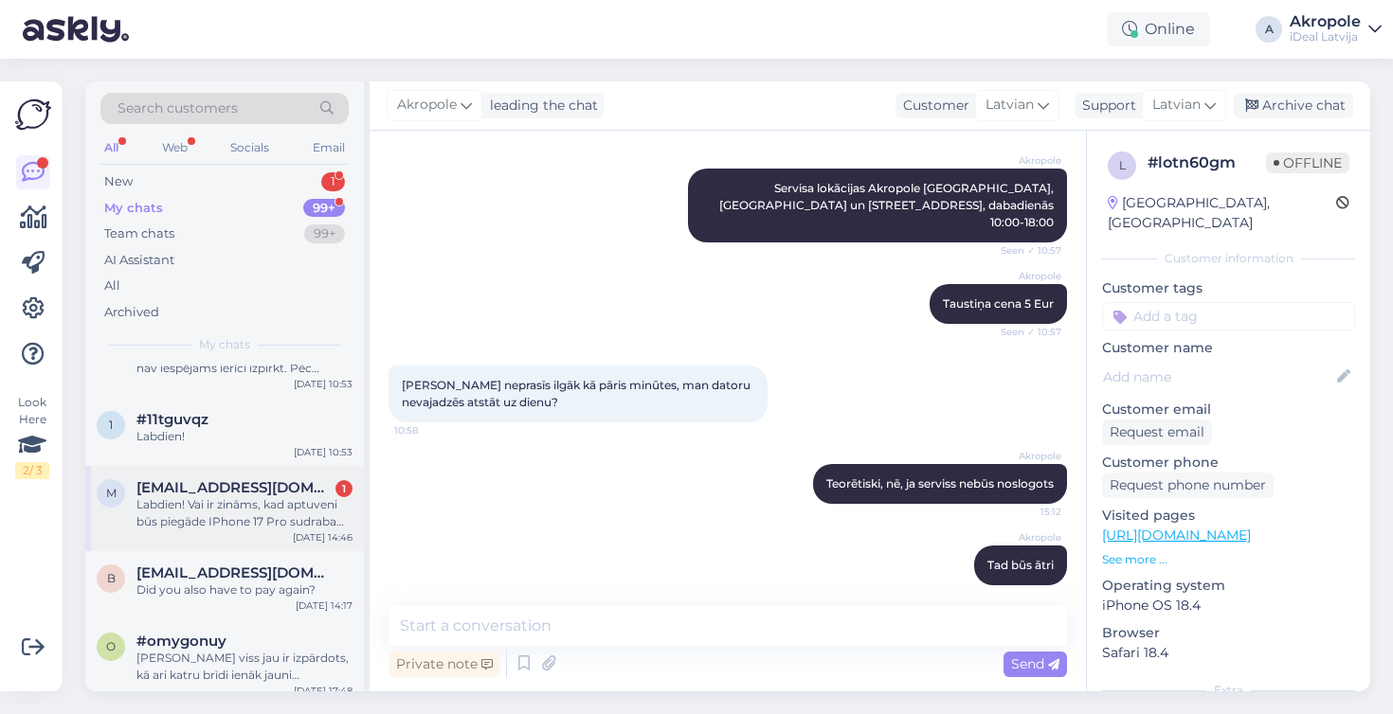
click at [295, 502] on div "Labdien! Vai ir zināms, kad aptuveni būs piegāde IPhone 17 Pro sudraba 256gb?" at bounding box center [244, 513] width 216 height 34
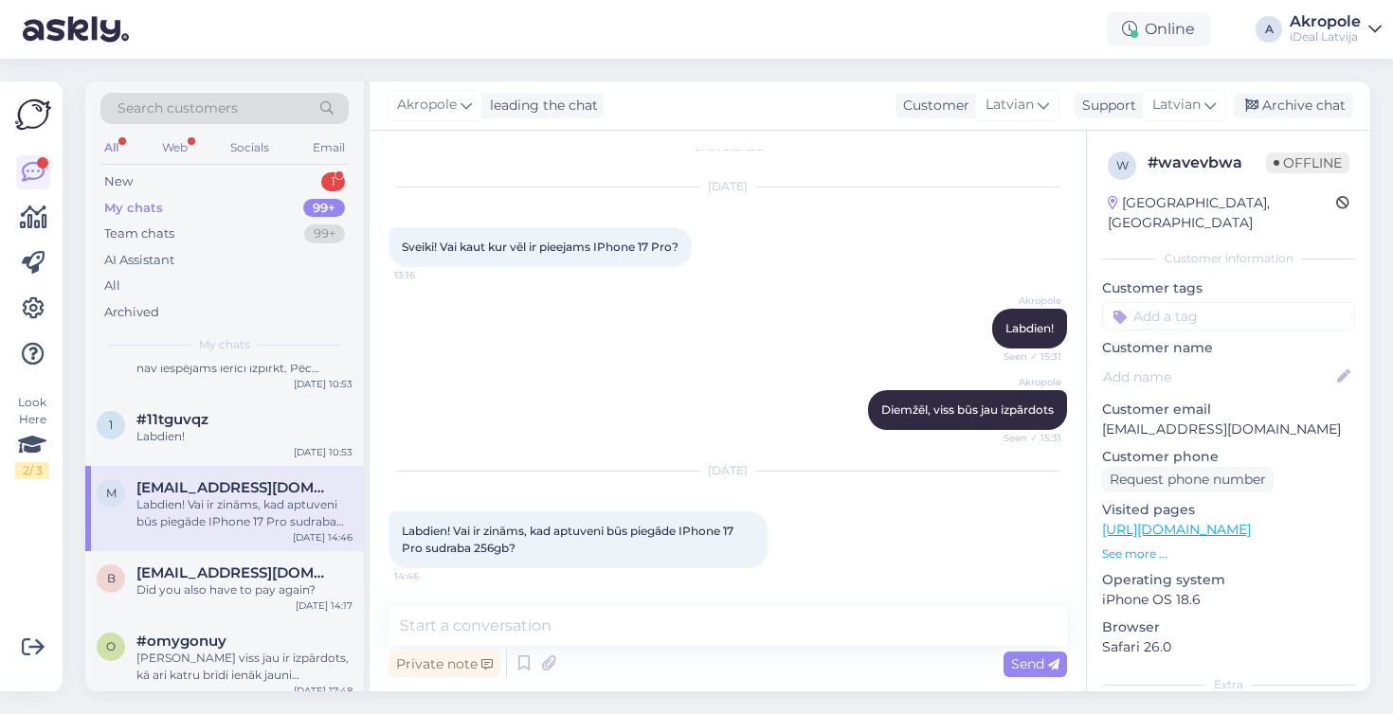
scroll to position [23, 0]
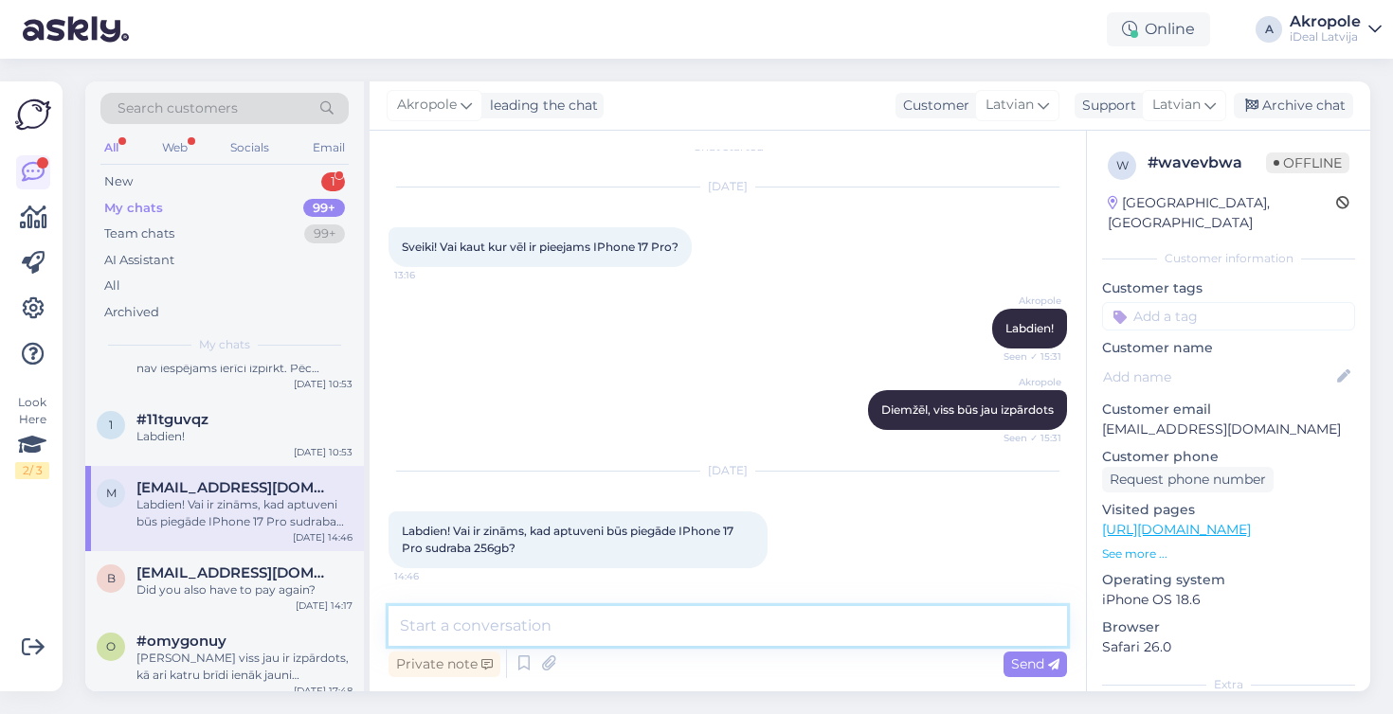
click at [643, 623] on textarea at bounding box center [727, 626] width 678 height 40
type textarea "Diemžēl, nē"
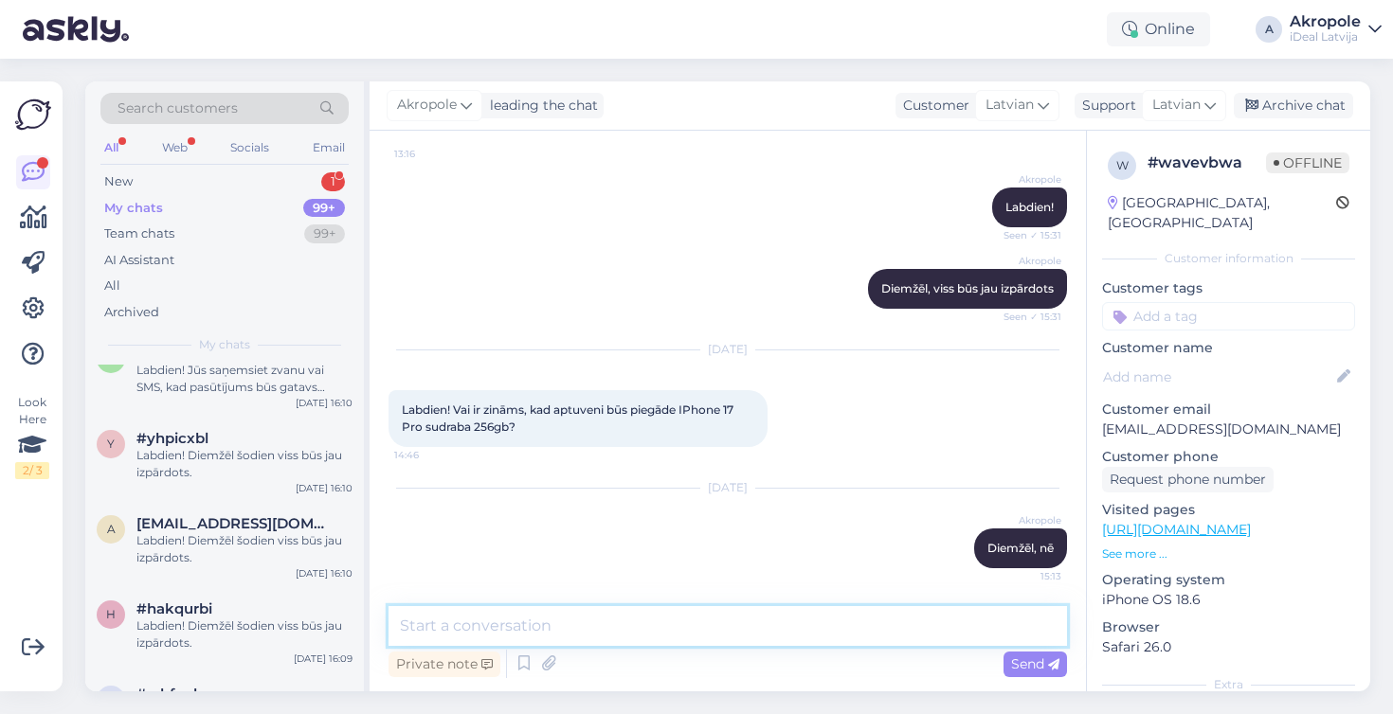
scroll to position [9272, 0]
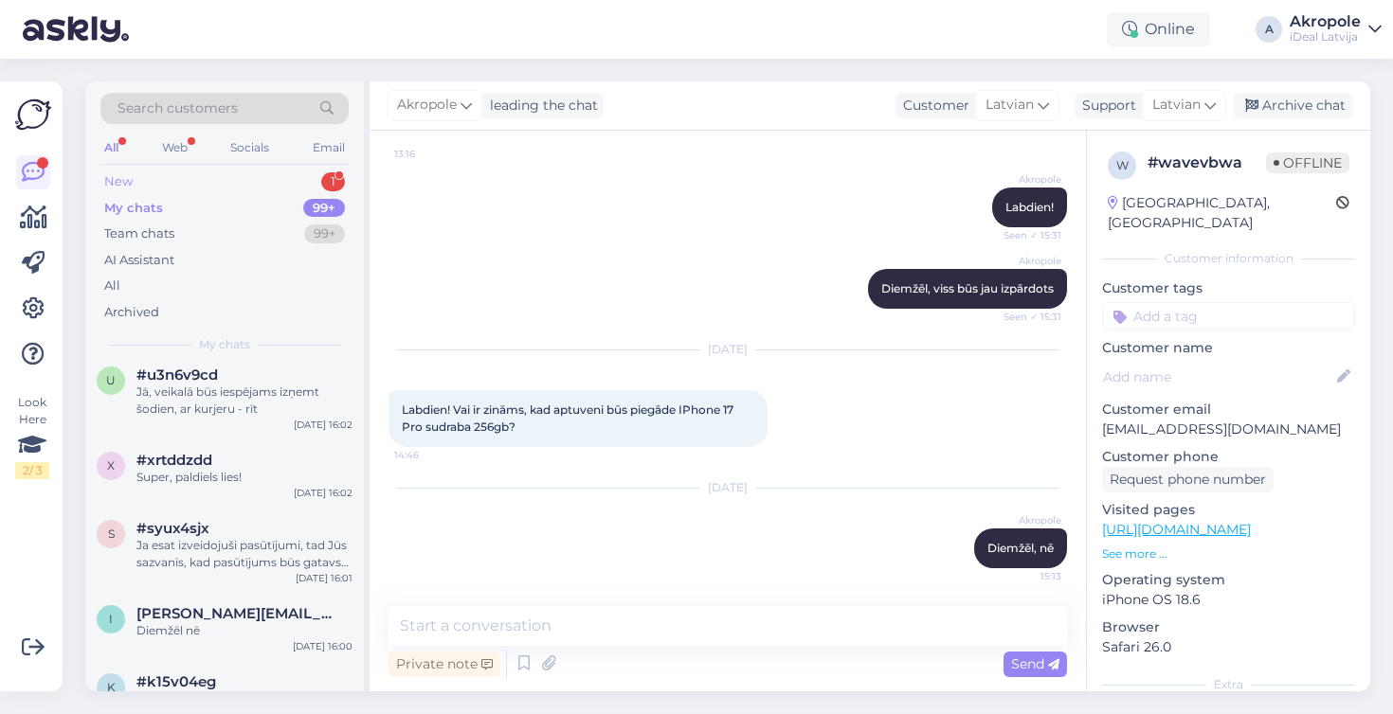
click at [277, 174] on div "New 1" at bounding box center [224, 182] width 248 height 27
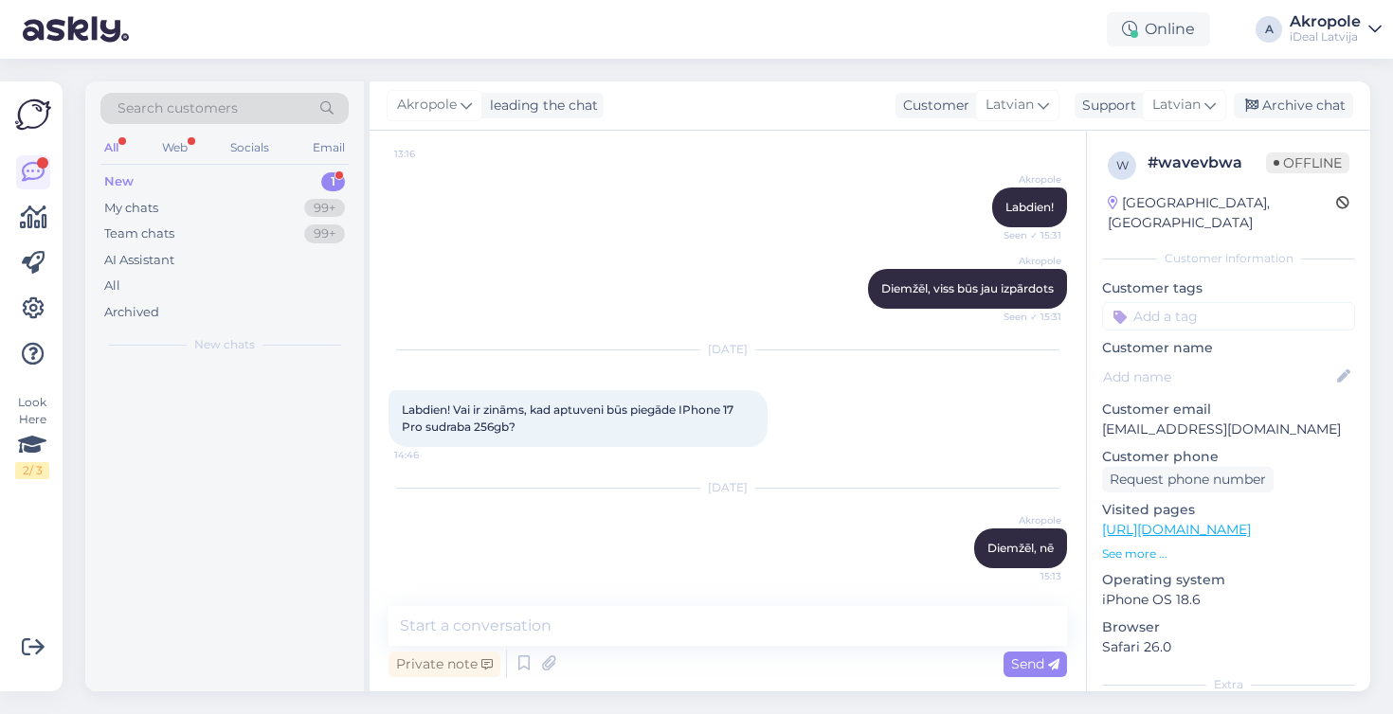
scroll to position [0, 0]
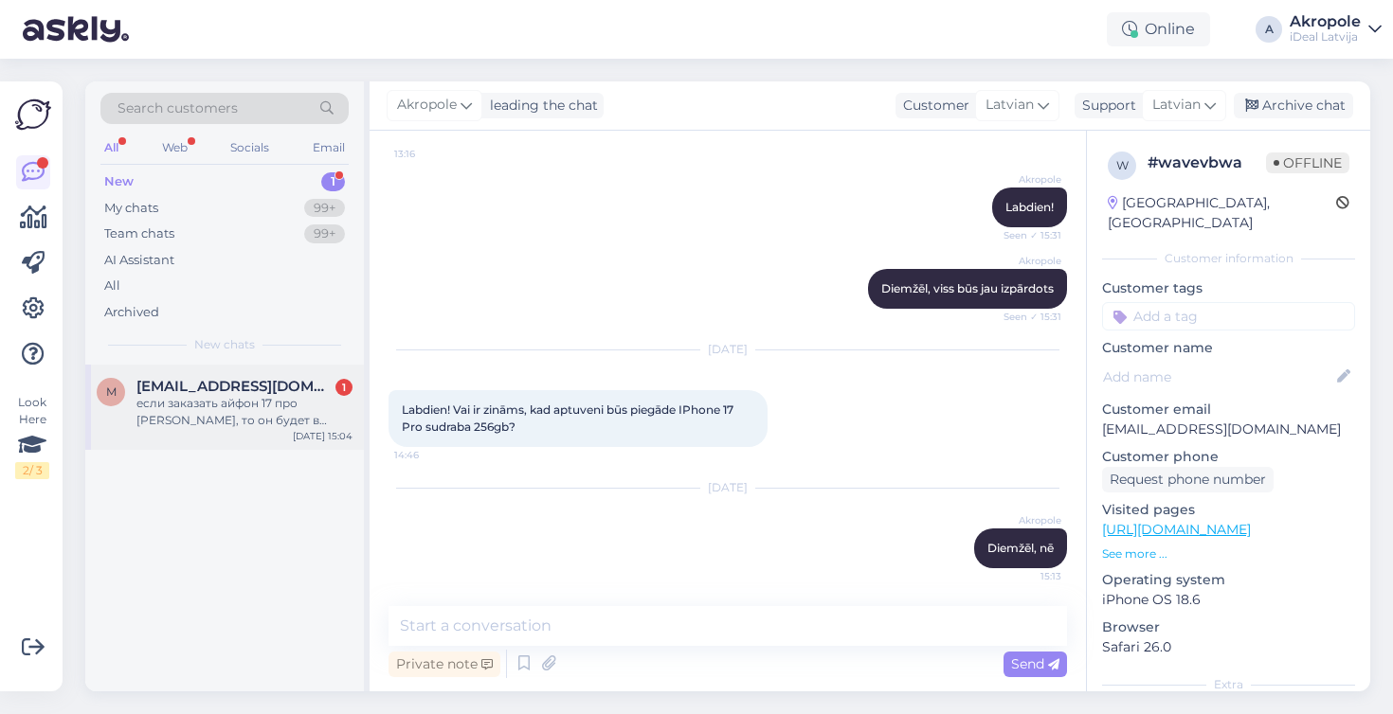
click at [277, 396] on div "если заказать айфон 17 про [PERSON_NAME], то он будет в течении трех дней? или …" at bounding box center [244, 412] width 216 height 34
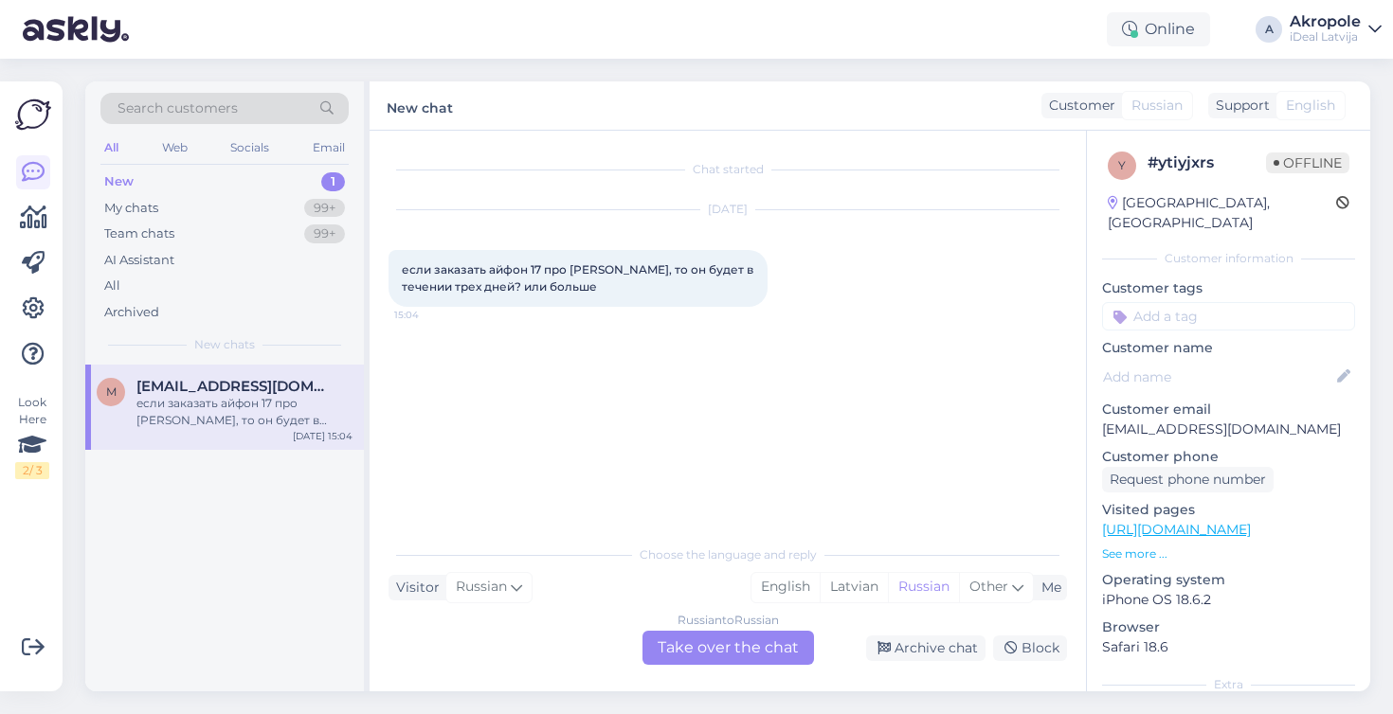
click at [722, 646] on div "Russian to Russian Take over the chat" at bounding box center [727, 648] width 171 height 34
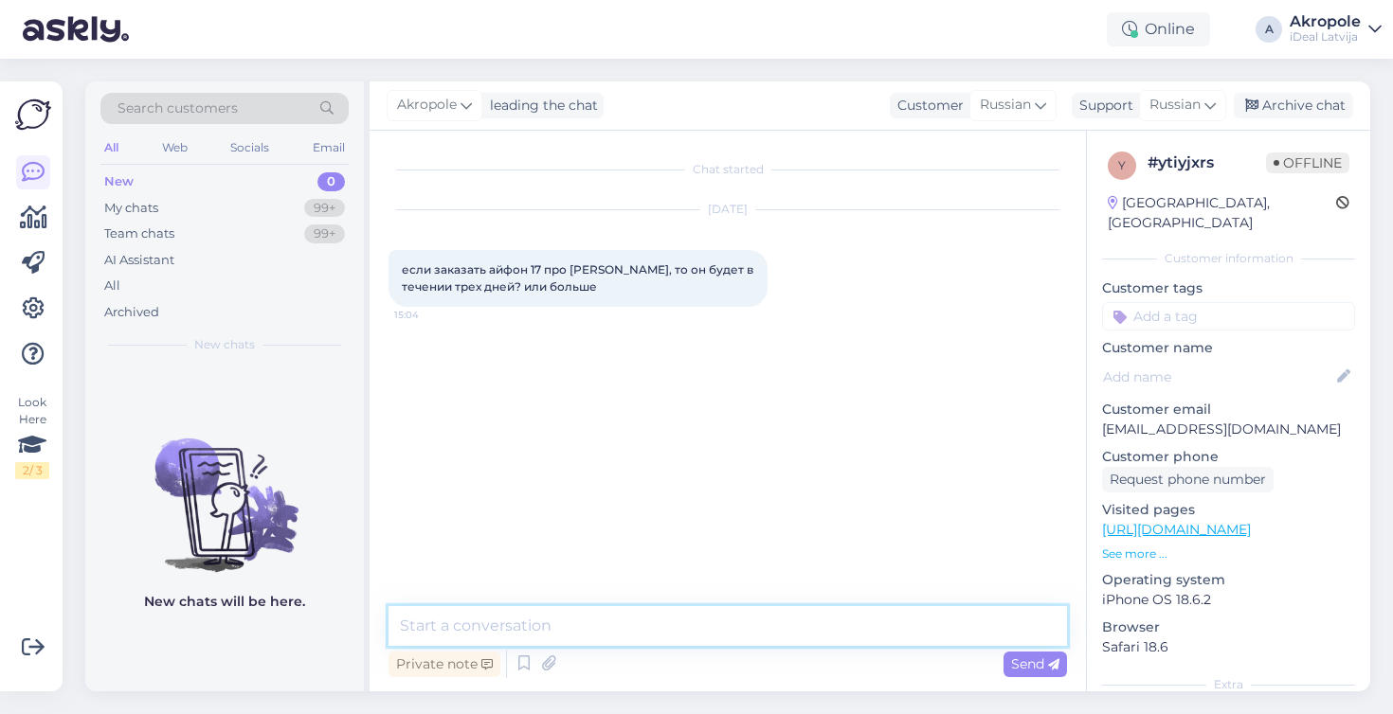
click at [635, 622] on textarea at bounding box center [727, 626] width 678 height 40
type textarea "Добрый день!"
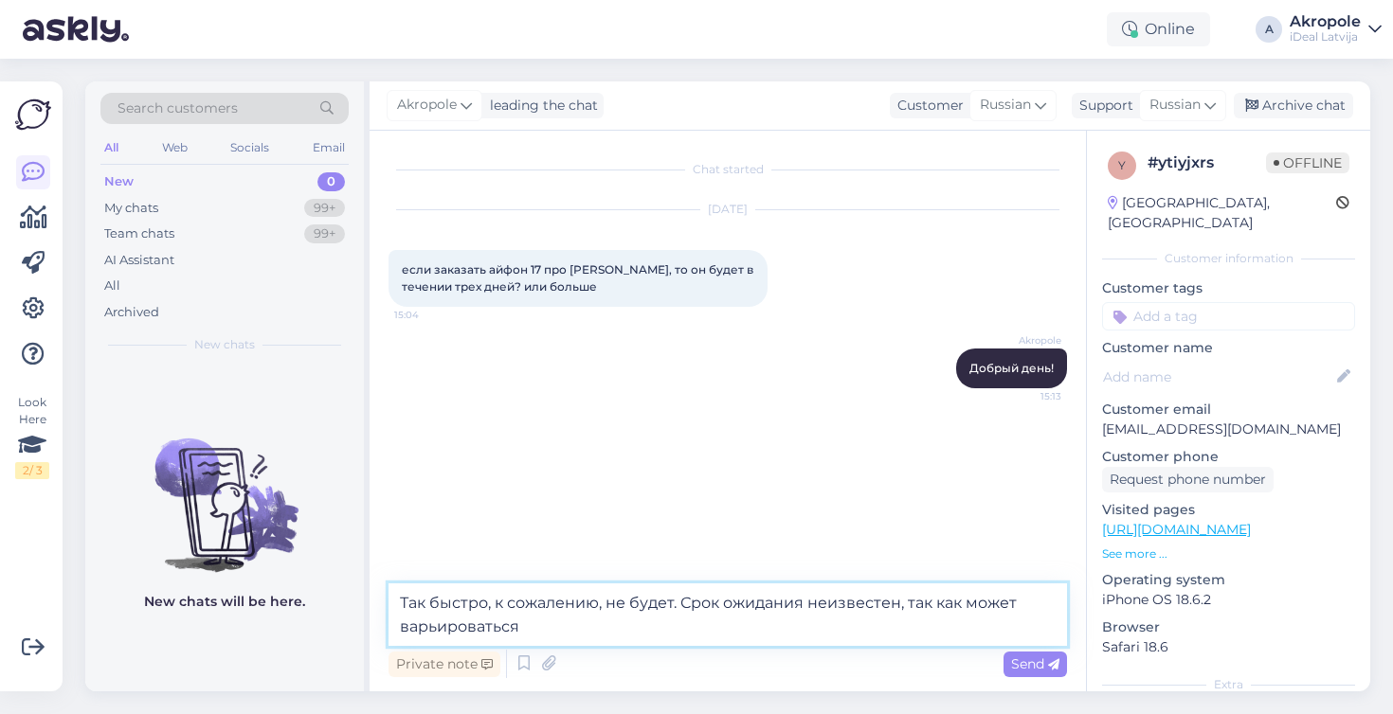
type textarea "Так быстро, к сожалению, не будет. Срок ожидания неизвестен, так как может варь…"
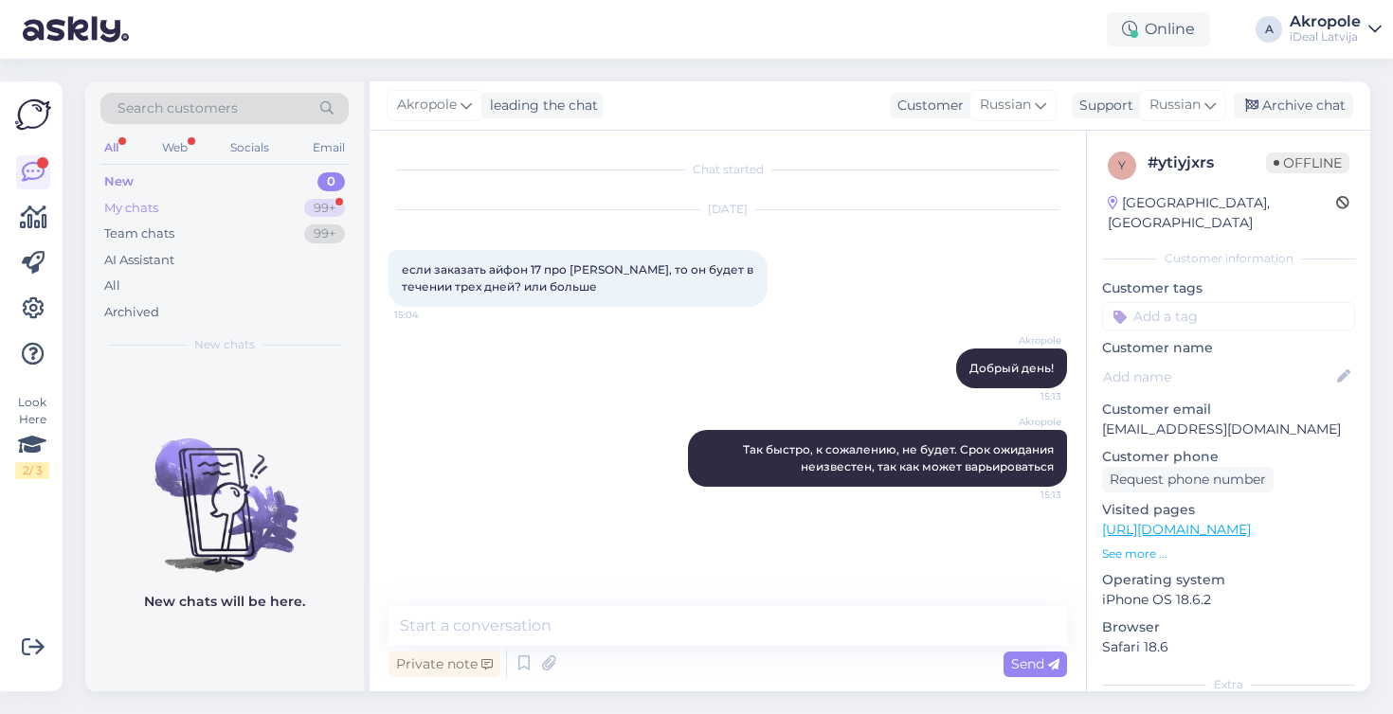
click at [243, 202] on div "My chats 99+" at bounding box center [224, 208] width 248 height 27
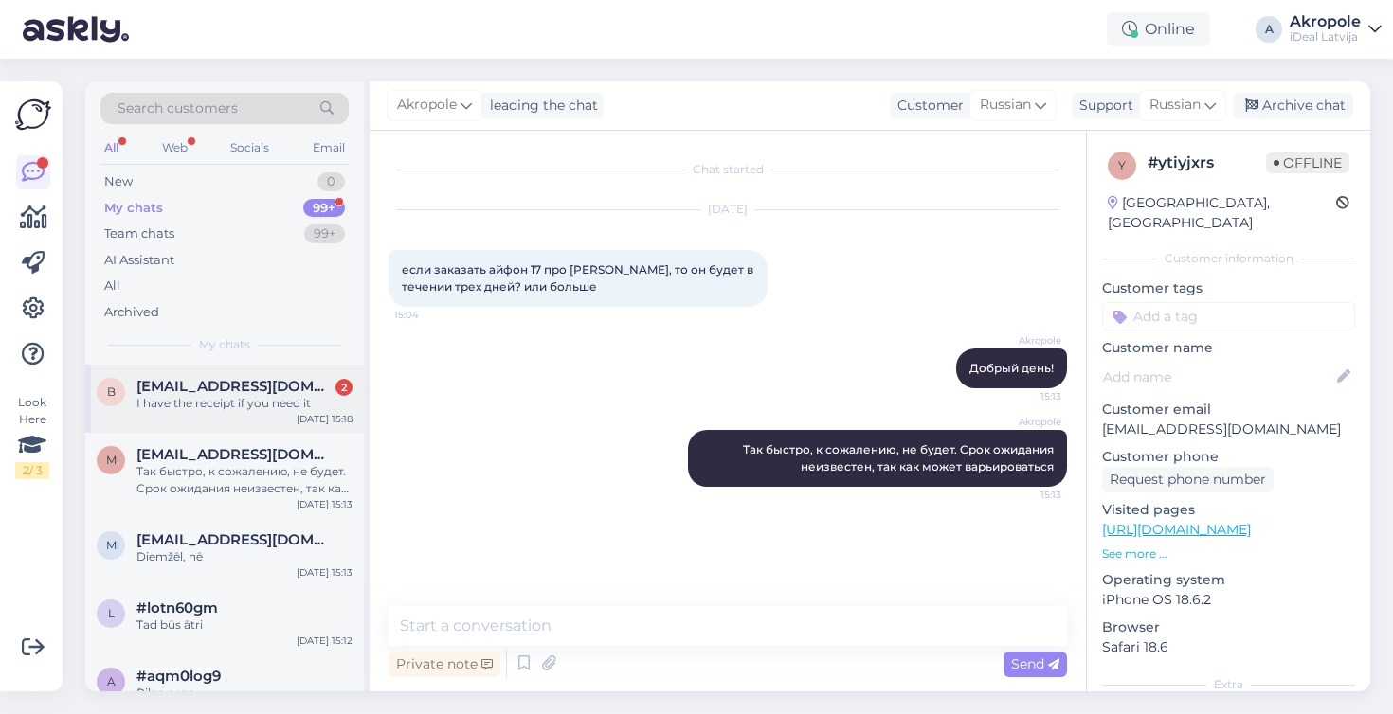
click at [274, 389] on span "[EMAIL_ADDRESS][DOMAIN_NAME]" at bounding box center [234, 386] width 197 height 17
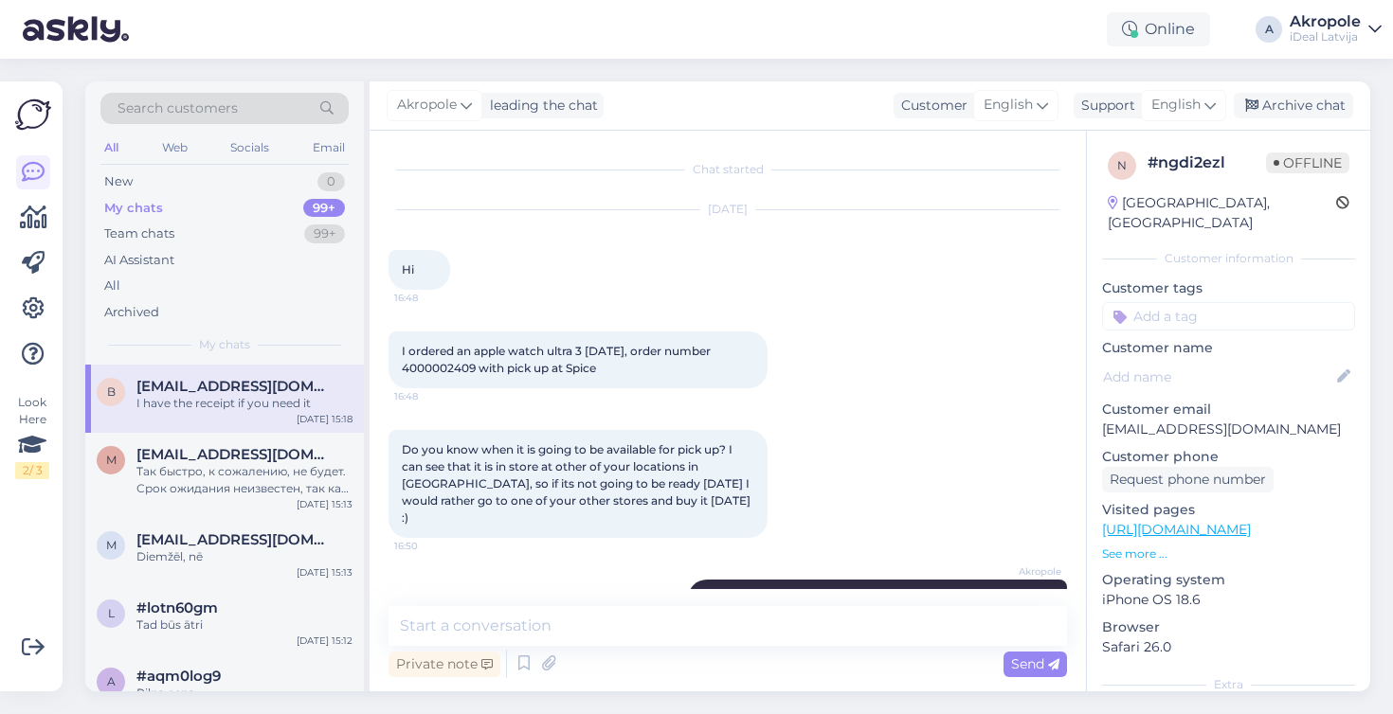
scroll to position [1357, 0]
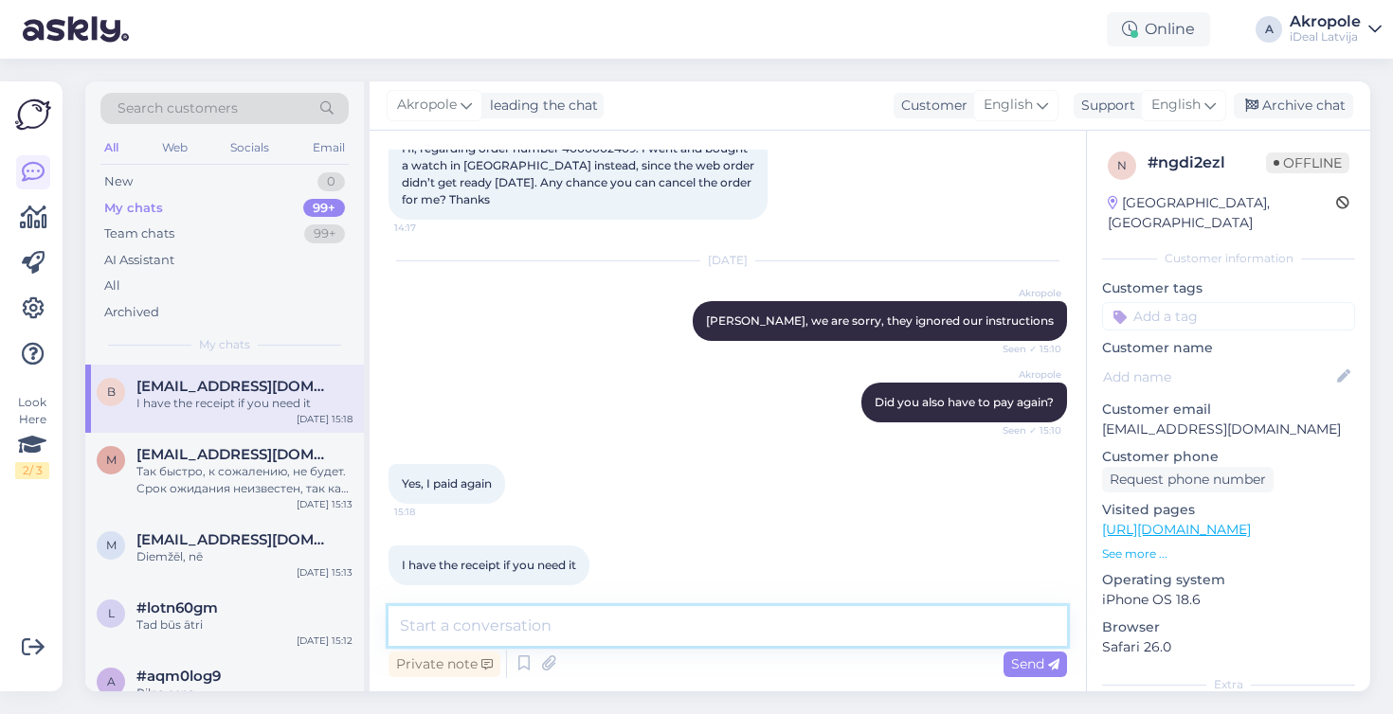
click at [629, 629] on textarea at bounding box center [727, 626] width 678 height 40
type textarea "No need"
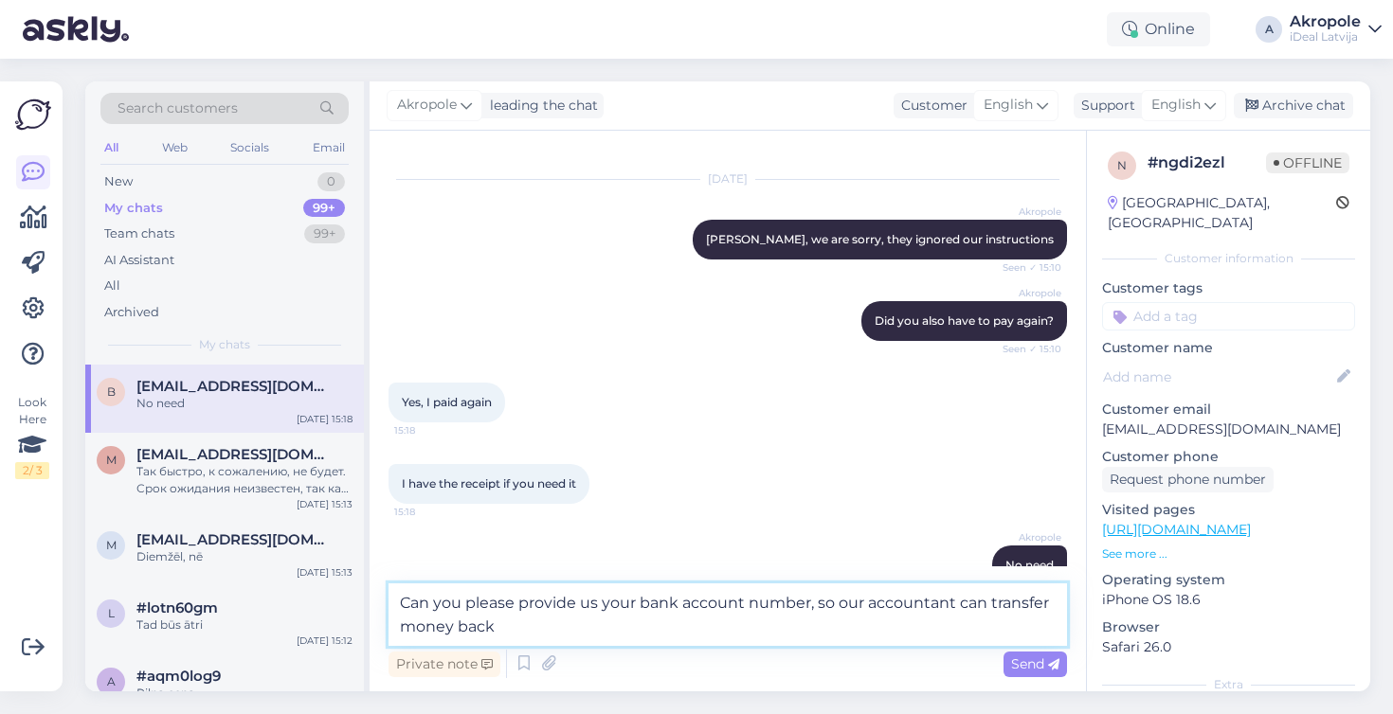
type textarea "Can you please provide us your bank account number, so our accountant can trans…"
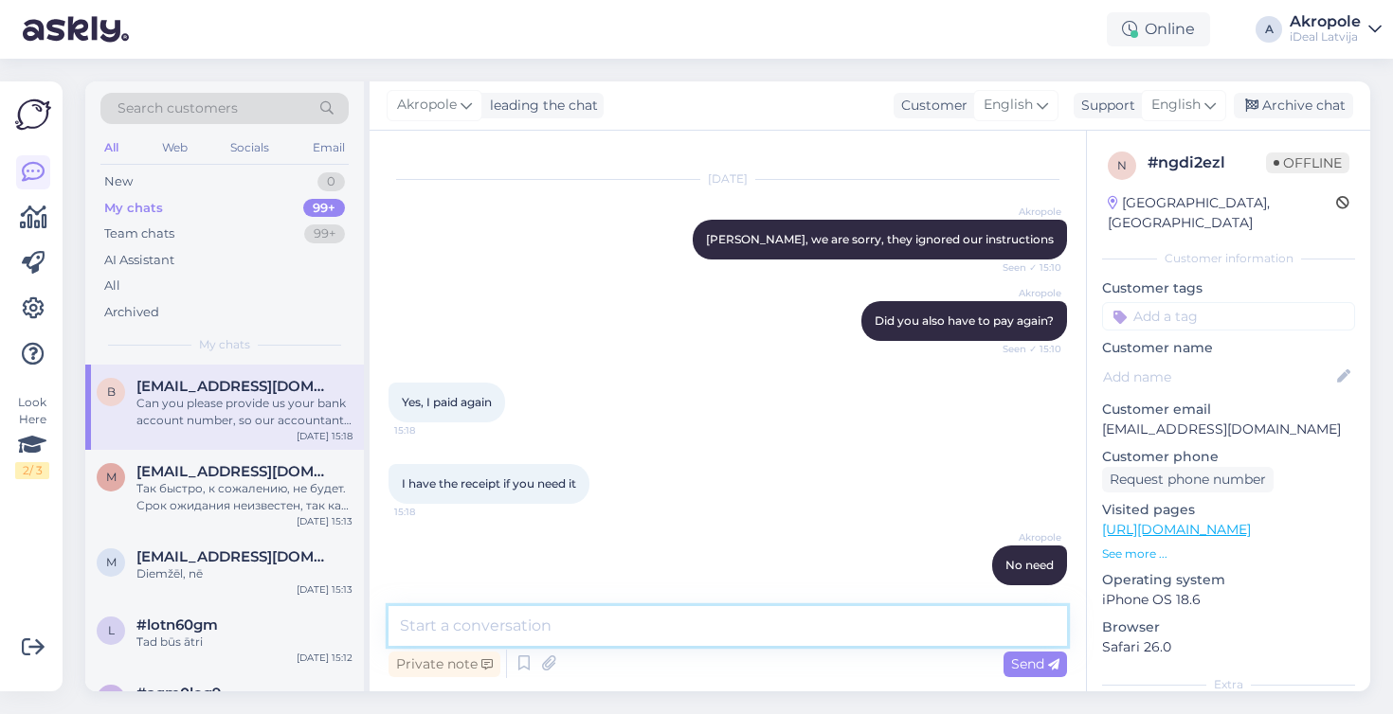
scroll to position [1537, 0]
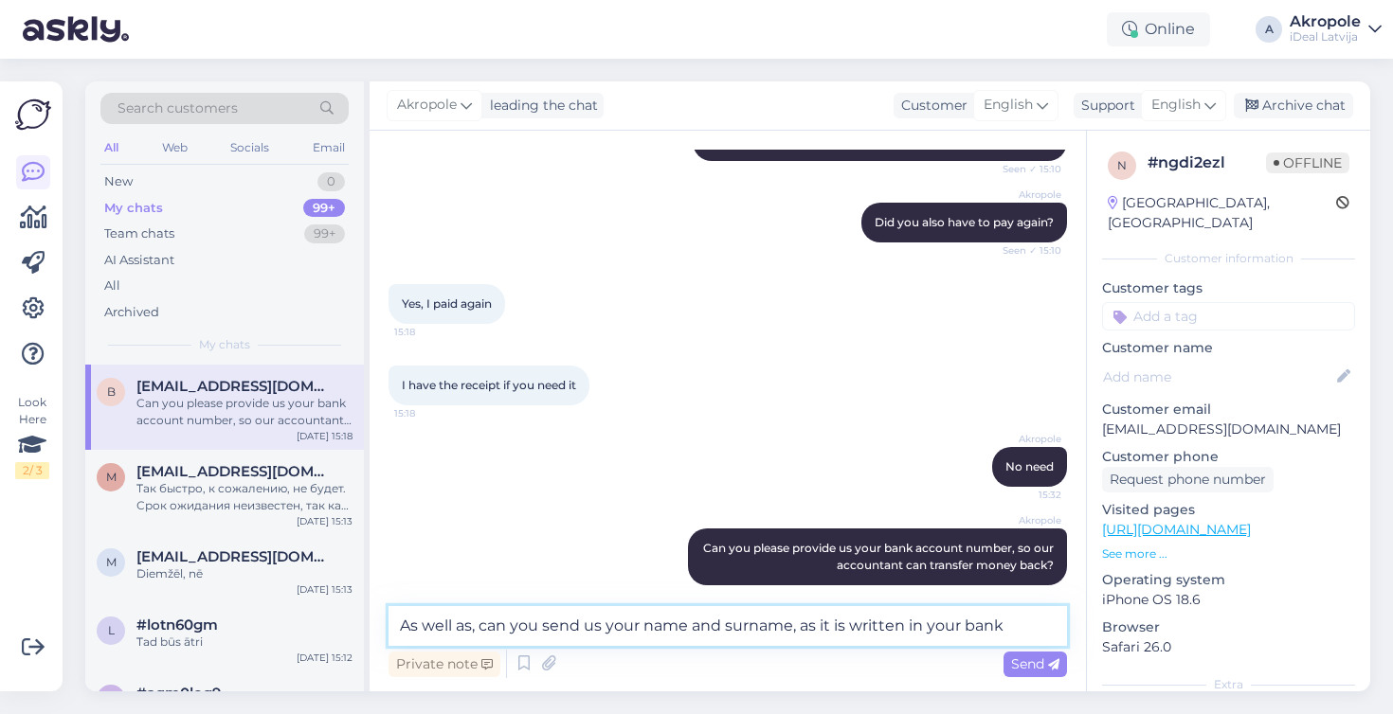
type textarea "As well as, can you send us your name and surname, as it is written in your ban…"
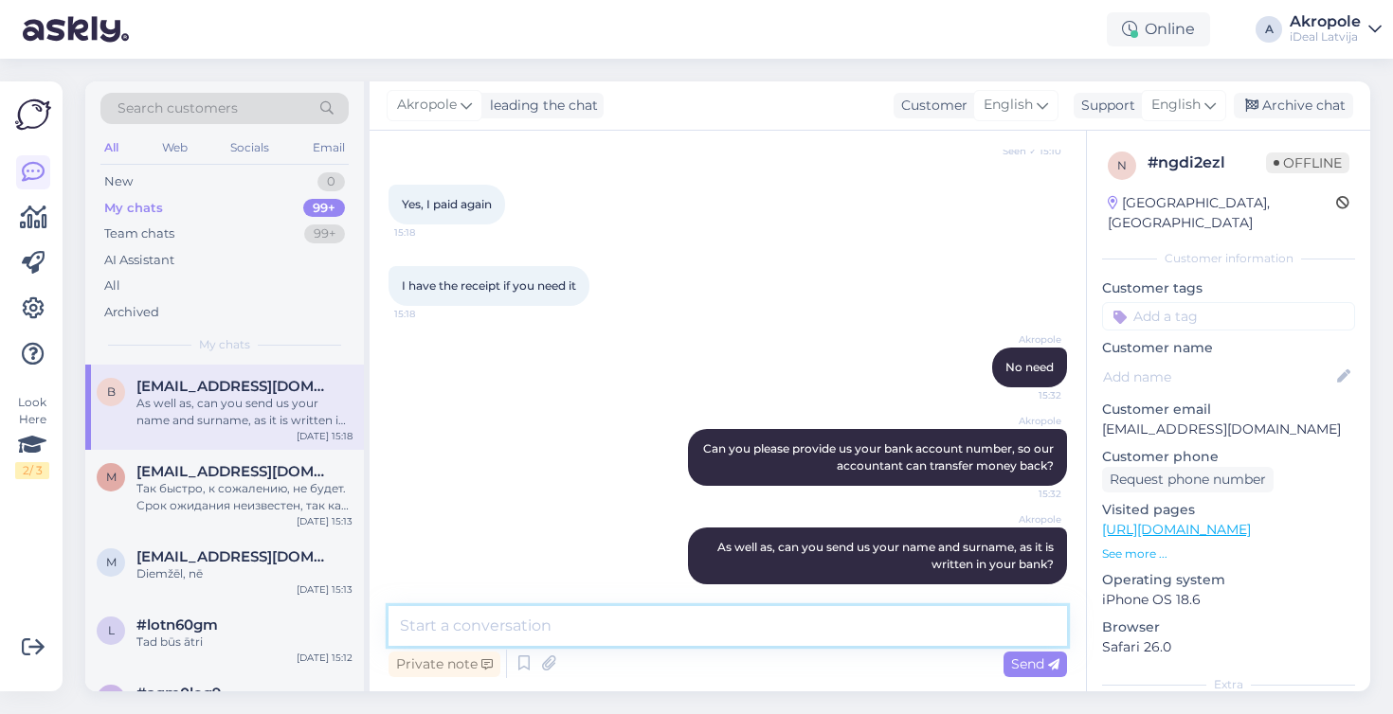
scroll to position [1635, 0]
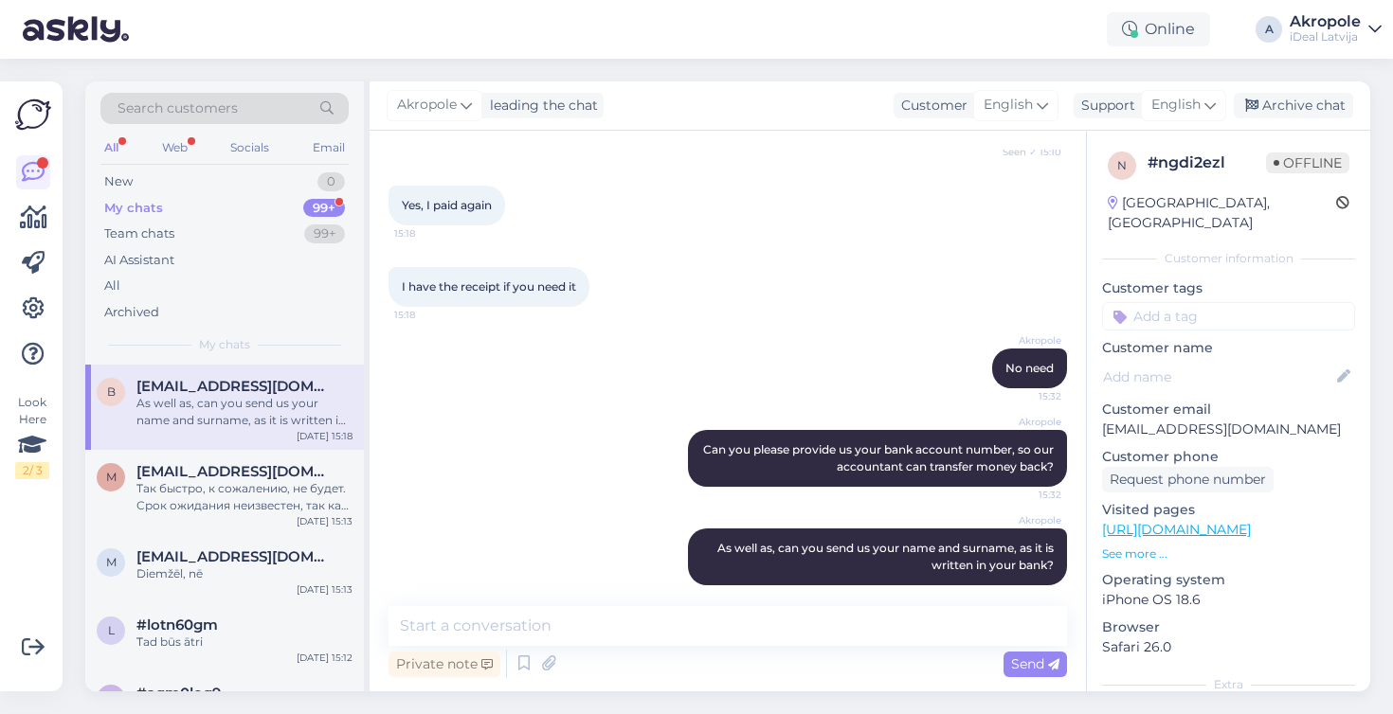
click at [281, 204] on div "My chats 99+" at bounding box center [224, 208] width 248 height 27
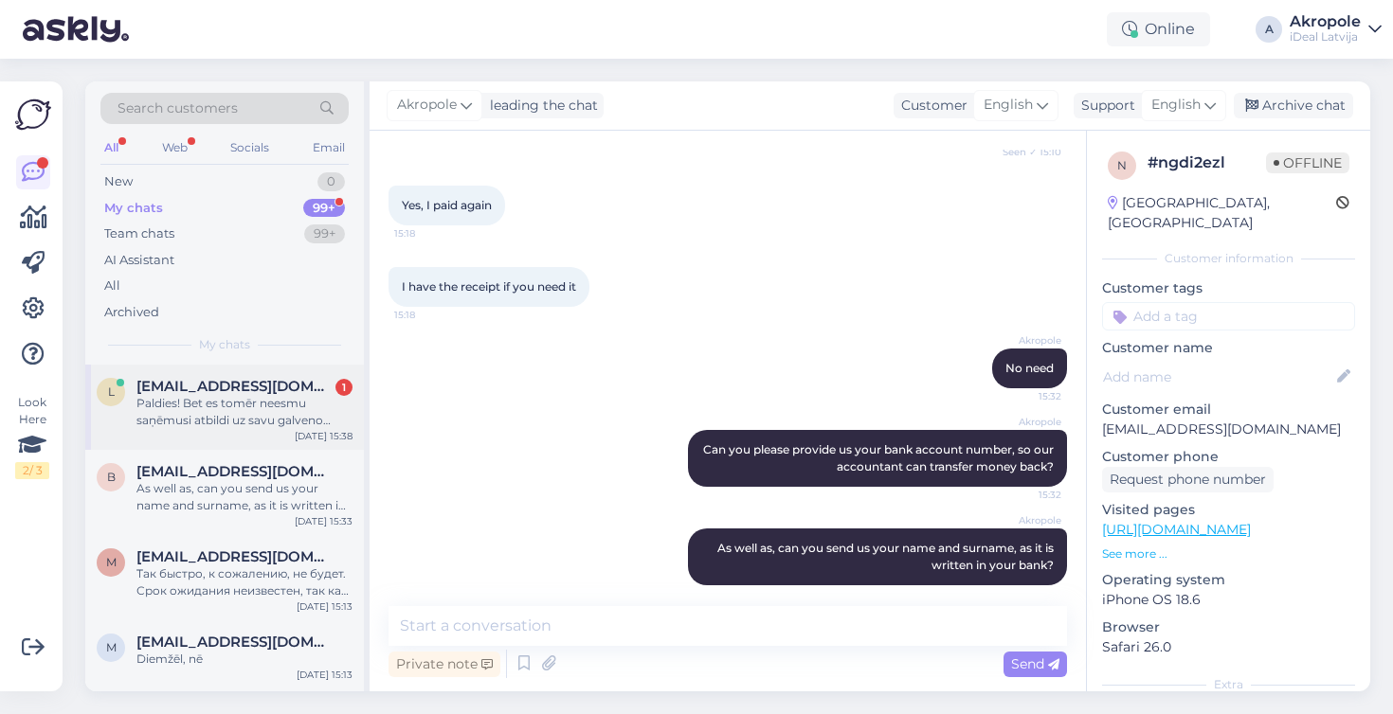
click at [291, 420] on div "Paldies! Bet es tomēr neesmu saņēmusi atbildi uz savu galveno jautājumu. Proti-…" at bounding box center [244, 412] width 216 height 34
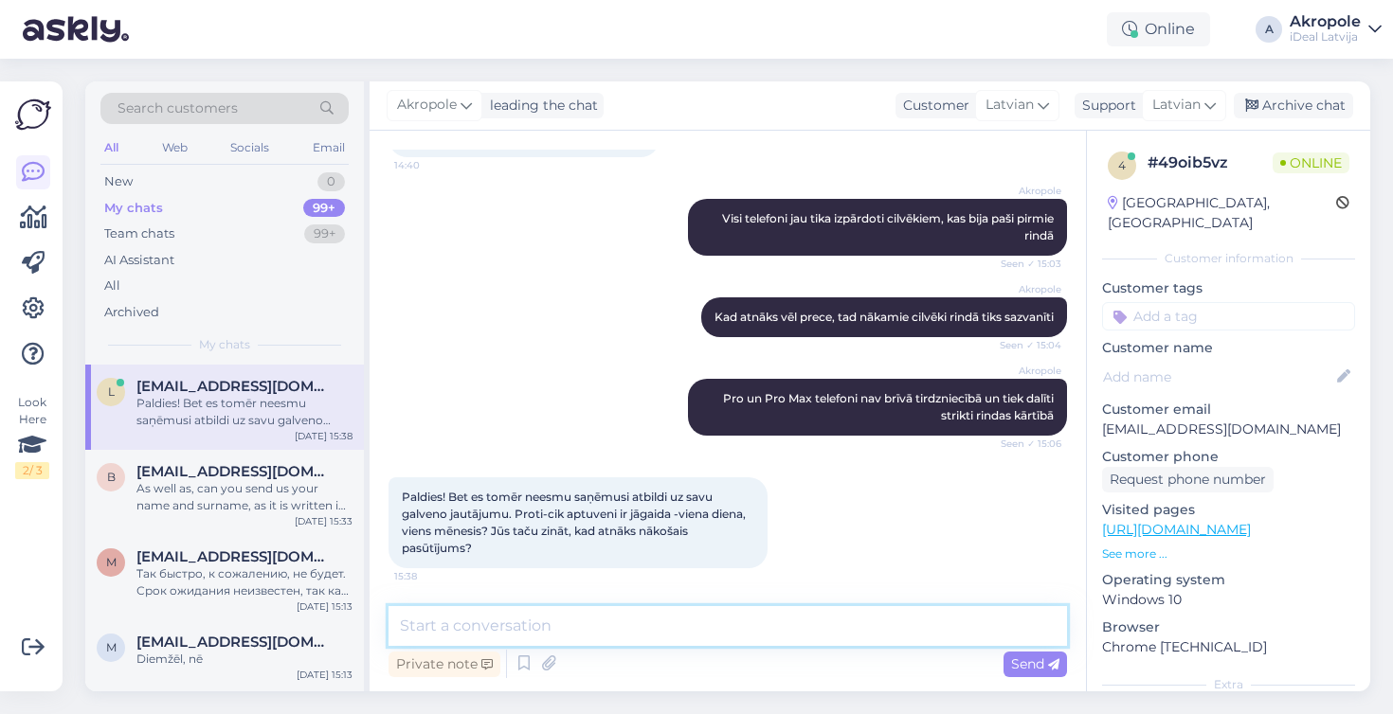
click at [600, 642] on textarea at bounding box center [727, 626] width 678 height 40
type textarea "Mēs nezinam, kad atnāks pasūtījums ar telefoniem"
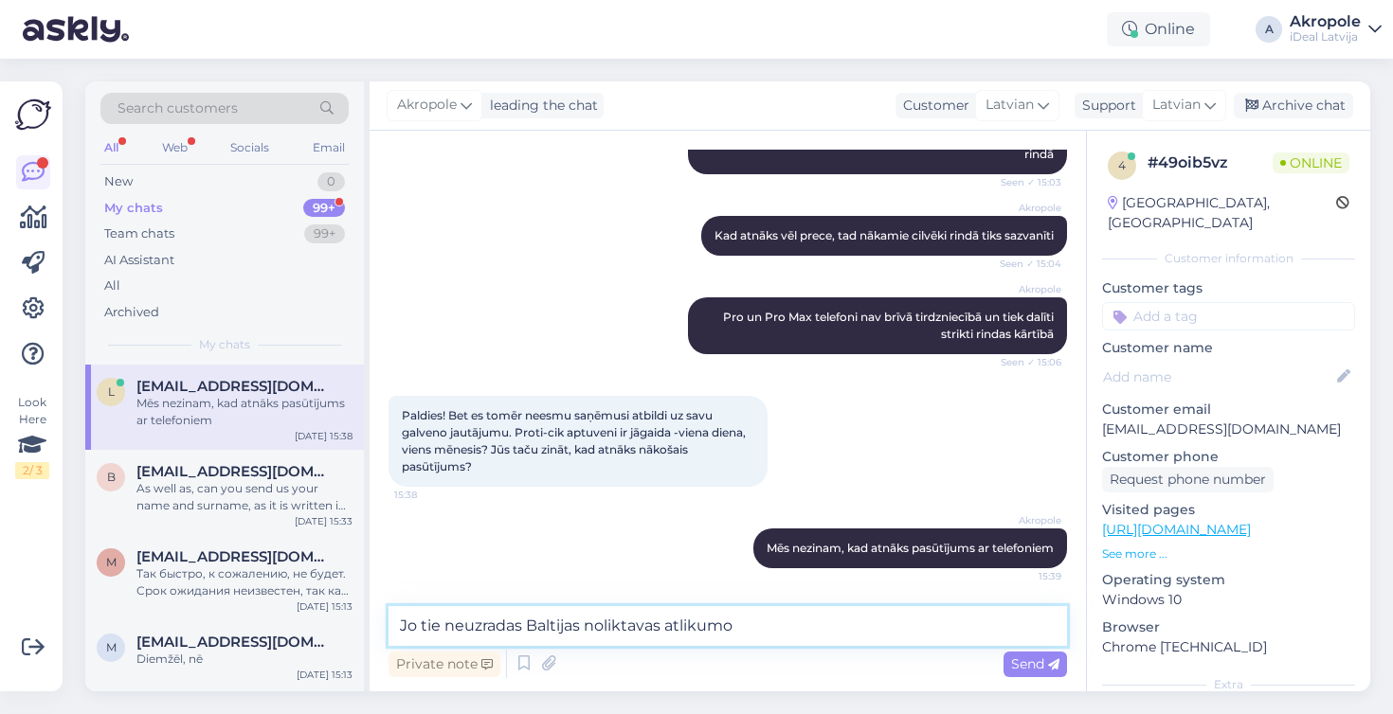
type textarea "Jo tie neuzradas Baltijas noliktavas atlikumos"
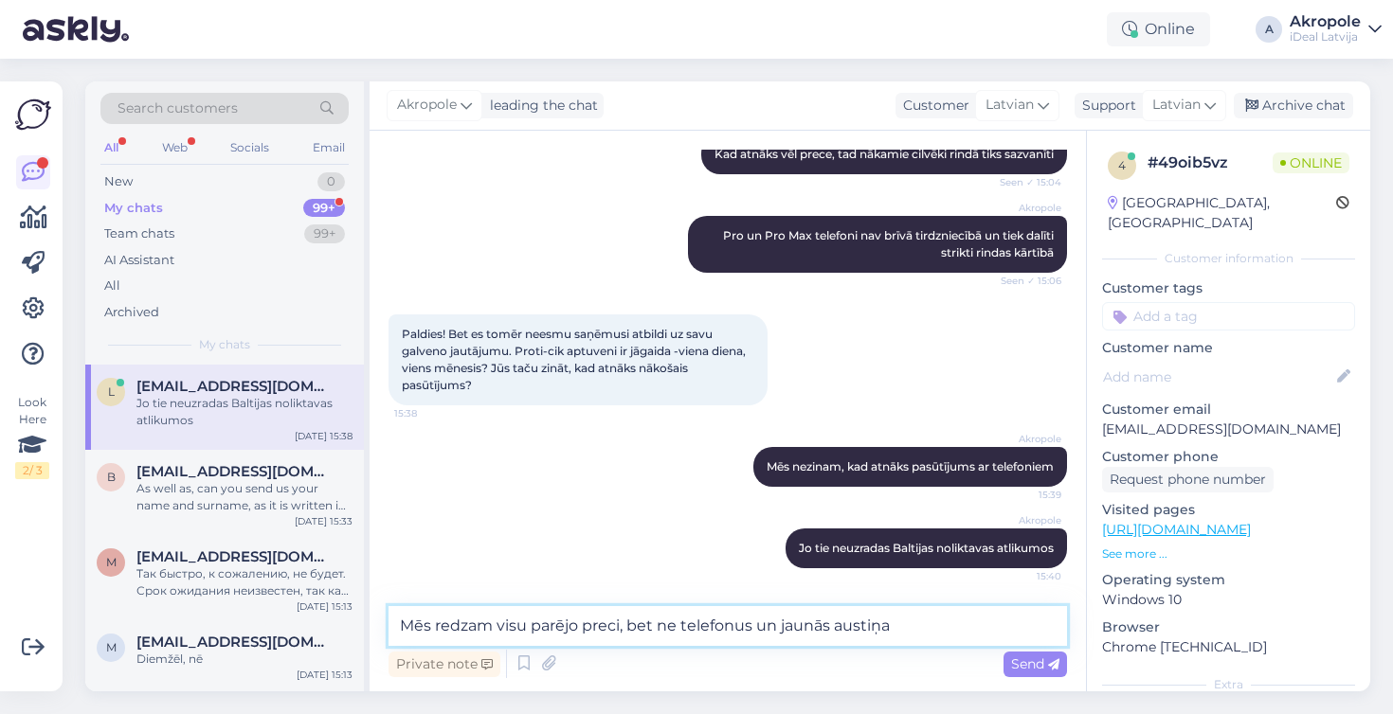
type textarea "Mēs redzam visu parējo preci, bet ne telefonus un jaunās austiņas"
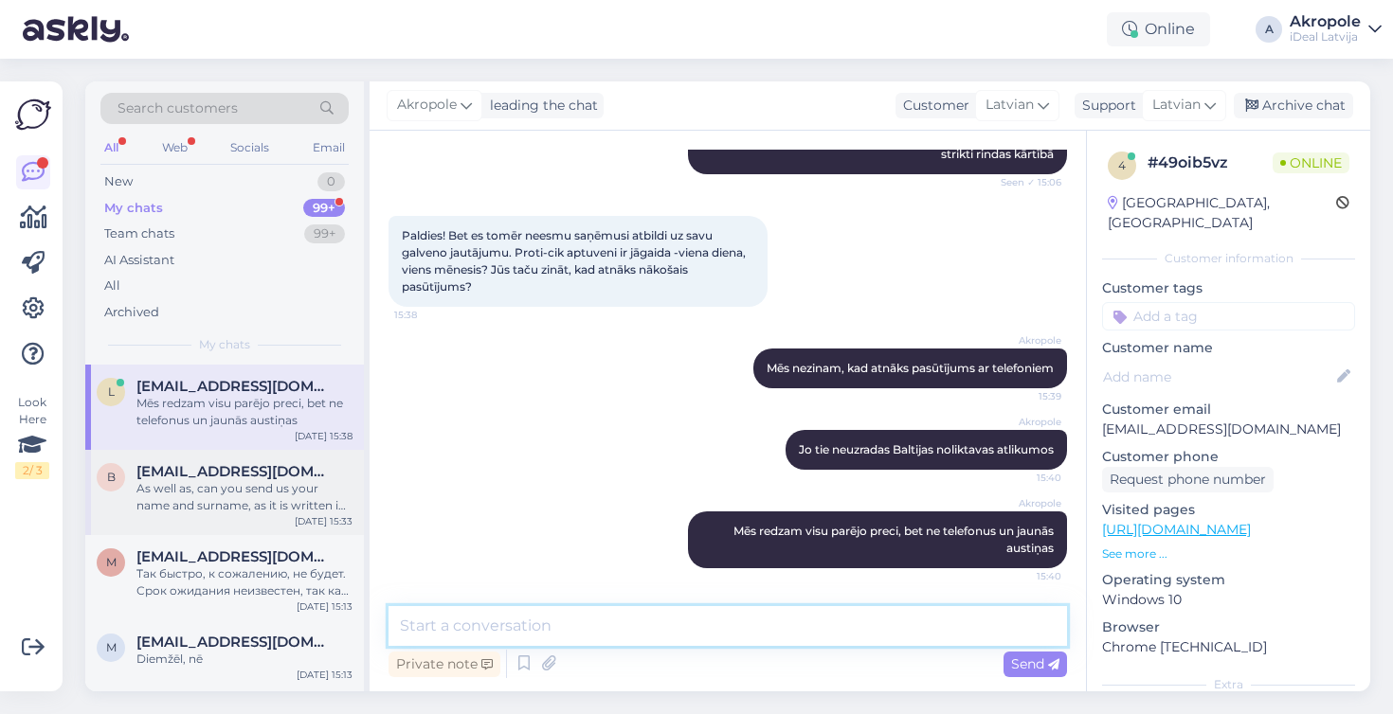
scroll to position [0, 0]
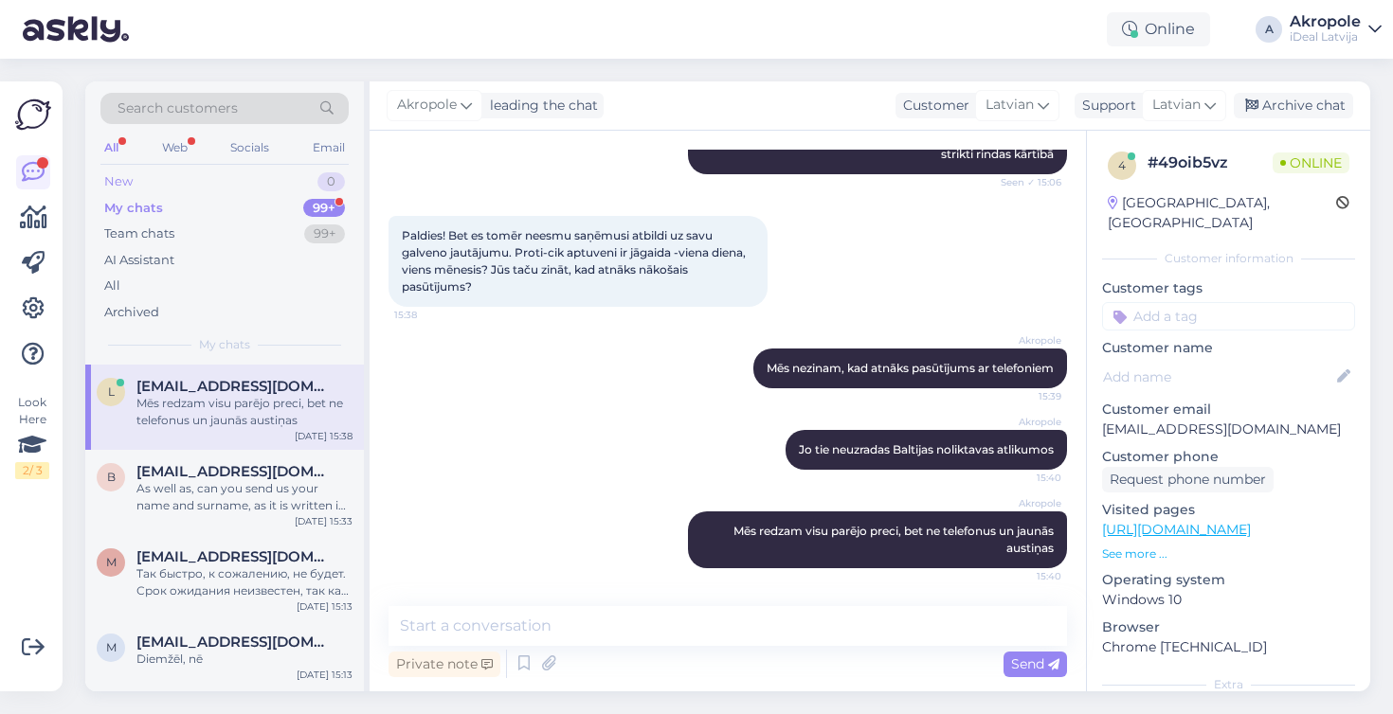
click at [295, 176] on div "New 0" at bounding box center [224, 182] width 248 height 27
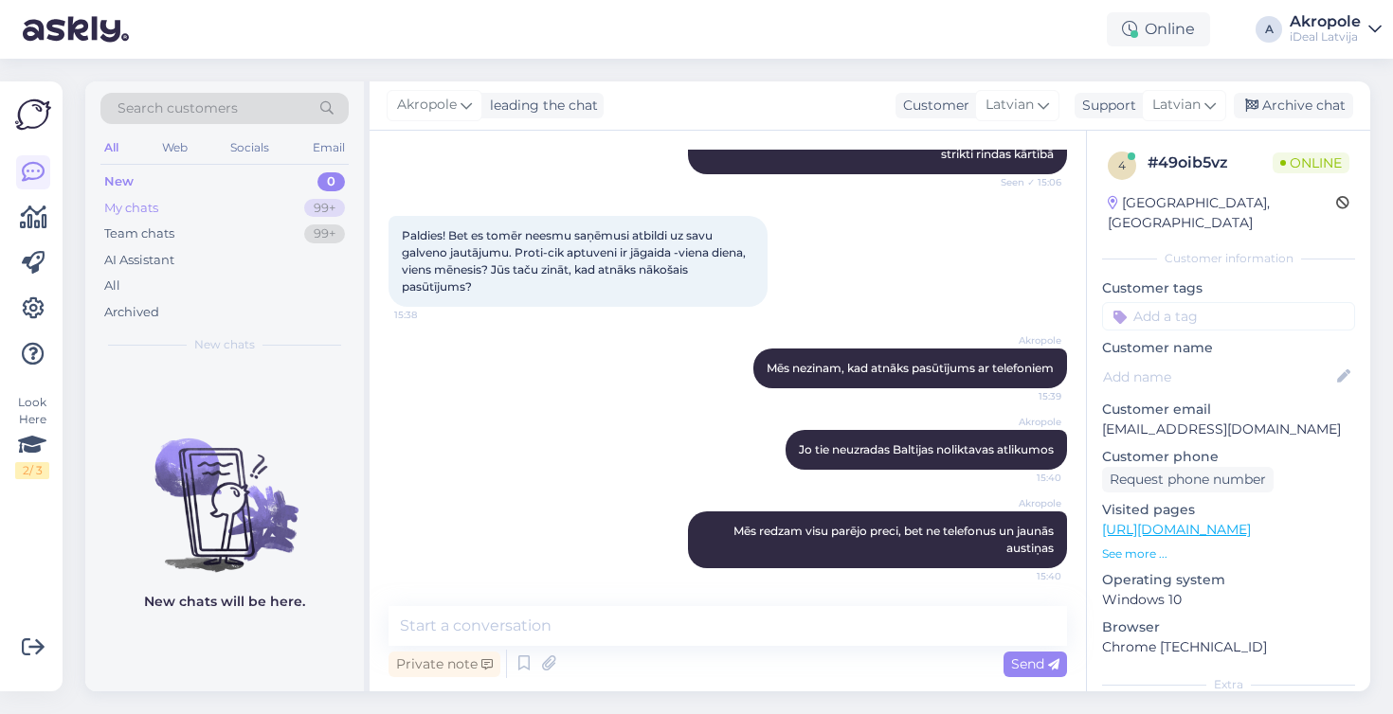
click at [295, 207] on div "My chats 99+" at bounding box center [224, 208] width 248 height 27
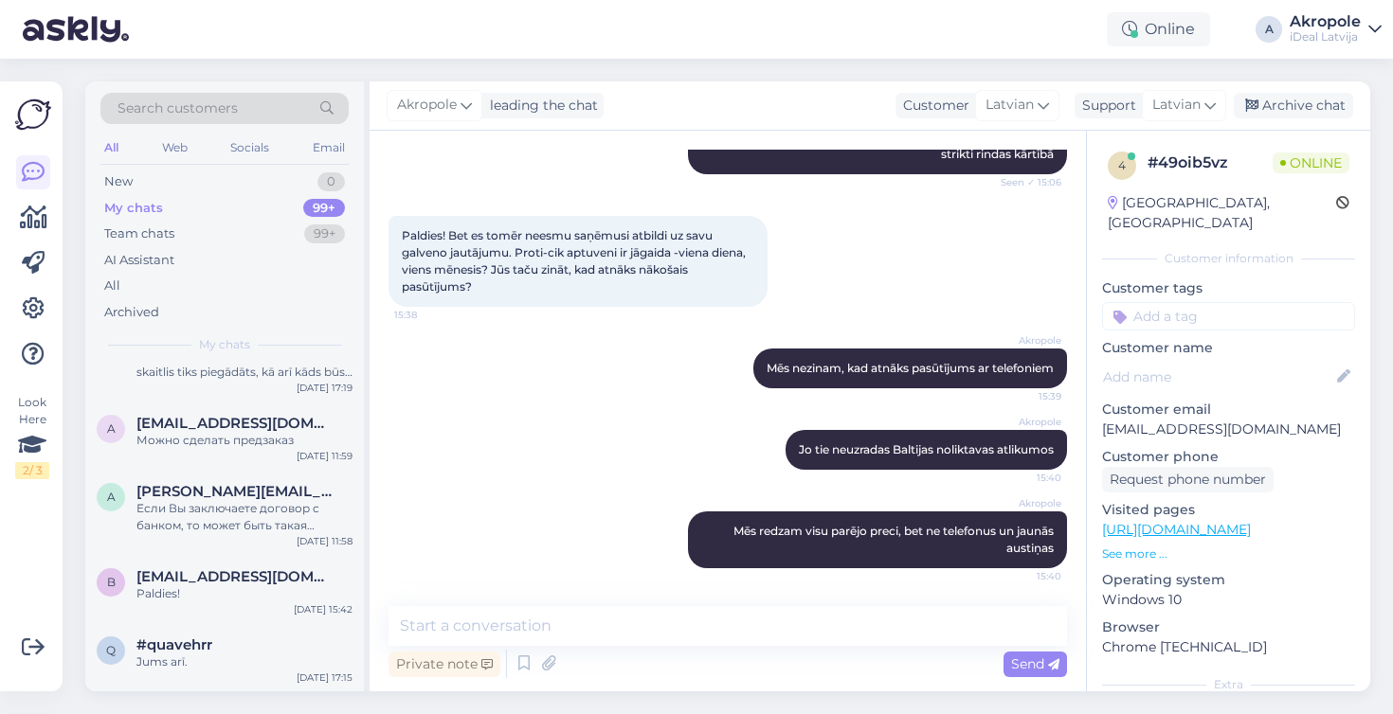
scroll to position [896, 0]
